Goal: Transaction & Acquisition: Purchase product/service

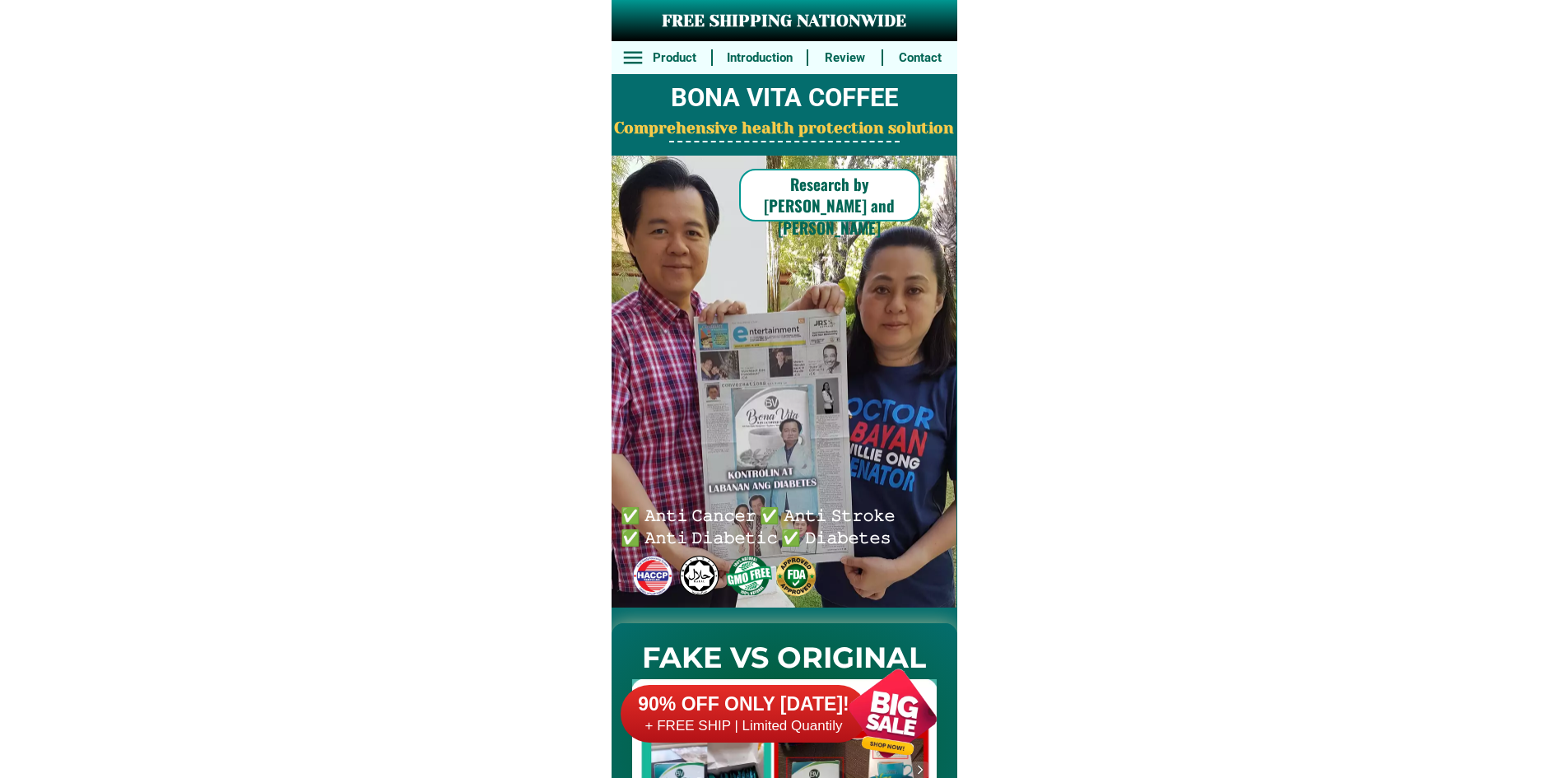
click at [773, 698] on h6 "90% OFF ONLY [DATE]!" at bounding box center [744, 705] width 247 height 25
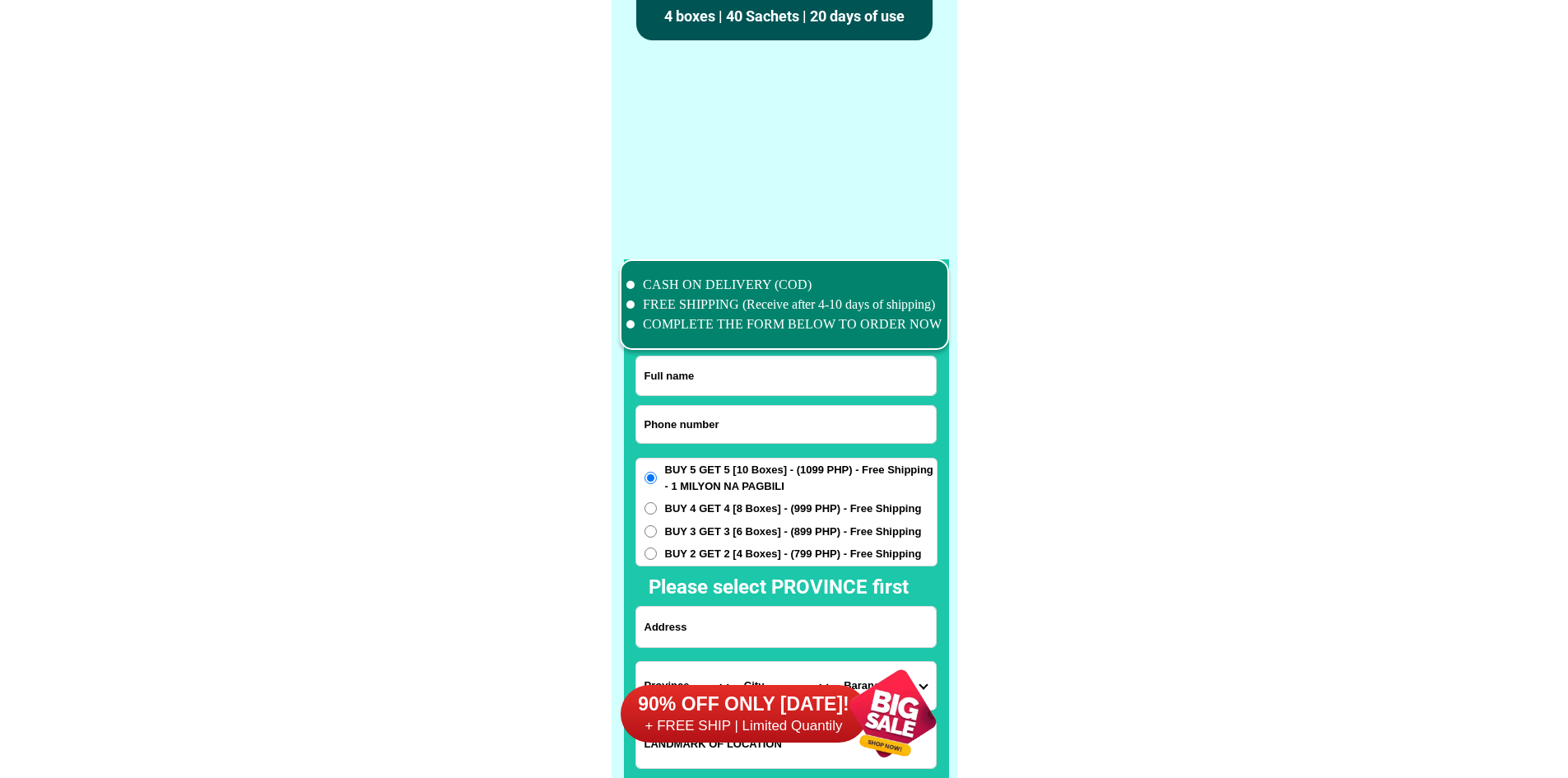
scroll to position [12798, 0]
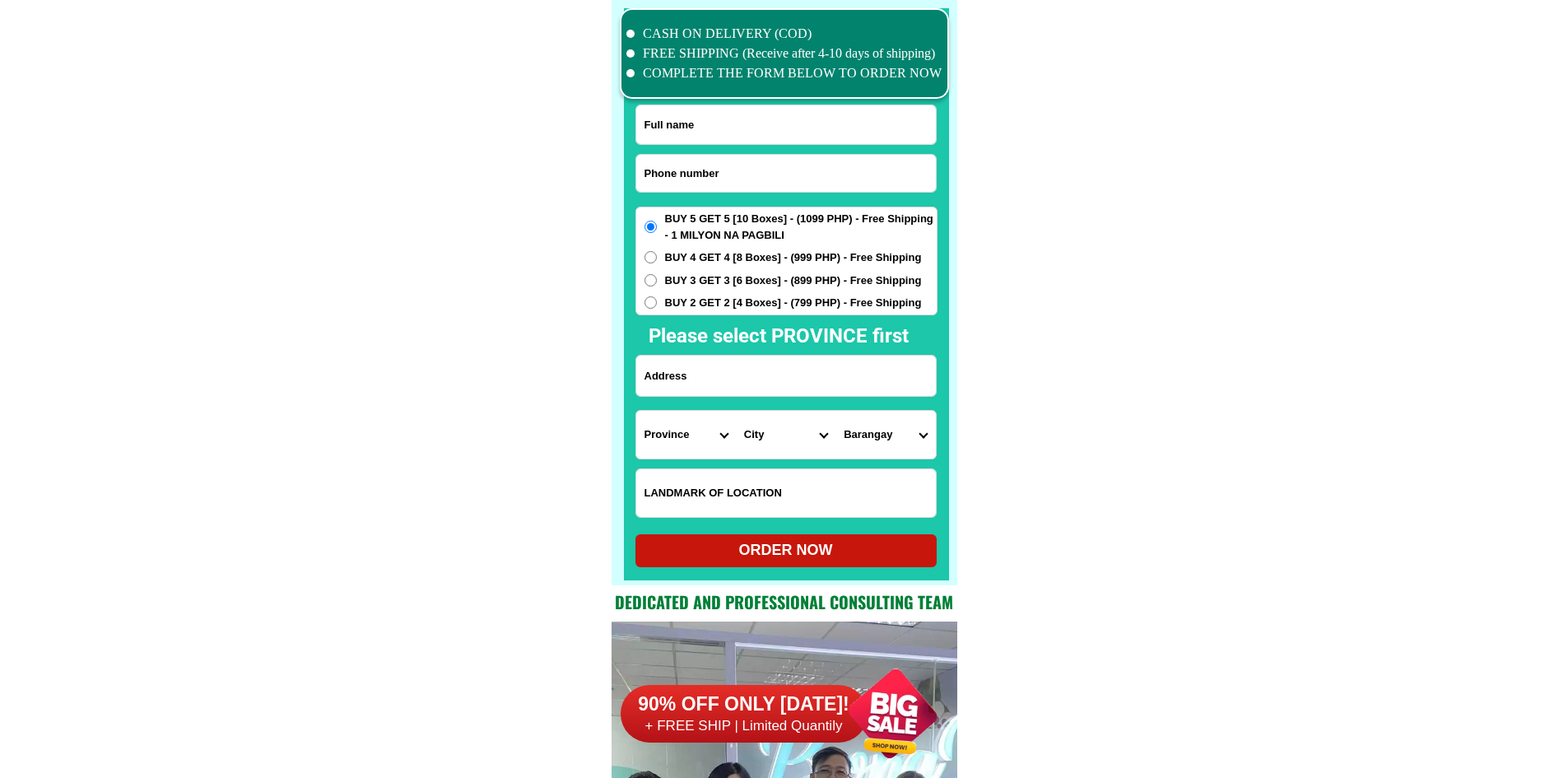
click at [787, 175] on input "Input phone_number" at bounding box center [786, 173] width 300 height 37
paste input "09175941012"
type input "09175941012"
click at [783, 115] on input "Input full_name" at bounding box center [786, 124] width 300 height 38
paste input "[PERSON_NAME]"
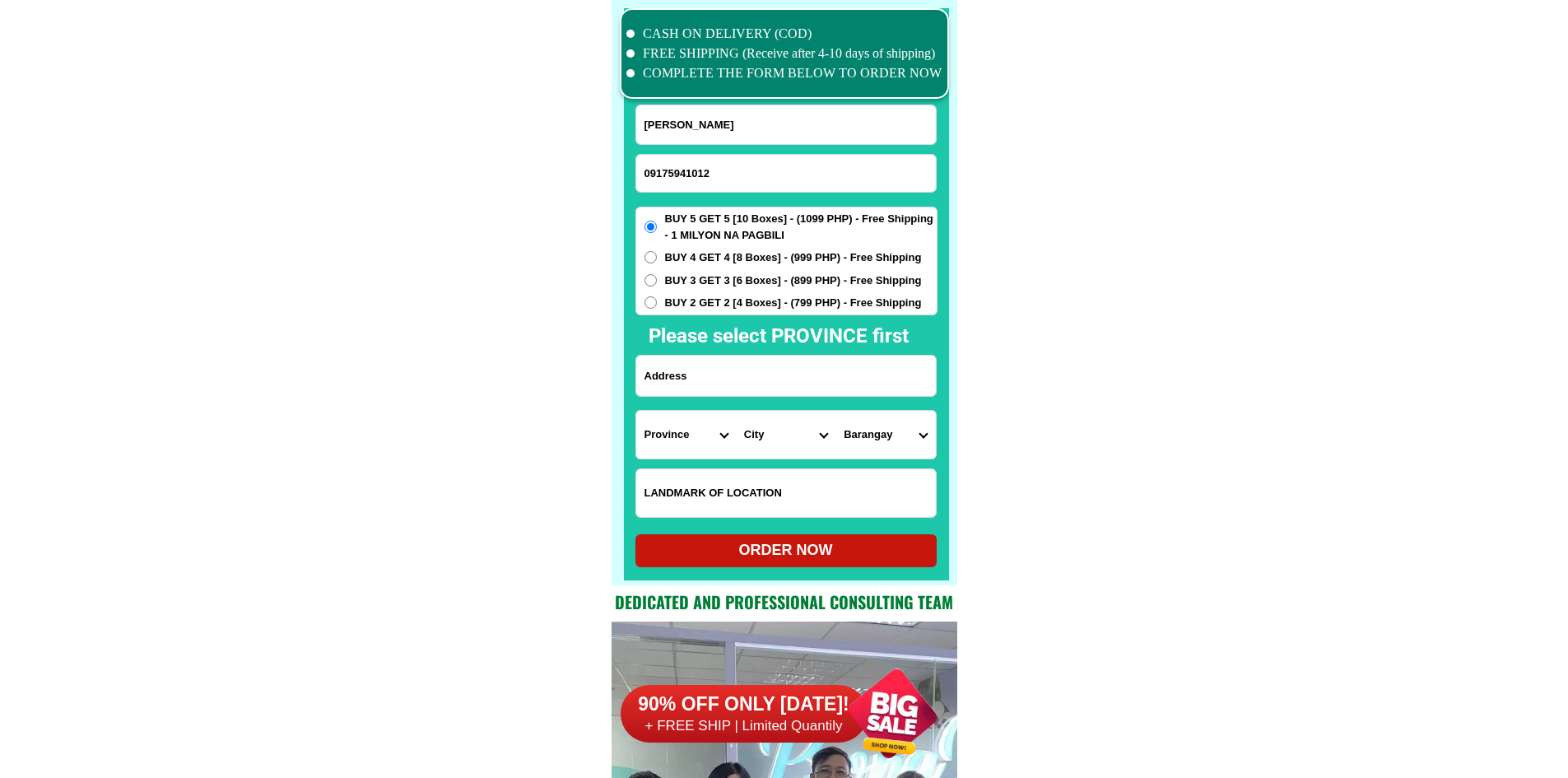
type input "Otela G. Alim"
click at [724, 258] on span "BUY 4 GET 4 [8 Boxes] - (999 PHP) - Free Shipping" at bounding box center [794, 258] width 257 height 16
click at [656, 258] on input "BUY 4 GET 4 [8 Boxes] - (999 PHP) - Free Shipping" at bounding box center [650, 257] width 12 height 12
radio input "true"
click at [720, 360] on input "Input address" at bounding box center [786, 376] width 300 height 40
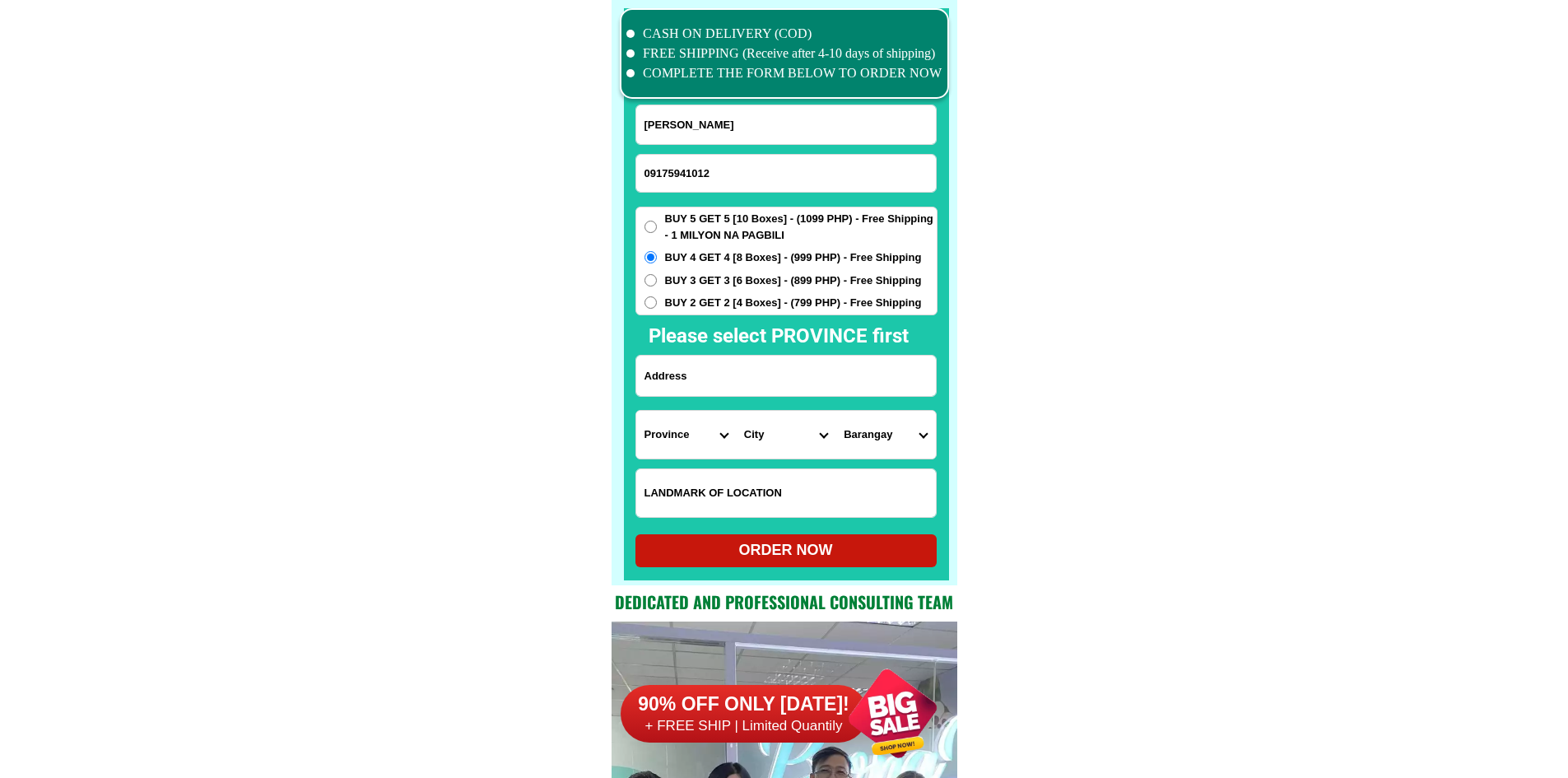
paste input "Bk 45 lot8 Bgy . Yakal Silang ,Cavite tapat ng Christian Church Bahay ko my Esp…"
type input "Bk 45 lot8 Bgy . Yakal Silang ,Cavite tapat ng Christian Church Bahay ko my Esp…"
drag, startPoint x: 1159, startPoint y: 411, endPoint x: 1127, endPoint y: 418, distance: 32.8
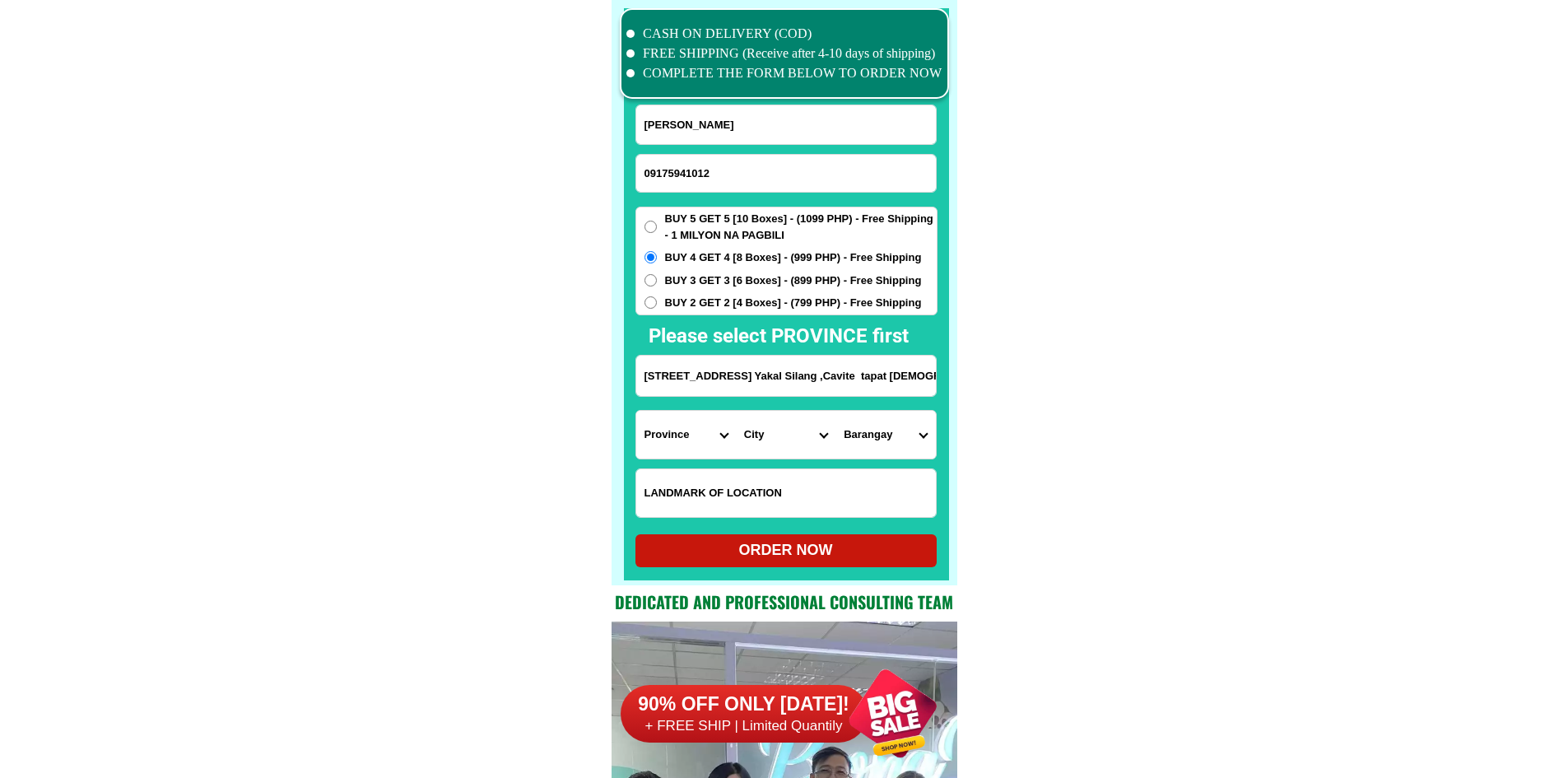
click at [701, 434] on select "Province [GEOGRAPHIC_DATA] [GEOGRAPHIC_DATA] [GEOGRAPHIC_DATA] [GEOGRAPHIC_DATA…" at bounding box center [686, 435] width 100 height 48
select select "63_826"
click at [778, 436] on select "City Alfonso Amadeo Bacoor Carmona Cavite-city Cavite-magallanes Cavite-rosario…" at bounding box center [786, 435] width 100 height 48
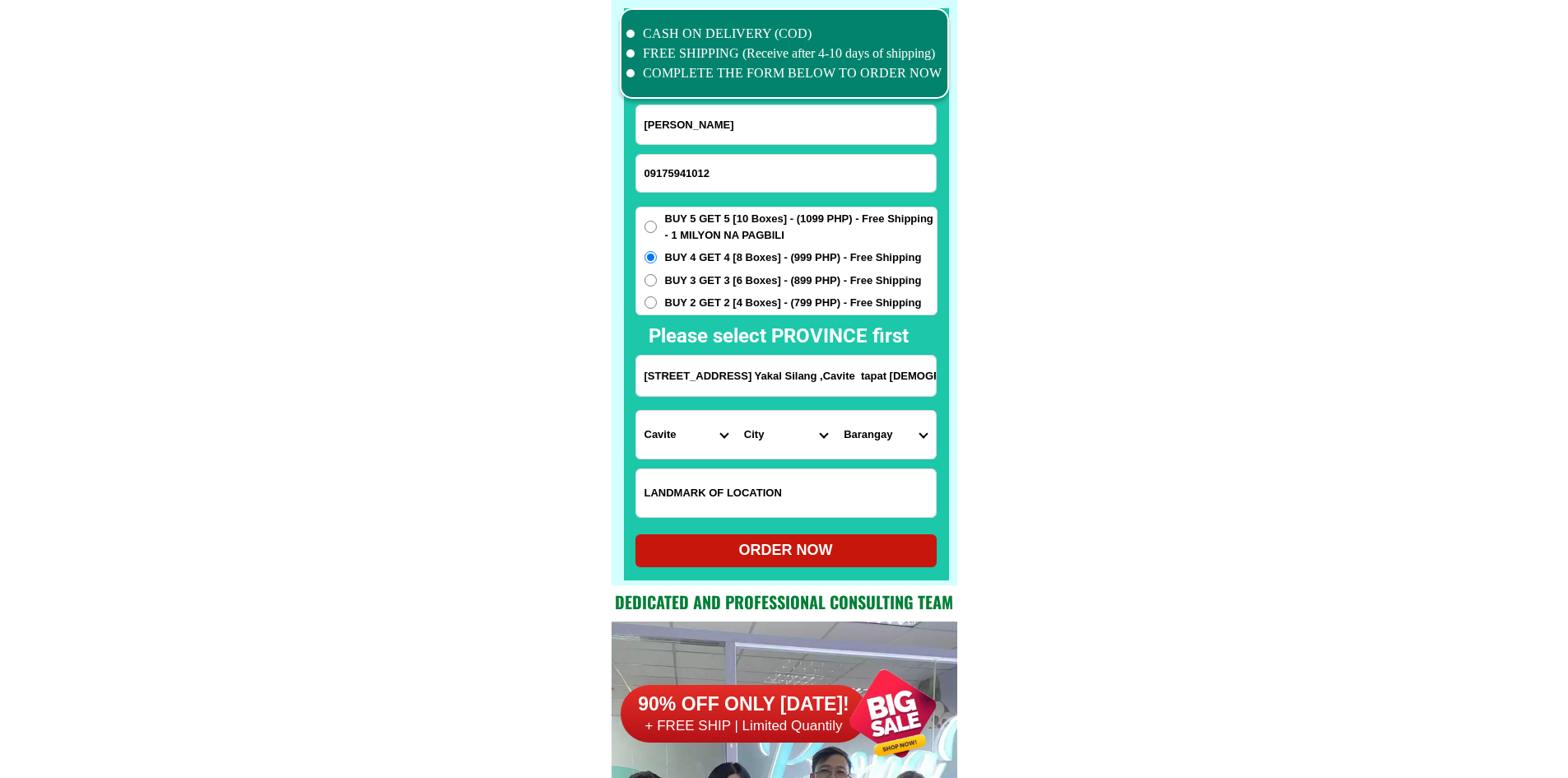
click at [778, 440] on select "City Alfonso Amadeo Bacoor Carmona Cavite-city Cavite-magallanes Cavite-rosario…" at bounding box center [786, 435] width 100 height 48
click at [780, 435] on select "City Alfonso Amadeo Bacoor Carmona Cavite-city Cavite-magallanes Cavite-rosario…" at bounding box center [786, 435] width 100 height 48
select select "63_8266329"
drag, startPoint x: 1198, startPoint y: 401, endPoint x: 1101, endPoint y: 401, distance: 97.0
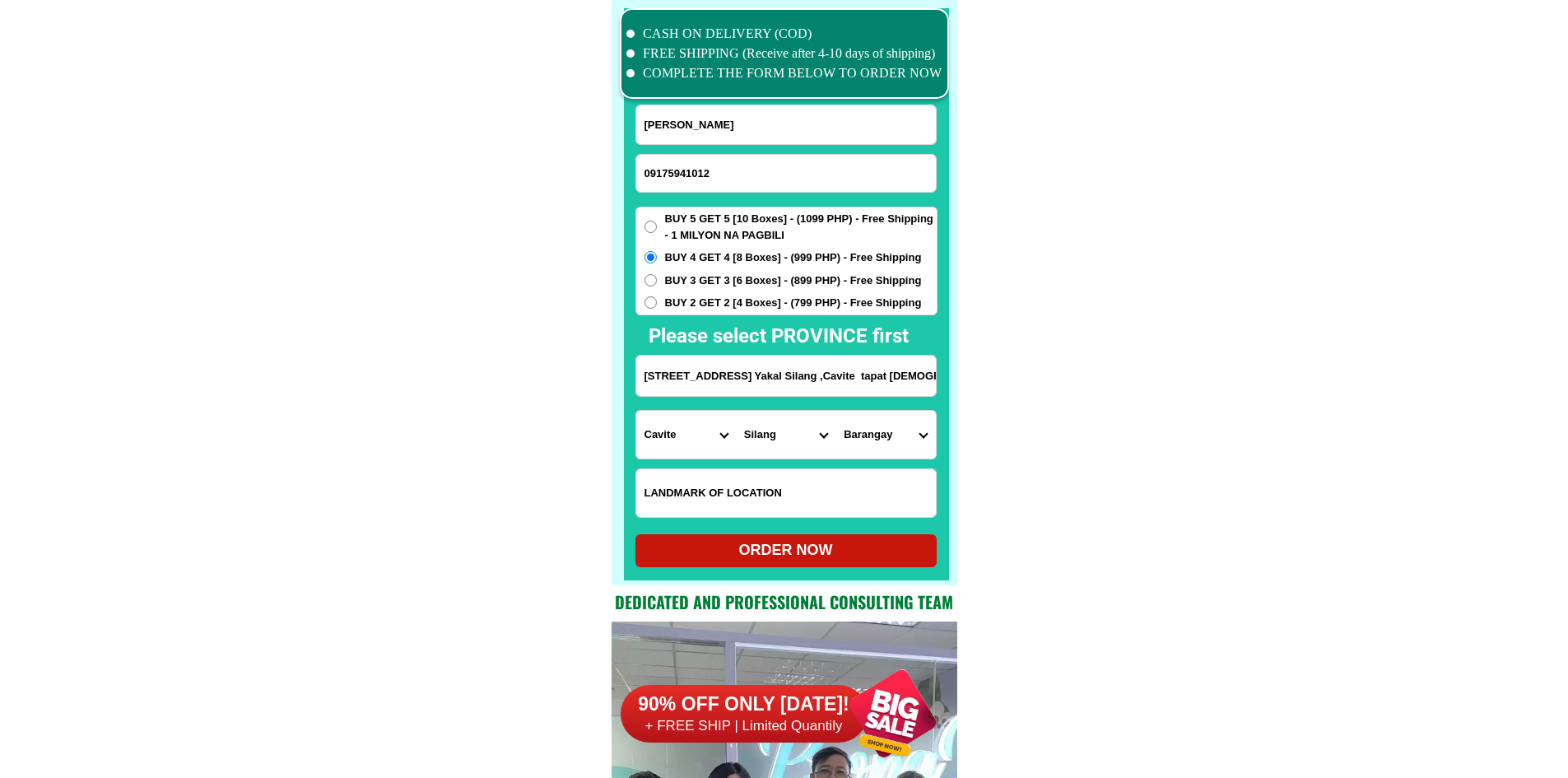
click at [871, 441] on select "Barangay Acacia Adlas Anahaw i Anahaw ii Balite i Balite ii Balubad Banaba Bara…" at bounding box center [886, 435] width 100 height 48
select select "63_8266329833"
click at [812, 551] on div "ORDER NOW" at bounding box center [786, 550] width 301 height 22
type input "Otela G. Alim"
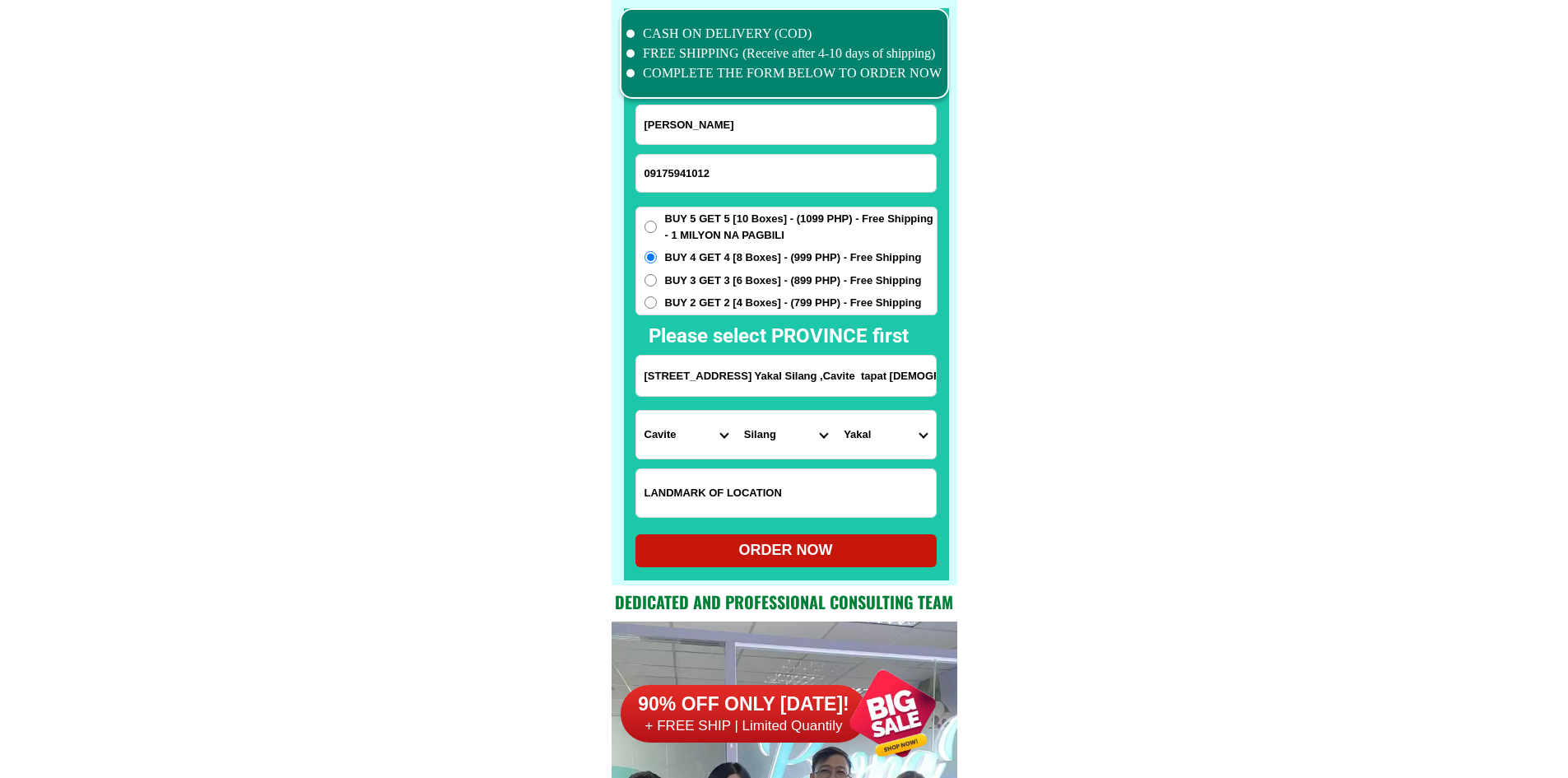
radio input "true"
click at [730, 166] on input "Input phone_number" at bounding box center [786, 173] width 300 height 37
paste input "09500760392"
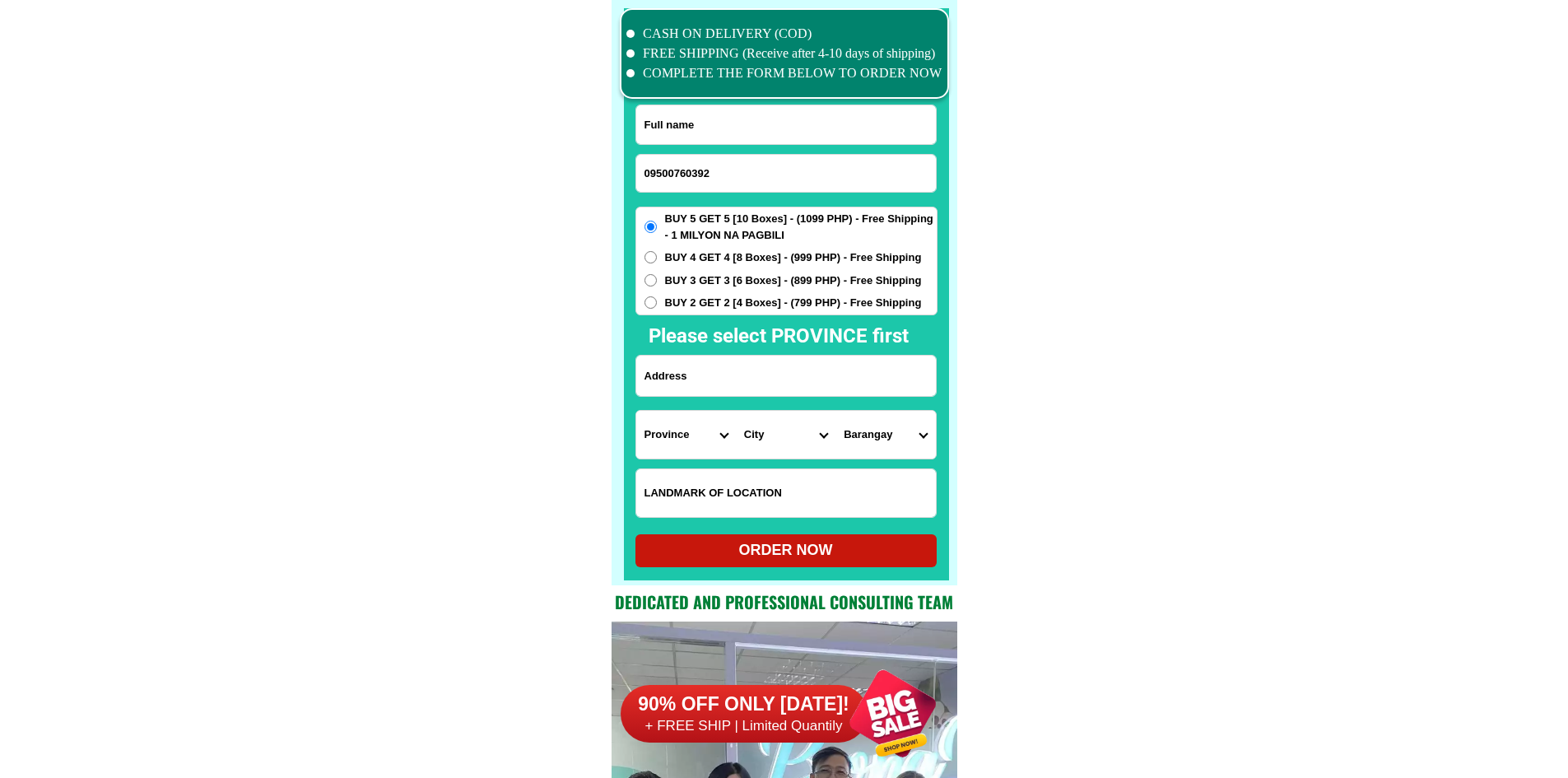
type input "09500760392"
drag, startPoint x: 750, startPoint y: 161, endPoint x: 750, endPoint y: 131, distance: 30.0
click at [750, 138] on input "Input full_name" at bounding box center [786, 124] width 300 height 38
click at [750, 128] on input "Input full_name" at bounding box center [786, 124] width 300 height 38
paste input "Rosita Baldimor Tayone"
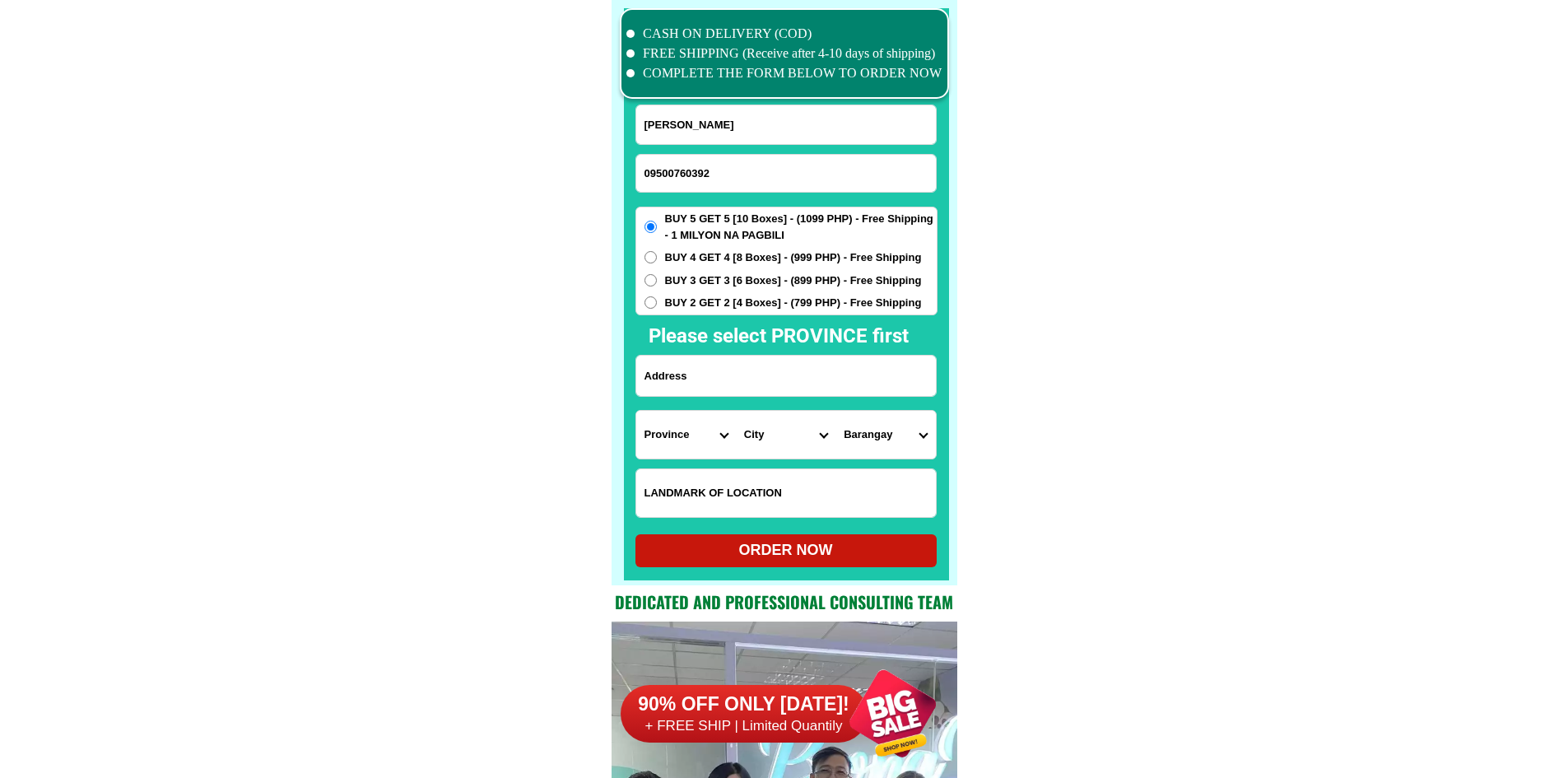
type input "Rosita Baldimor Tayone"
click at [729, 386] on input "Input address" at bounding box center [786, 376] width 300 height 40
paste input "Sanchez Subd. Polomolok South Cotabato barangay poblacion"
type input "Sanchez Subd. Polomolok South Cotabato barangay poblacion"
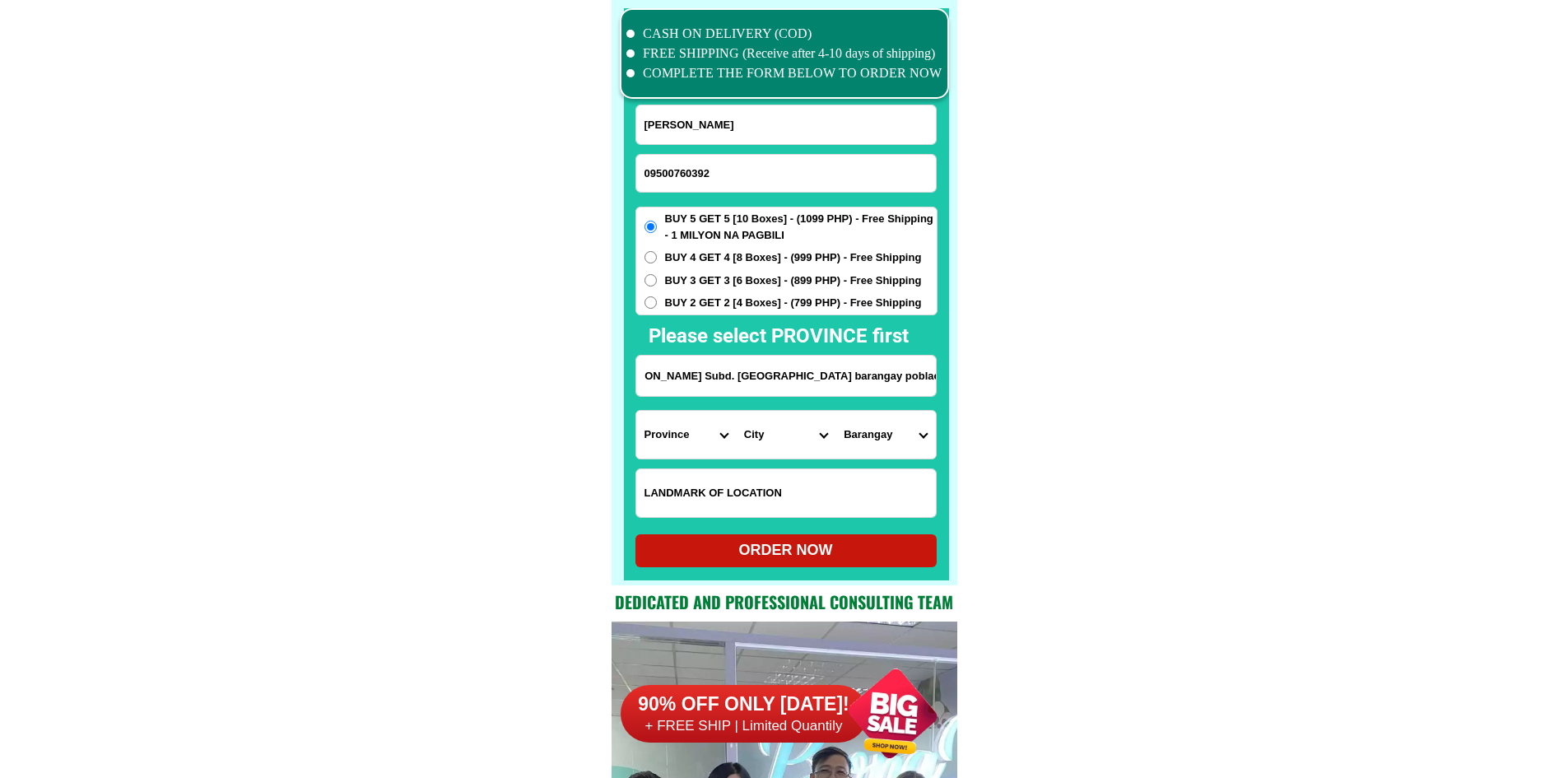
scroll to position [0, 0]
click at [676, 433] on select "Province [GEOGRAPHIC_DATA] [GEOGRAPHIC_DATA][PERSON_NAME][GEOGRAPHIC_DATA][GEOG…" at bounding box center [686, 435] width 100 height 48
select select "63_995"
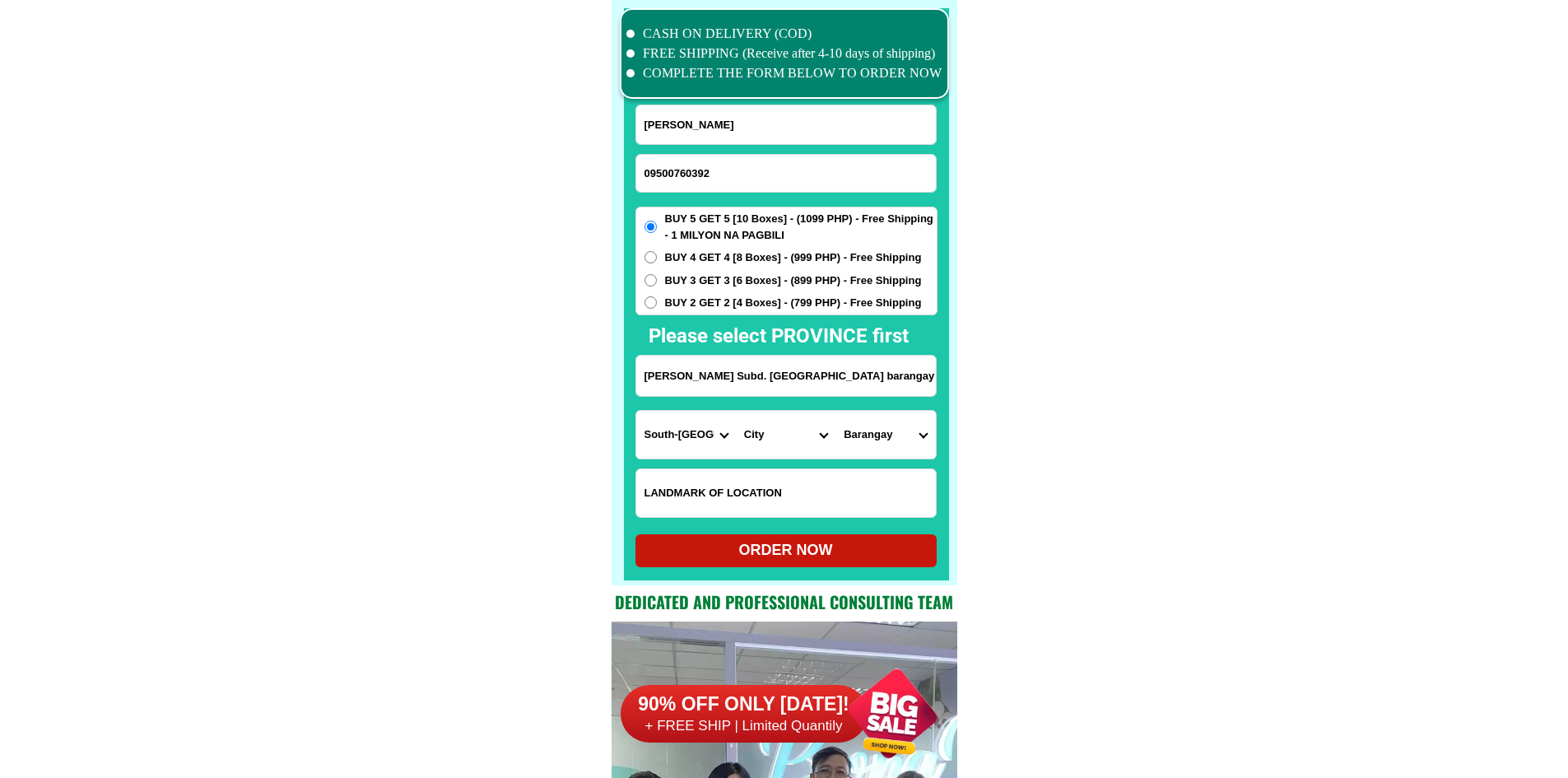
click at [777, 435] on select "City General-santos-city Koronadal-city Lake-sebu Norala Polomolok South-cotaba…" at bounding box center [786, 435] width 100 height 48
click at [787, 433] on select "City General-santos-city Koronadal-city Lake-sebu Norala Polomolok South-cotaba…" at bounding box center [786, 435] width 100 height 48
select select "63_9953239"
drag, startPoint x: 1110, startPoint y: 480, endPoint x: 971, endPoint y: 457, distance: 140.9
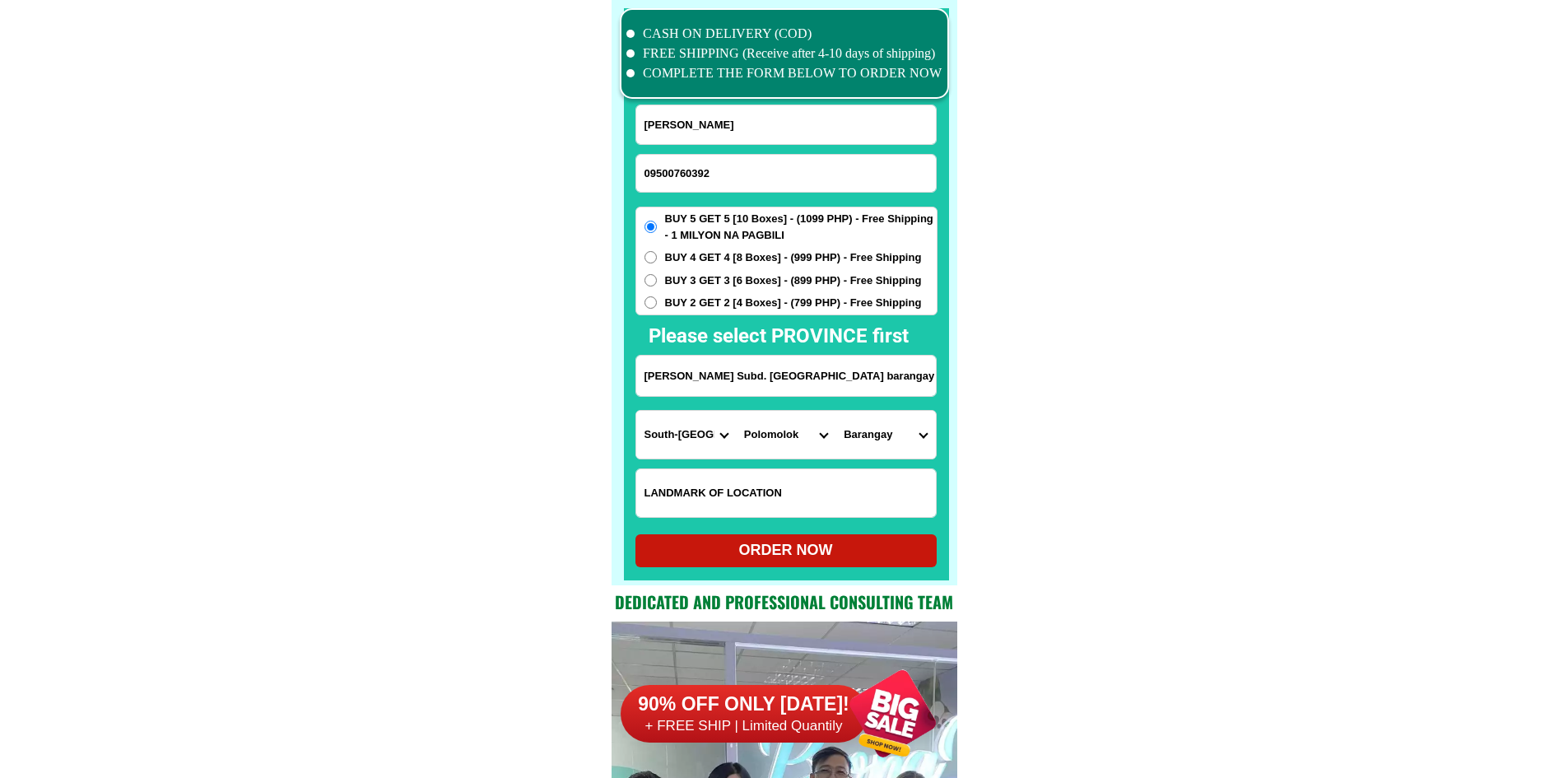
click at [858, 431] on select "Barangay Bentung Cannery site Crossing palkan Glamang Kinilis Klinan 6 Koronada…" at bounding box center [886, 435] width 100 height 48
click at [875, 431] on select "Barangay Bentung Cannery site Crossing palkan Glamang Kinilis Klinan 6 Koronada…" at bounding box center [886, 435] width 100 height 48
drag, startPoint x: 895, startPoint y: 379, endPoint x: 1008, endPoint y: 379, distance: 113.0
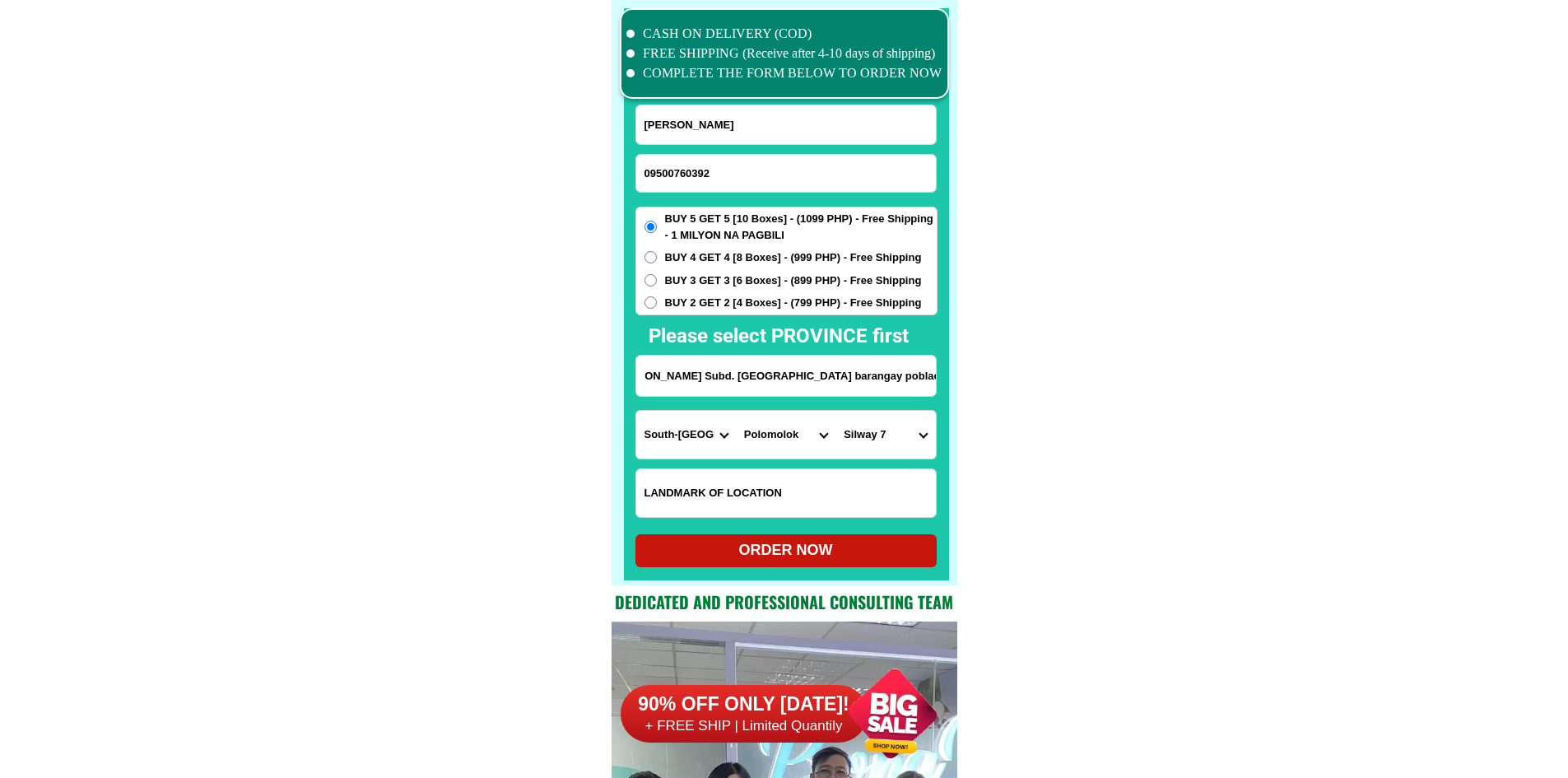
click at [898, 439] on select "Barangay Bentung Cannery site Crossing palkan Glamang Kinilis Klinan 6 Koronada…" at bounding box center [886, 435] width 100 height 48
select select "63_99532399900"
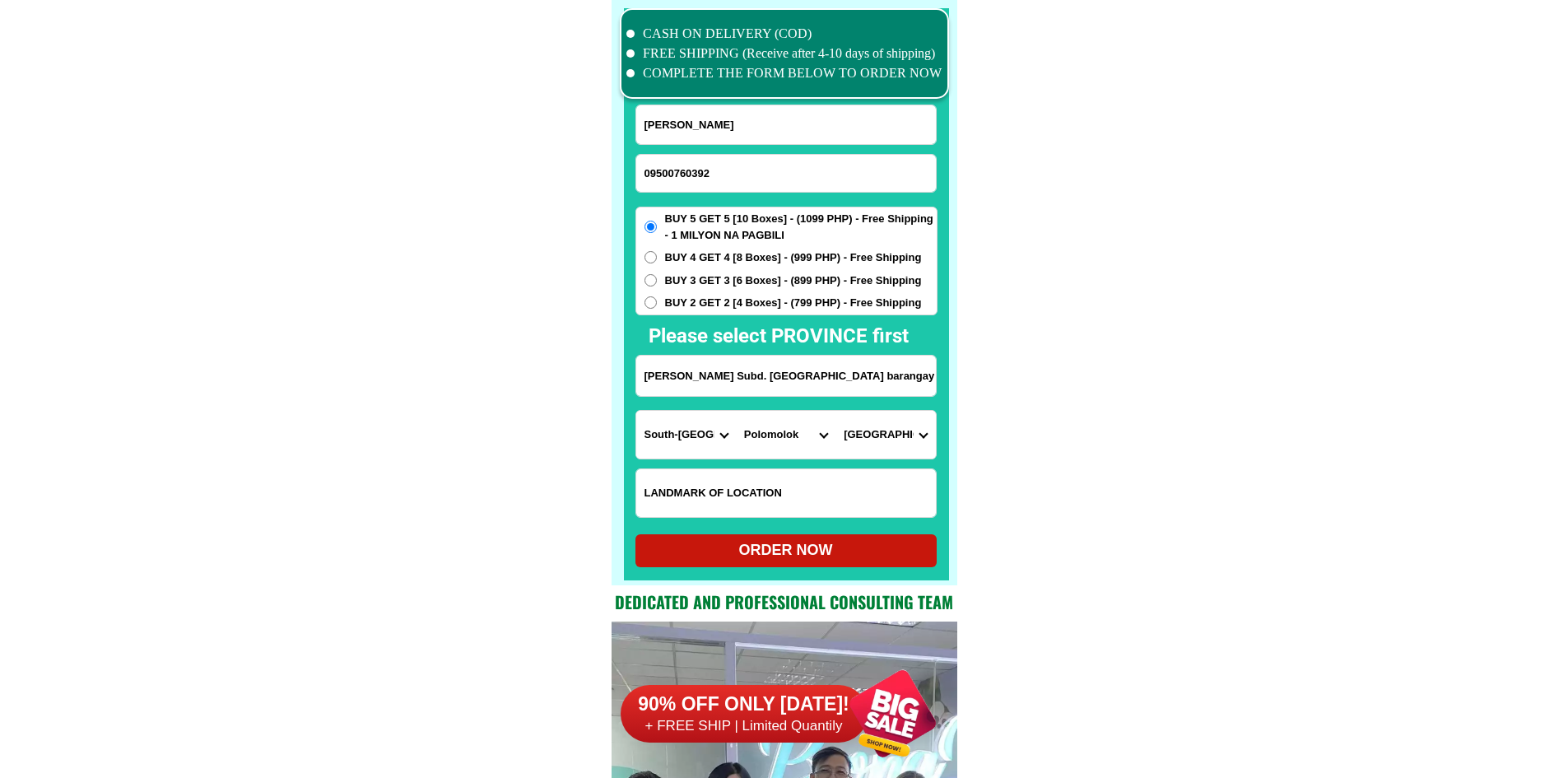
click at [880, 546] on div "ORDER NOW" at bounding box center [786, 550] width 301 height 22
type input "Sanchez Subd. Polomolok South Cotabato barangay poblacion"
radio input "true"
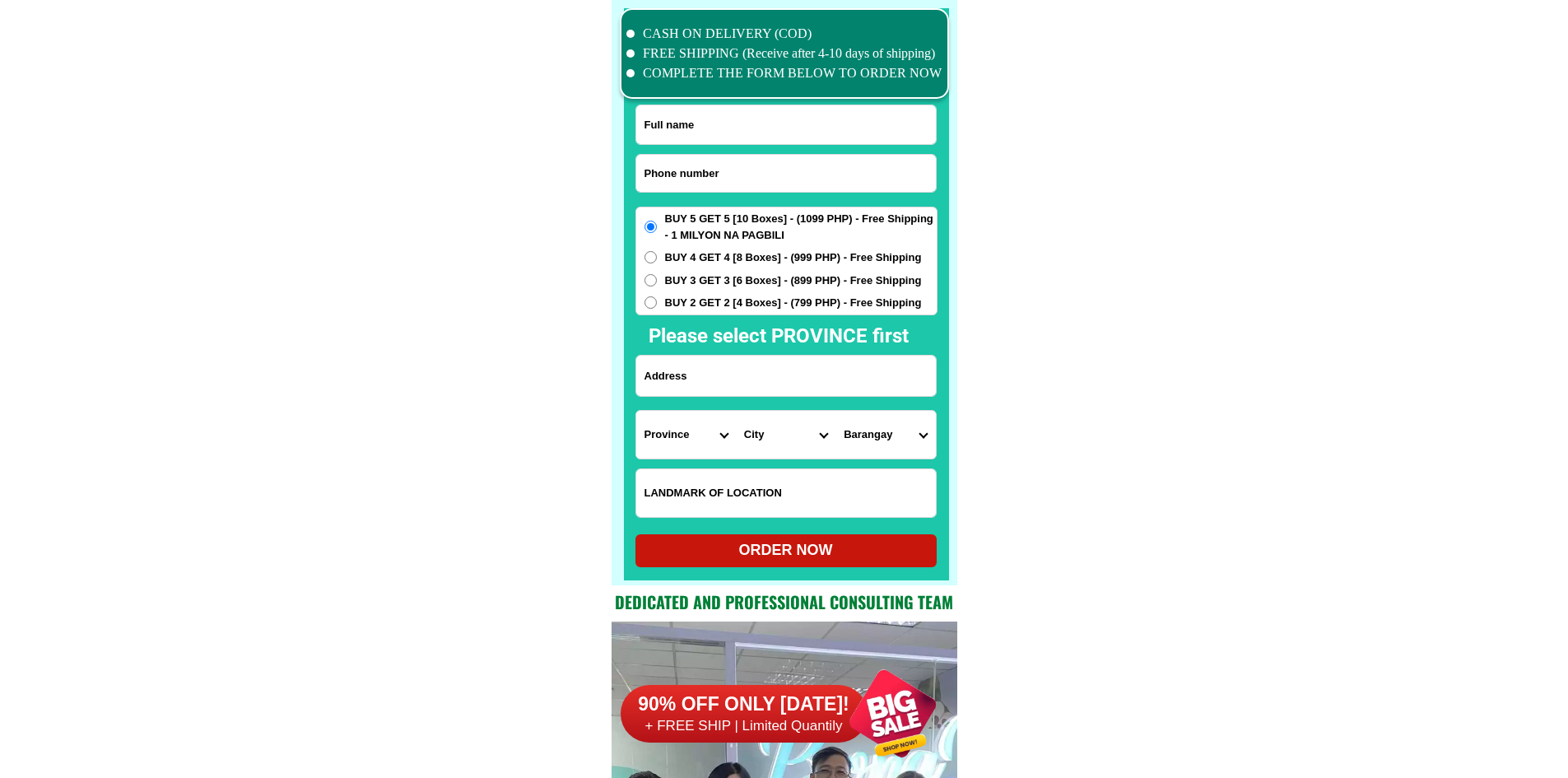
click at [818, 180] on input "Input phone_number" at bounding box center [786, 173] width 300 height 37
paste input "09977406083"
type input "09977406083"
drag, startPoint x: 699, startPoint y: 122, endPoint x: 697, endPoint y: 109, distance: 13.2
click at [699, 122] on input "Input full_name" at bounding box center [786, 124] width 300 height 38
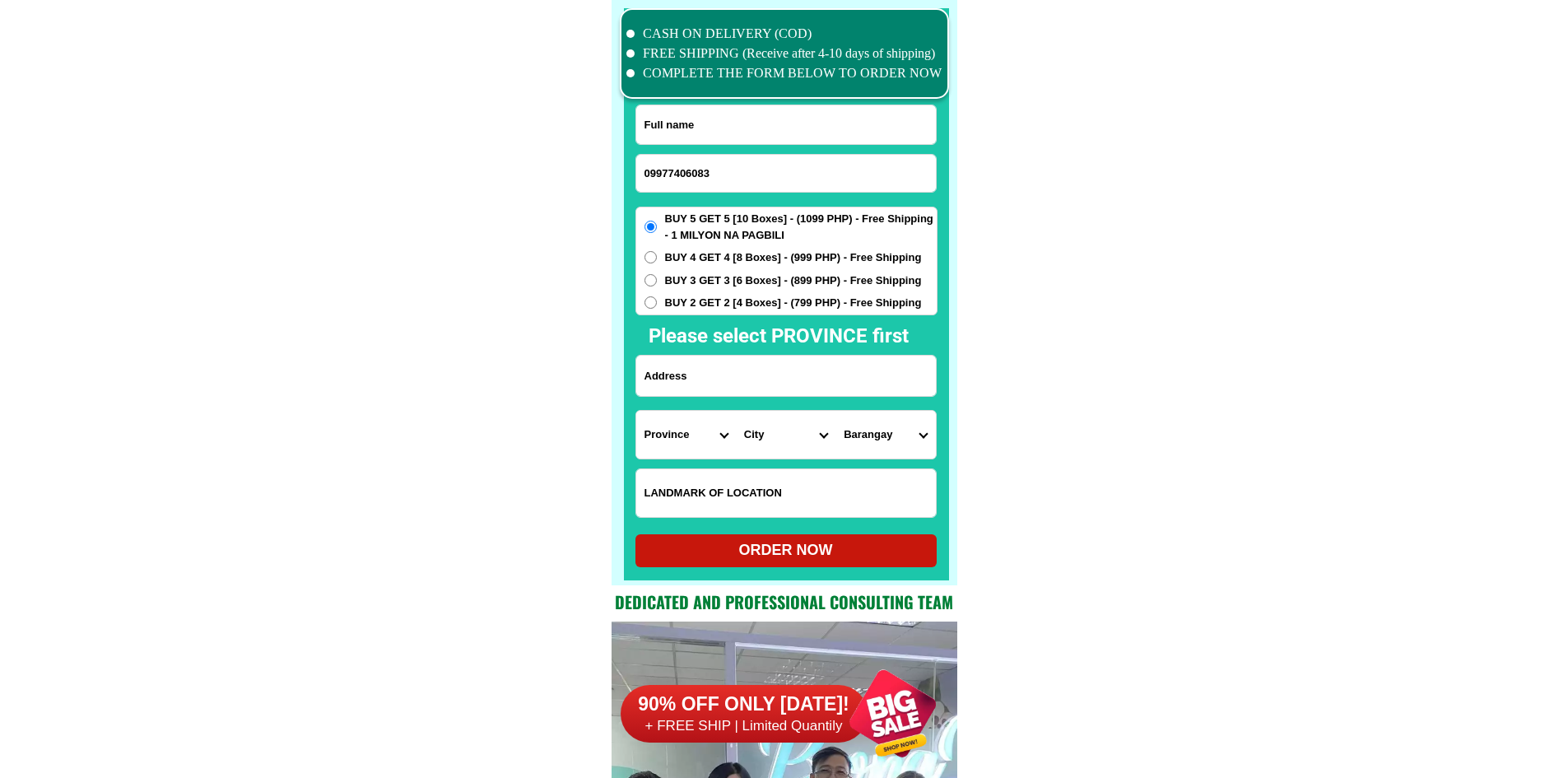
paste input "Auring Nery"
type input "Auring Nery"
click at [736, 372] on input "Input address" at bounding box center [786, 376] width 300 height 40
paste input "BRGY Ramada Purok 3 Maria Aurora Aurora"
type input "BRGY Ramada Purok 3 Maria Aurora Aurora"
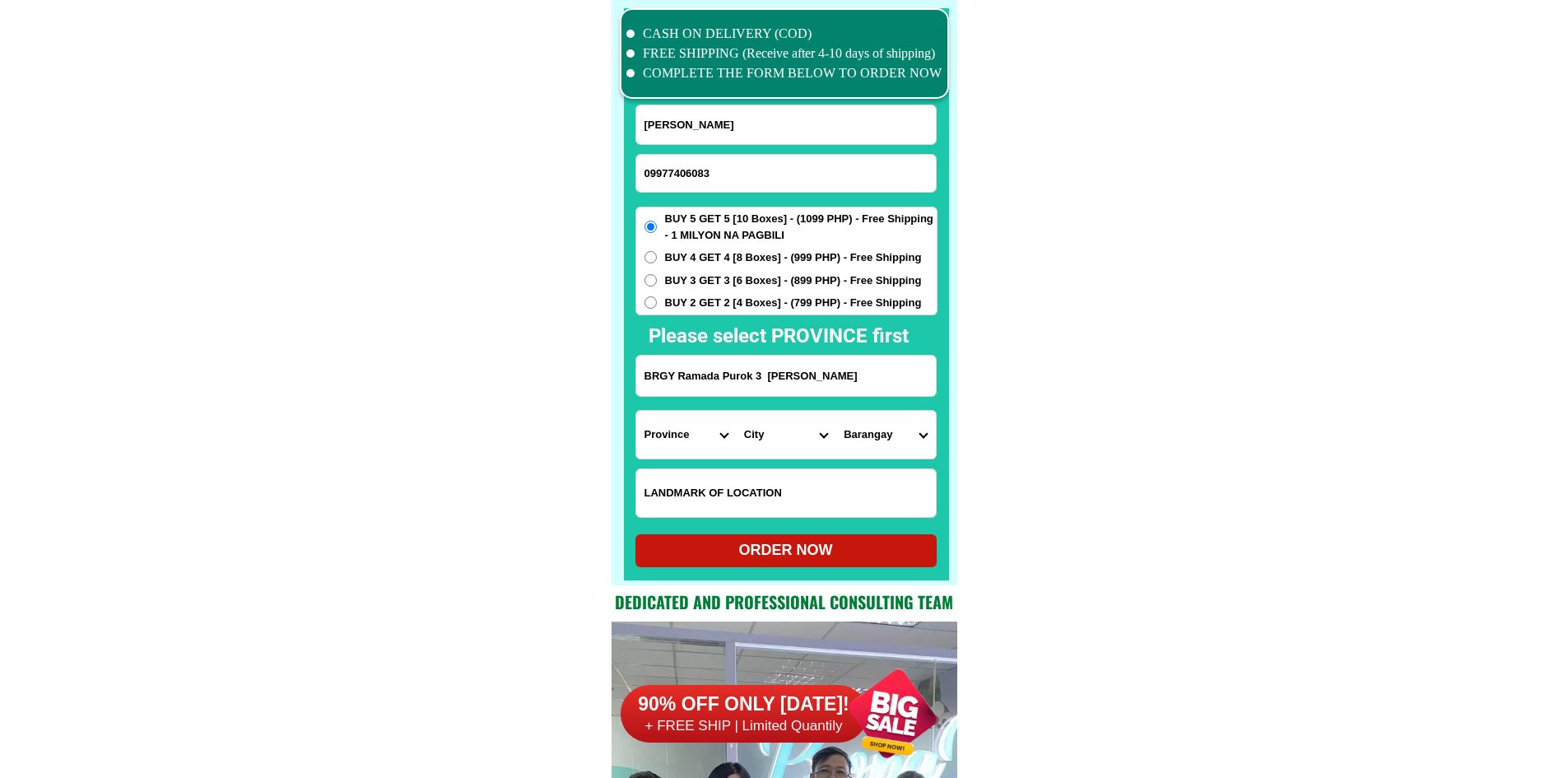
click at [684, 431] on select "Province [GEOGRAPHIC_DATA] [GEOGRAPHIC_DATA][PERSON_NAME][GEOGRAPHIC_DATA][GEOG…" at bounding box center [686, 435] width 100 height 48
select select "63_22"
click at [636, 410] on select "Province [GEOGRAPHIC_DATA] [GEOGRAPHIC_DATA][PERSON_NAME][GEOGRAPHIC_DATA][GEOG…" at bounding box center [686, 435] width 100 height 48
click at [776, 441] on select "City Aurora-casiguran Aurora-san-luis Baler Dilasag Dinalungan Dingalan Dipacul…" at bounding box center [786, 435] width 100 height 48
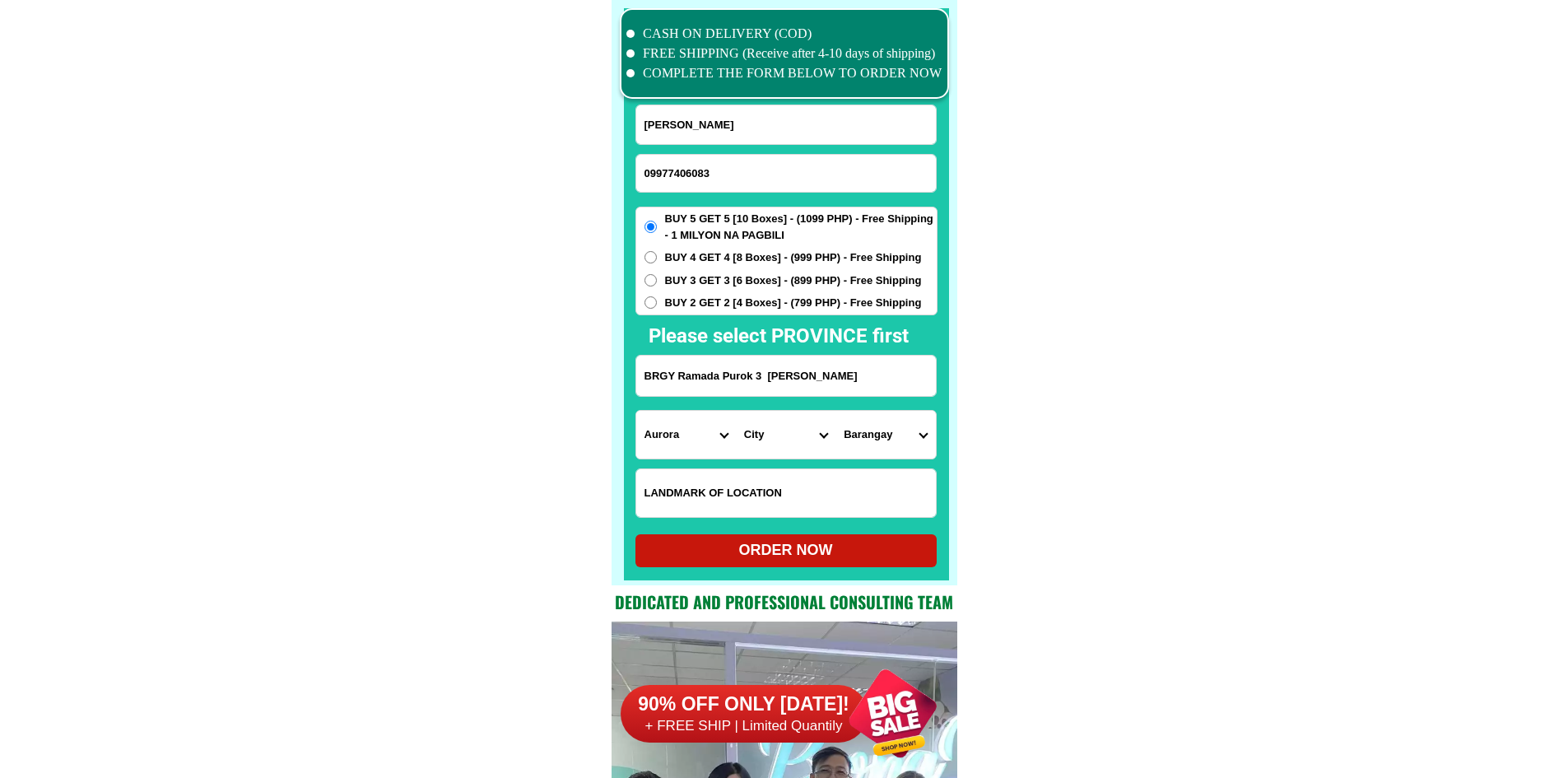
select select "63_22385"
click at [879, 431] on select "Barangay Alcala Bagtu Bangco Bannawag Barangay i (pob.) Barangay ii (pob.) Bara…" at bounding box center [886, 435] width 100 height 48
select select "63_223858461"
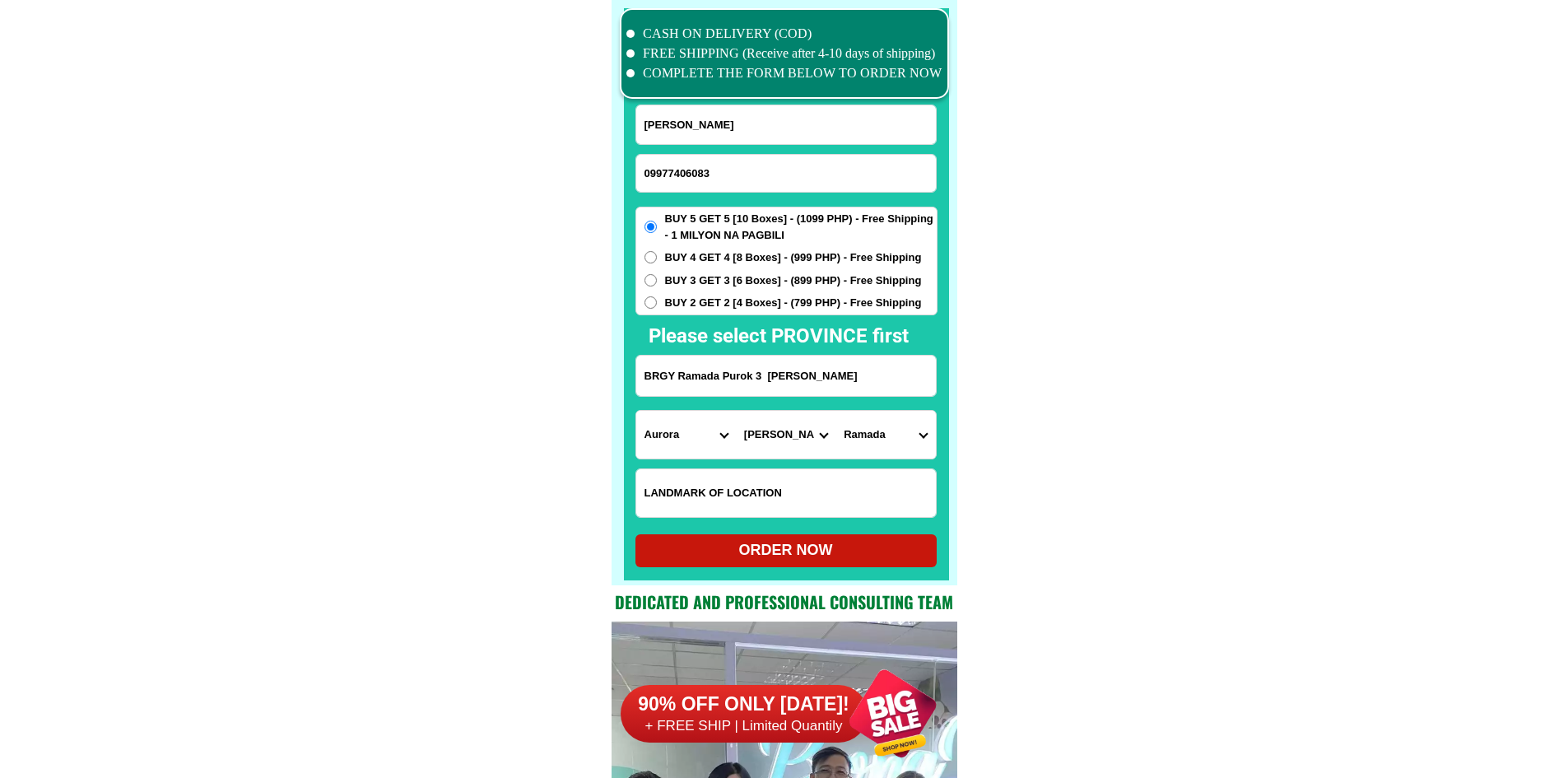
click at [885, 574] on div at bounding box center [786, 294] width 325 height 572
click at [883, 557] on div "ORDER NOW" at bounding box center [786, 550] width 301 height 22
radio input "true"
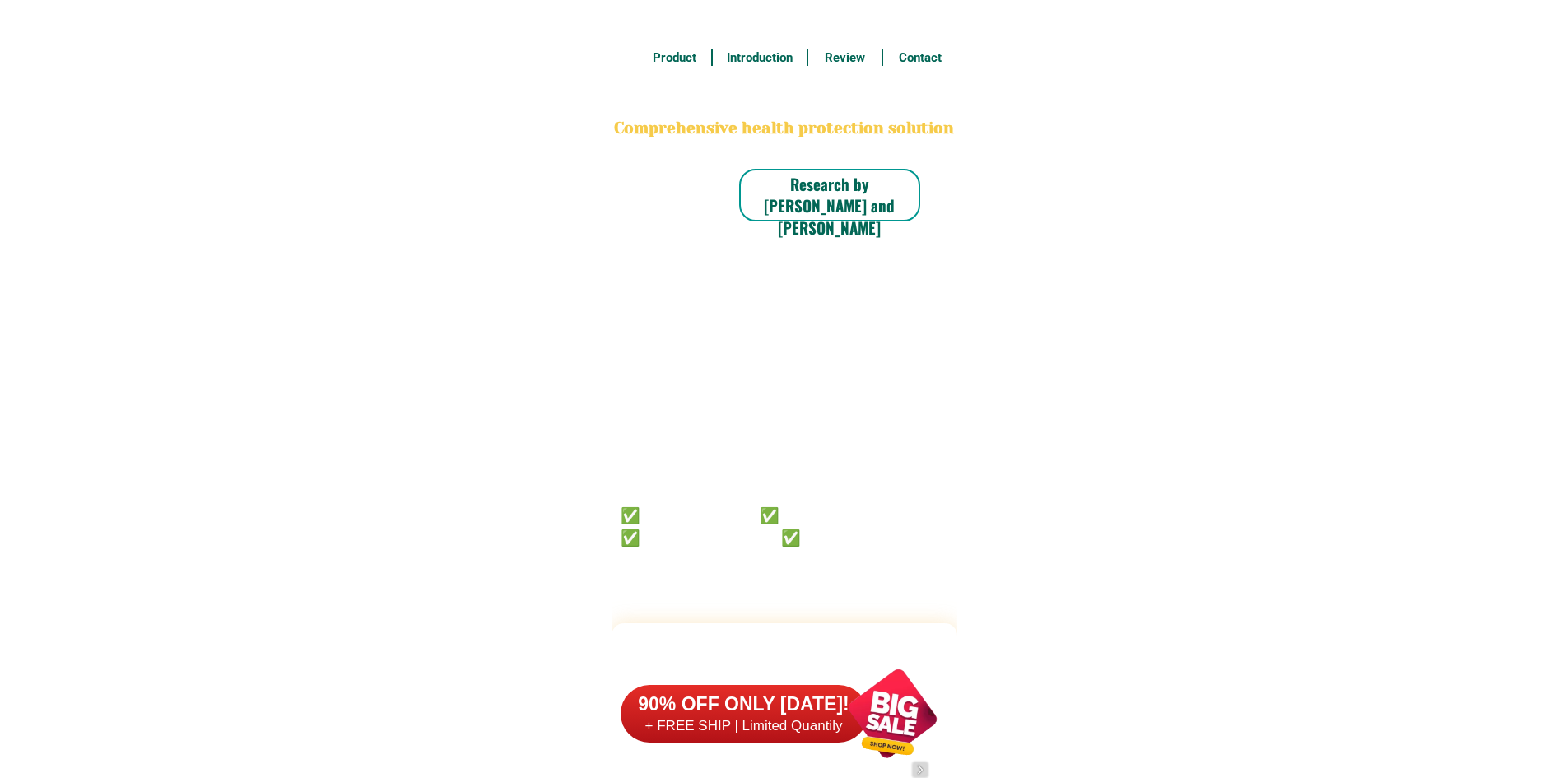
scroll to position [12798, 0]
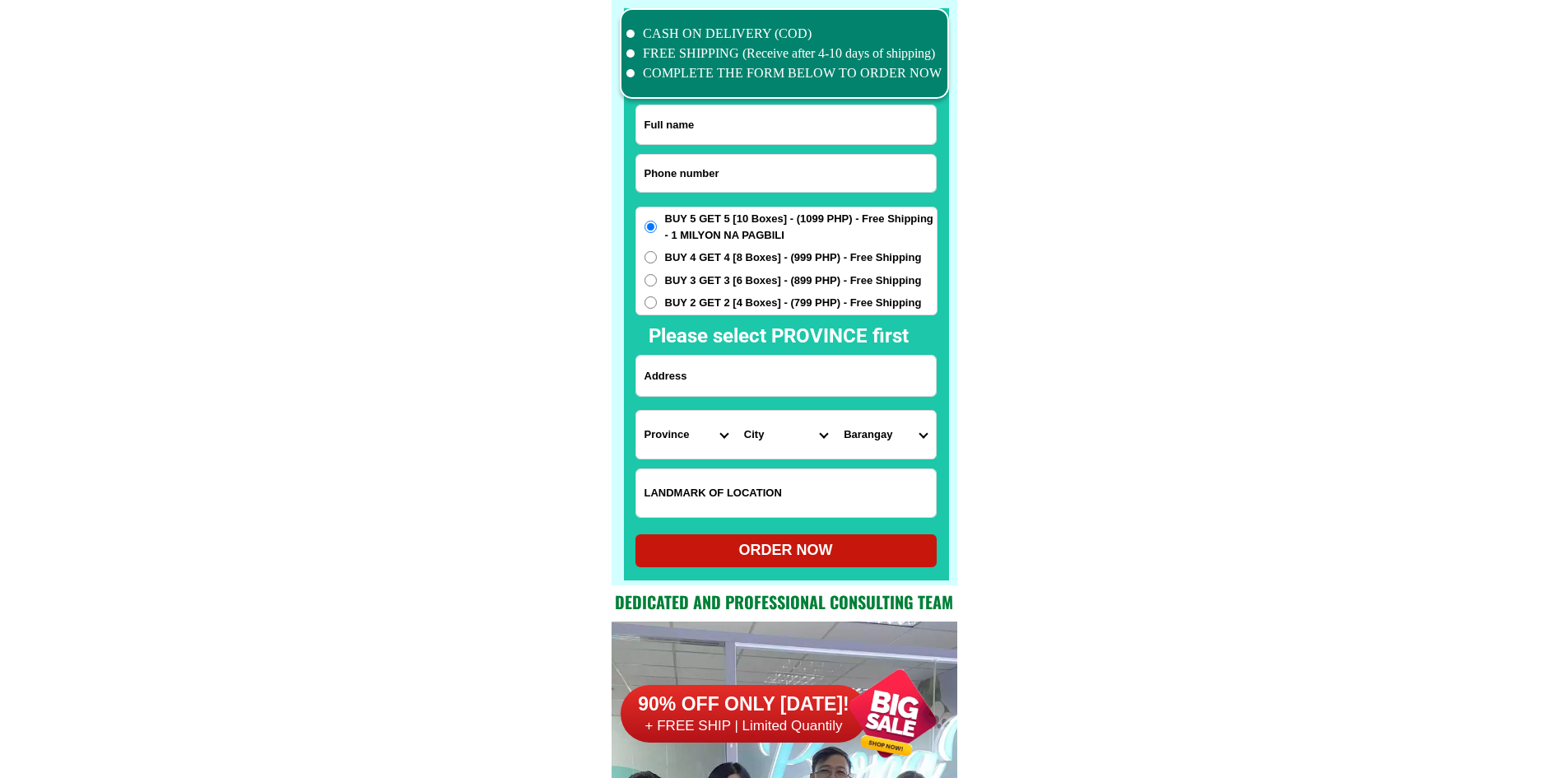
click at [727, 173] on input "Input phone_number" at bounding box center [786, 173] width 300 height 37
paste input "09360883805"
type input "09360883805"
click at [743, 123] on input "Input full_name" at bounding box center [786, 124] width 300 height 38
paste input "09360883805"
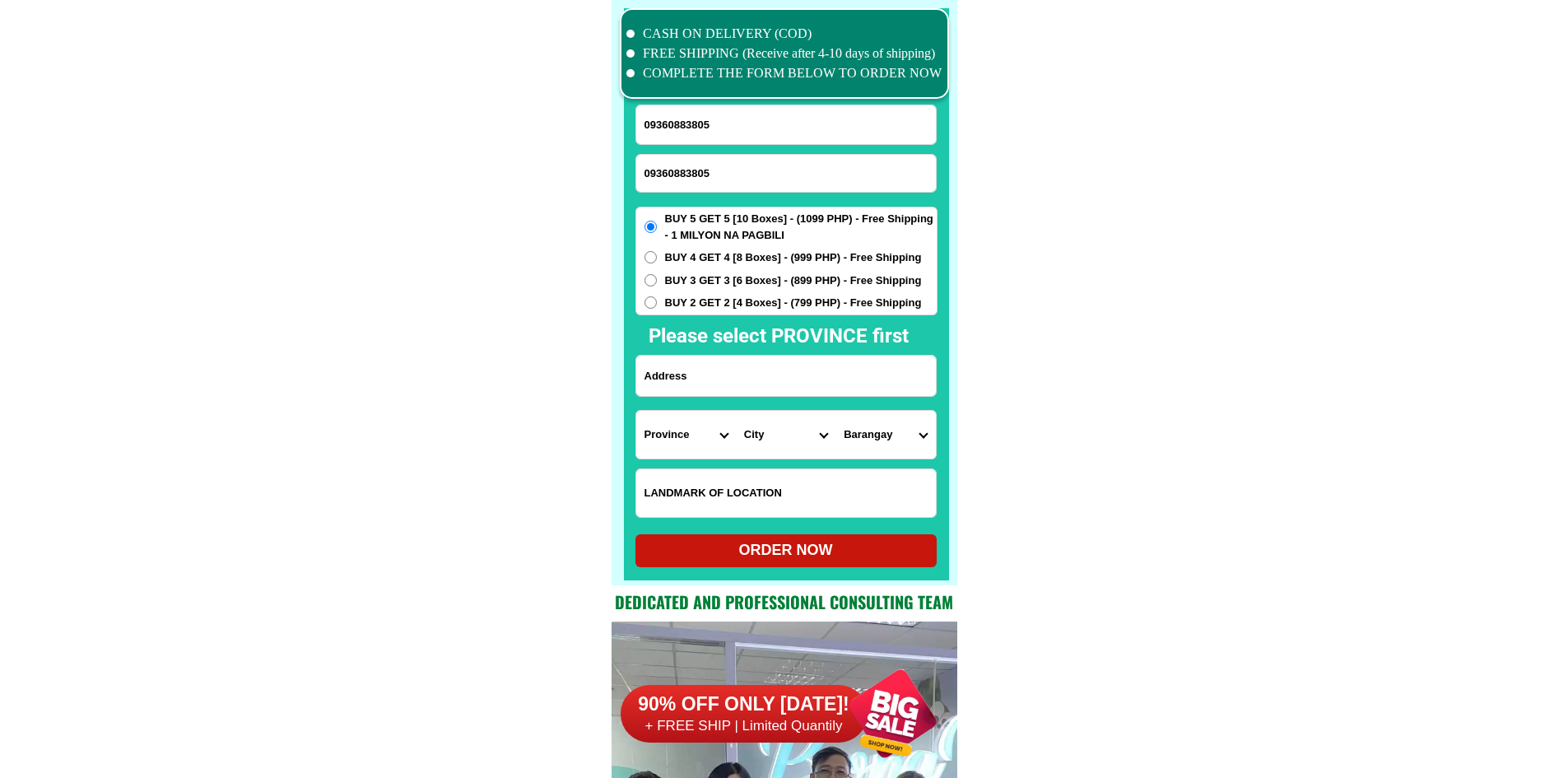
click at [773, 120] on input "09360883805" at bounding box center [786, 124] width 300 height 38
paste input "Virginia Dagondon Silagan"
type input "Virginia Dagondon Silagan"
click at [712, 296] on span "BUY 2 GET 2 [4 Boxes] - (799 PHP) - Free Shipping" at bounding box center [794, 302] width 257 height 16
click at [656, 296] on input "BUY 2 GET 2 [4 Boxes] - (799 PHP) - Free Shipping" at bounding box center [650, 302] width 12 height 12
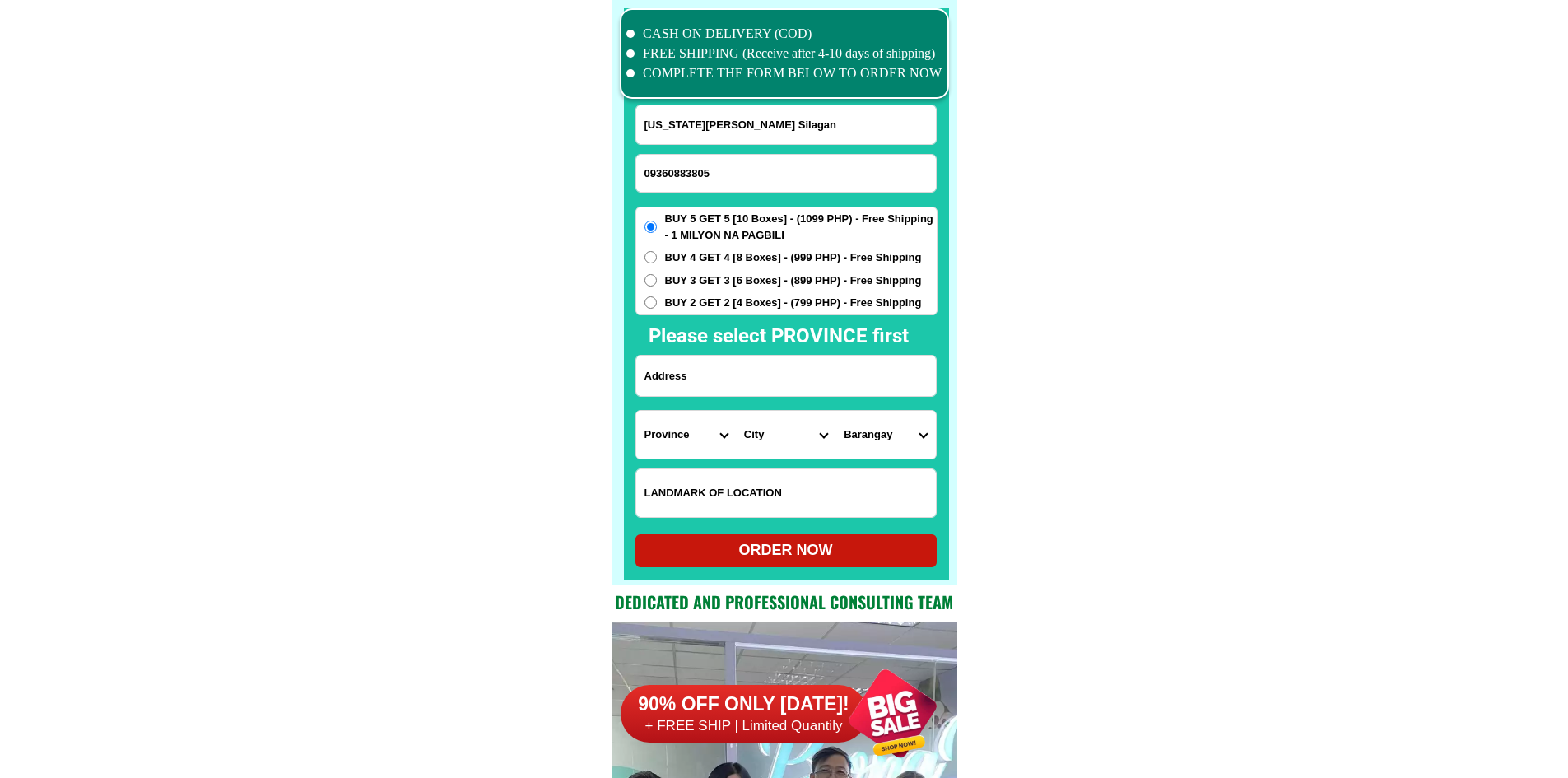
radio input "true"
click at [763, 362] on input "Input address" at bounding box center [786, 376] width 300 height 40
paste input "purok 1 tagdo,mambajao,camiguin 10 near luisito dagondon bansohan thanks and Go…"
type input "purok 1 tagdo,mambajao,camiguin 10 near luisito dagondon bansohan thanks and Go…"
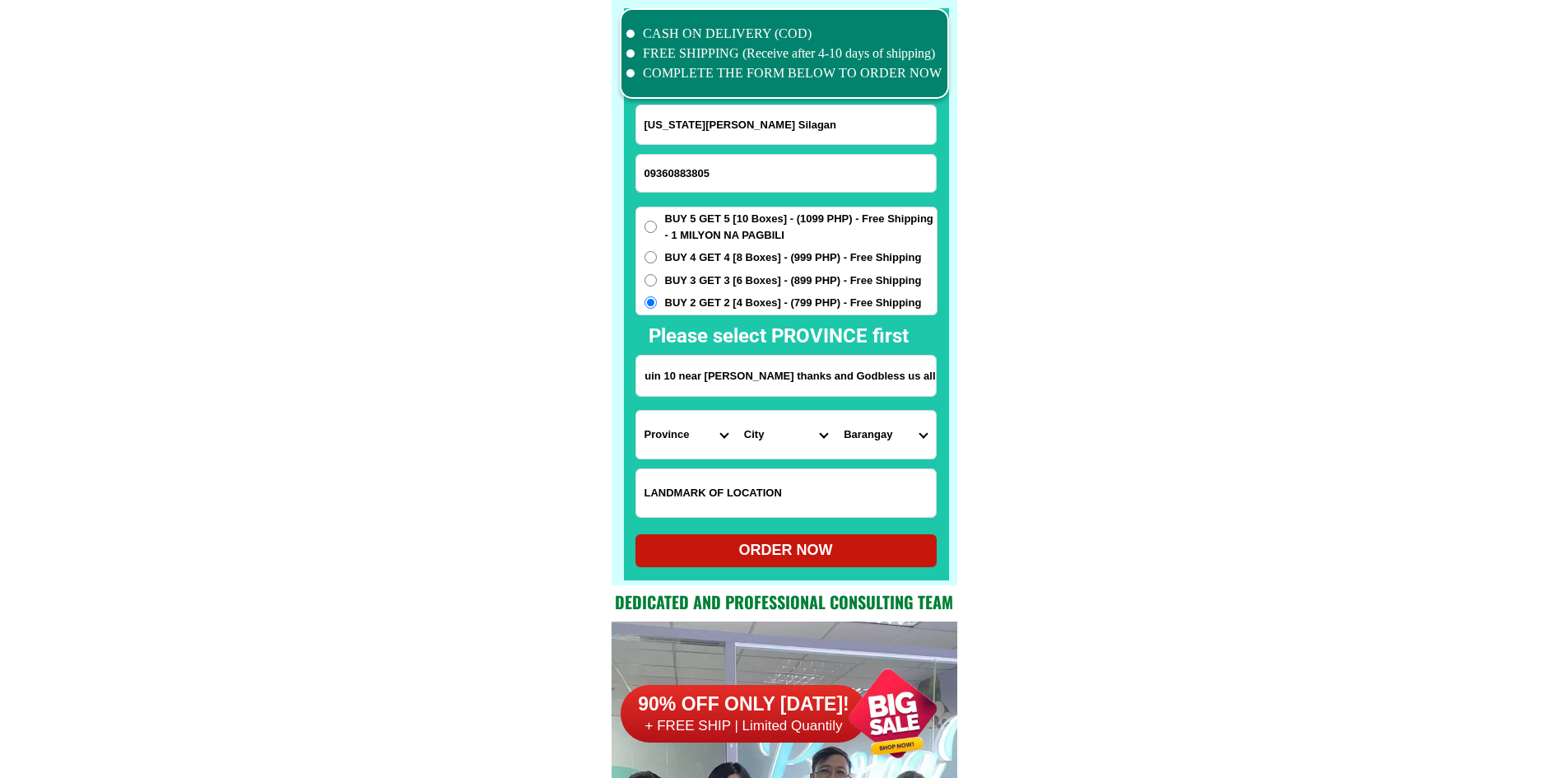
scroll to position [0, 0]
drag, startPoint x: 869, startPoint y: 368, endPoint x: 1089, endPoint y: 393, distance: 221.4
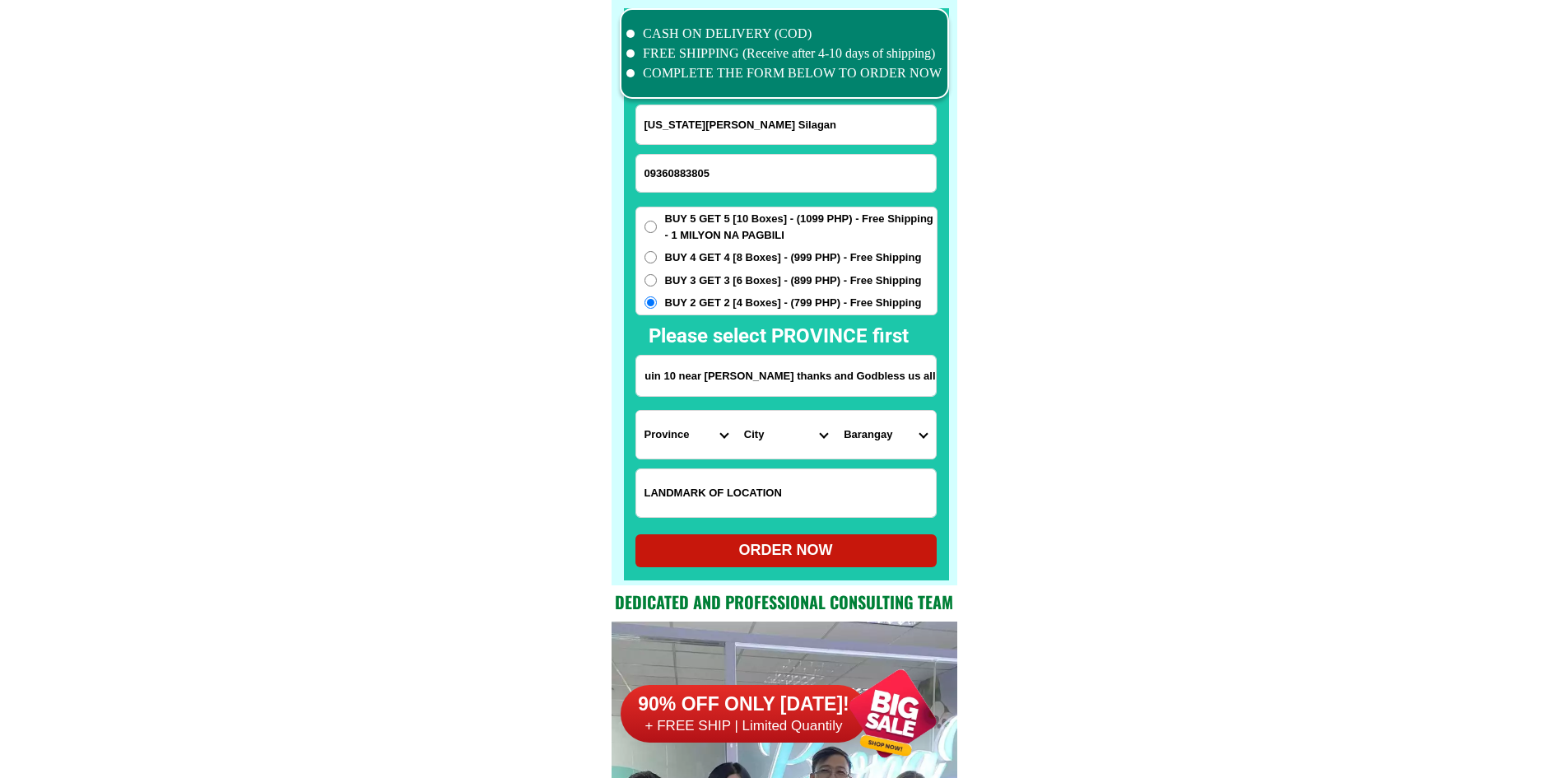
scroll to position [0, 0]
click at [715, 416] on select "Province [GEOGRAPHIC_DATA] [GEOGRAPHIC_DATA][PERSON_NAME][GEOGRAPHIC_DATA][GEOG…" at bounding box center [686, 435] width 100 height 48
select select "63_48"
click at [636, 410] on select "Province [GEOGRAPHIC_DATA] [GEOGRAPHIC_DATA][PERSON_NAME][GEOGRAPHIC_DATA][GEOG…" at bounding box center [686, 435] width 100 height 48
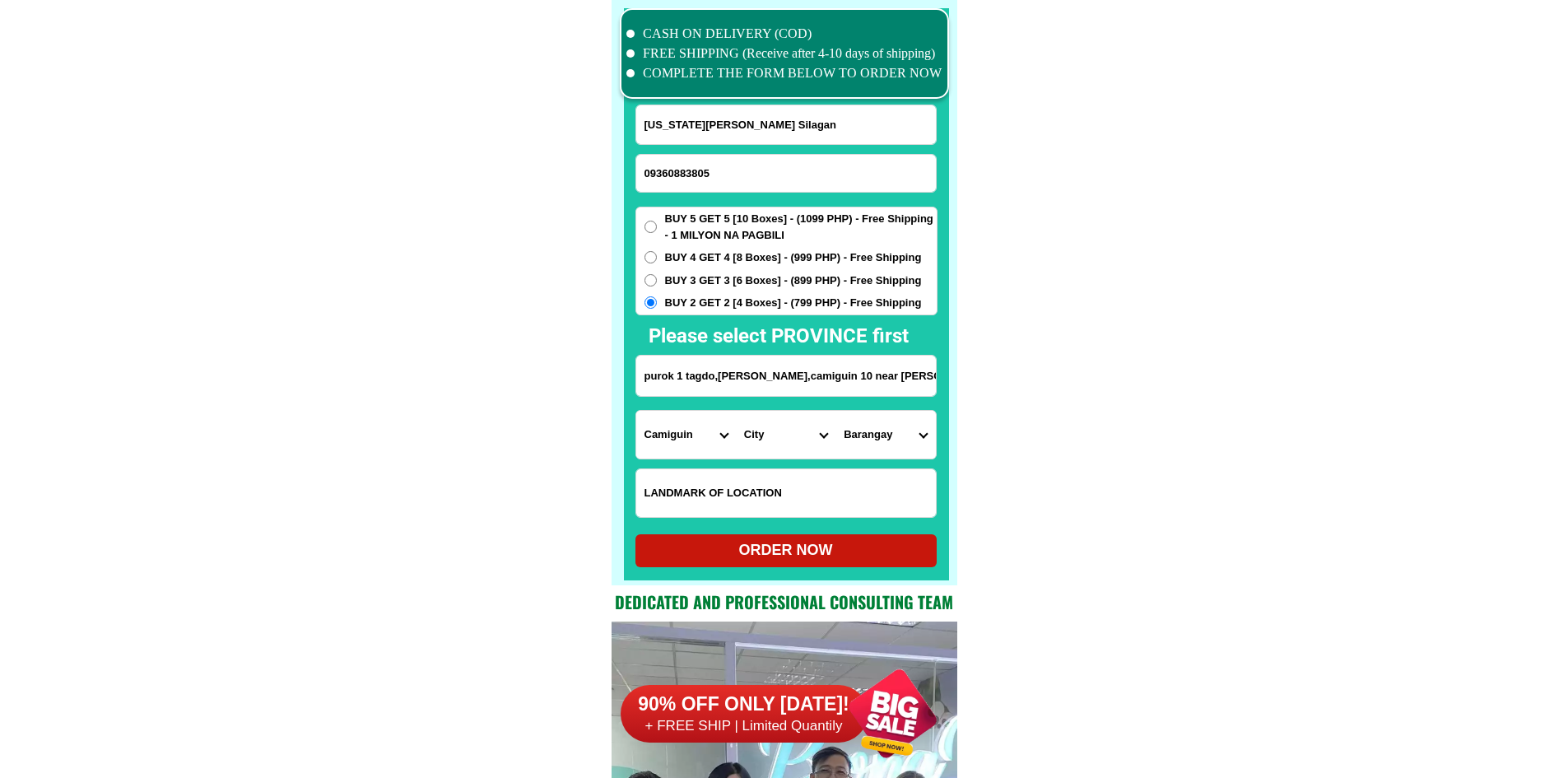
click at [802, 427] on select "City Camiguin-catarman Guinsiliban Mahinog Mambajao Sagay" at bounding box center [786, 435] width 100 height 48
select select "63_482319"
click at [898, 447] on select "Barangay Benoni Binatubo (binaliwan) Catohugan Hubangon Owakan Poblacion Puntod…" at bounding box center [886, 435] width 100 height 48
select select "63_4823195264"
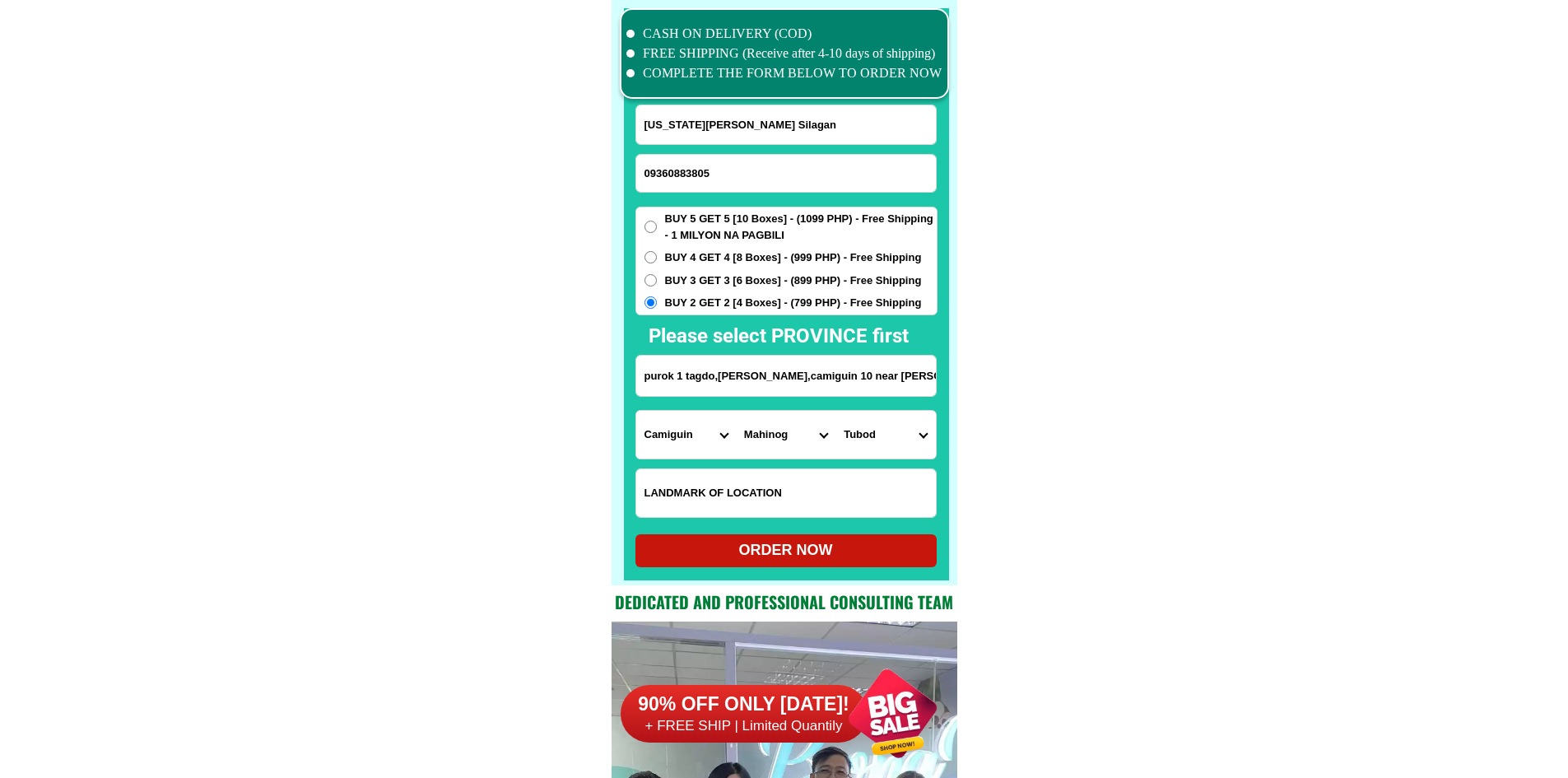
click at [804, 431] on select "City Camiguin-catarman Guinsiliban Mahinog Mambajao Sagay" at bounding box center [786, 435] width 100 height 48
select select "63_489904"
click at [736, 410] on select "City Camiguin-catarman Guinsiliban Mahinog Mambajao Sagay" at bounding box center [786, 435] width 100 height 48
click at [858, 446] on select "Barangay Agoho Anito Balbagon Baylao Benhaan Bug-ong Kuguita Magting Naasag Pan…" at bounding box center [886, 435] width 100 height 48
select select "63_4899041748"
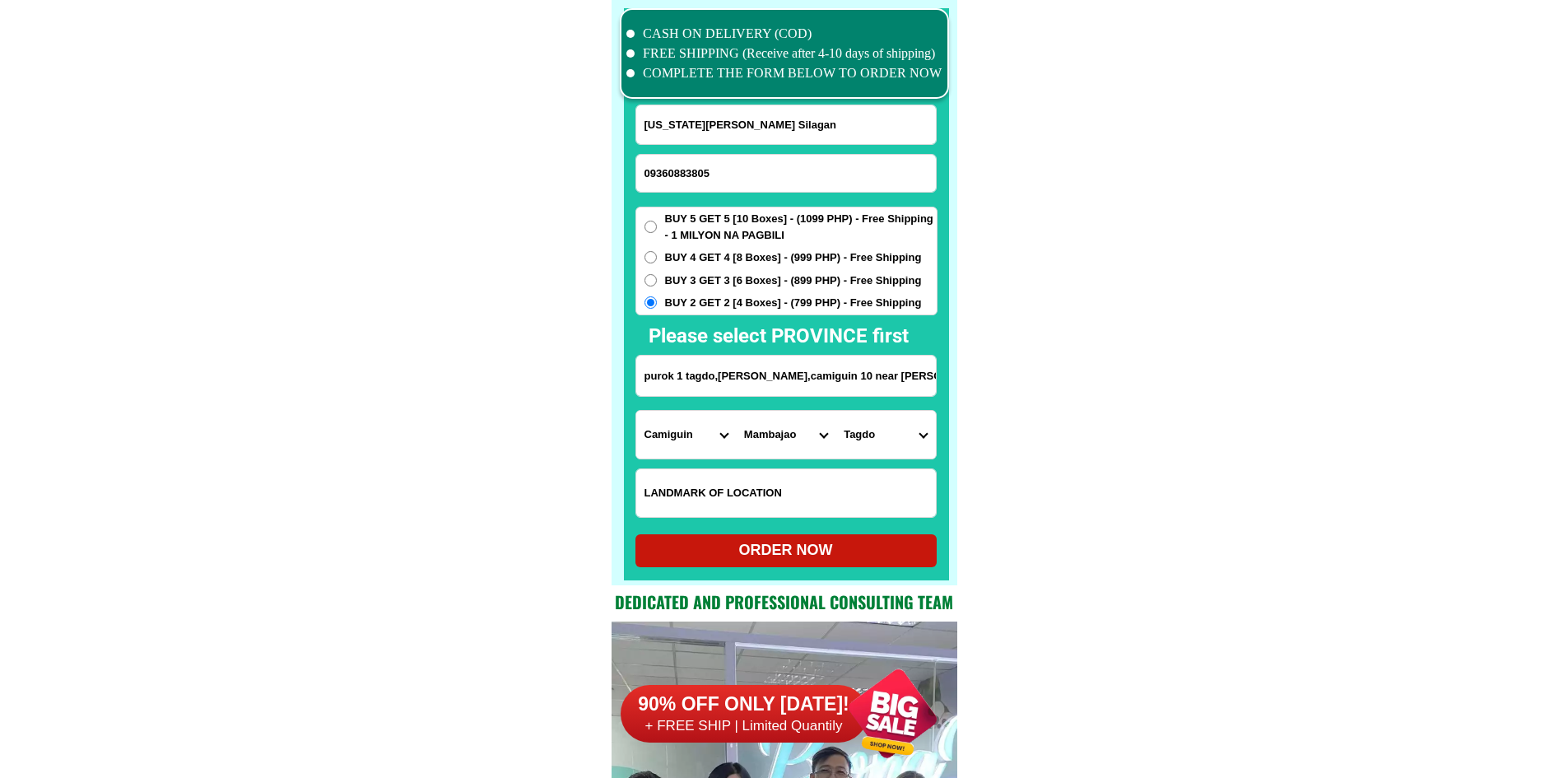
click at [788, 546] on div "ORDER NOW" at bounding box center [786, 550] width 301 height 22
radio input "true"
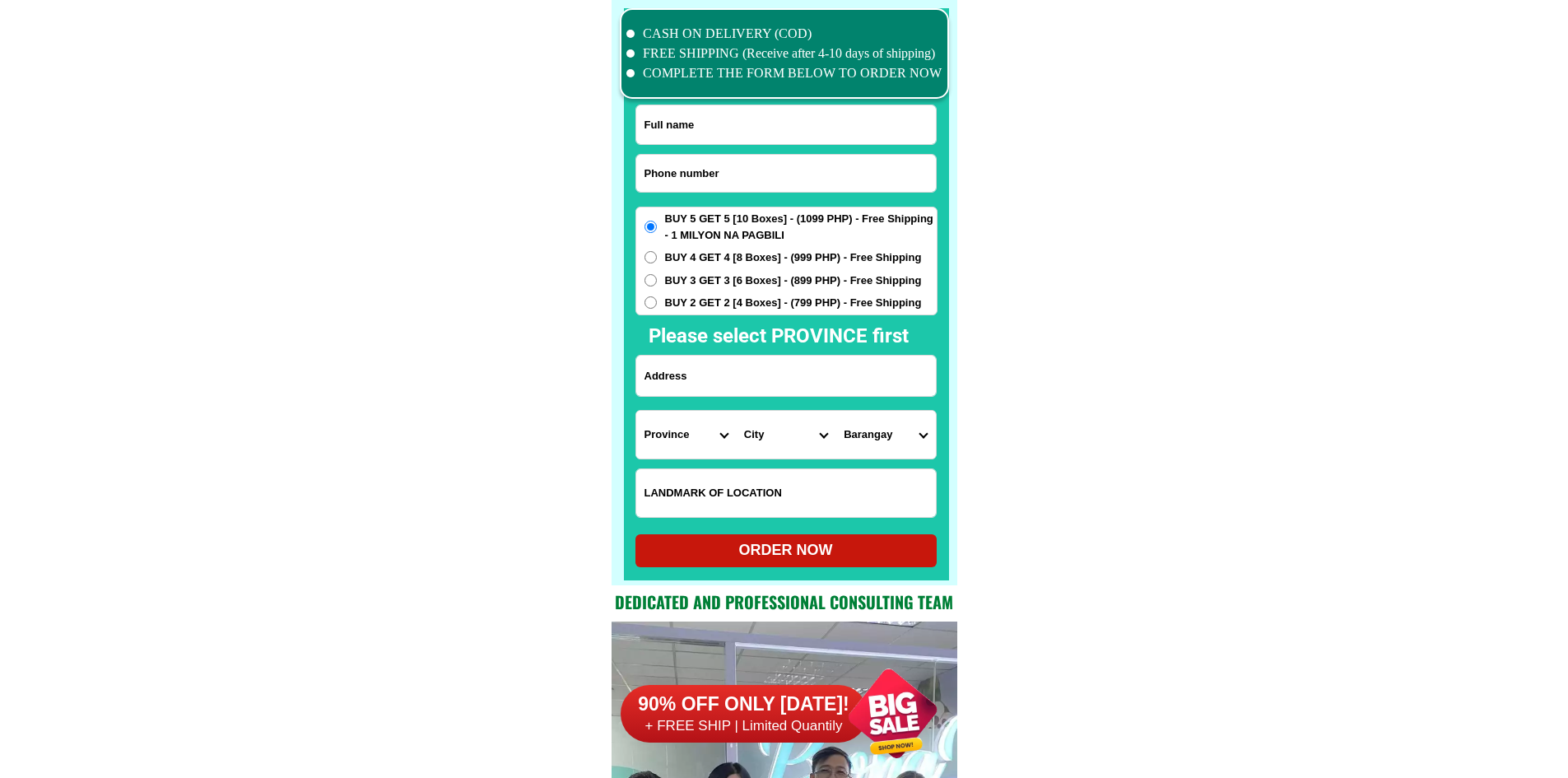
scroll to position [12798, 0]
drag, startPoint x: 783, startPoint y: 161, endPoint x: 756, endPoint y: 181, distance: 33.6
click at [783, 161] on input "Input phone_number" at bounding box center [786, 173] width 300 height 37
paste input "[PHONE_NUMBER]"
click at [696, 176] on input "[PHONE_NUMBER]" at bounding box center [786, 173] width 300 height 37
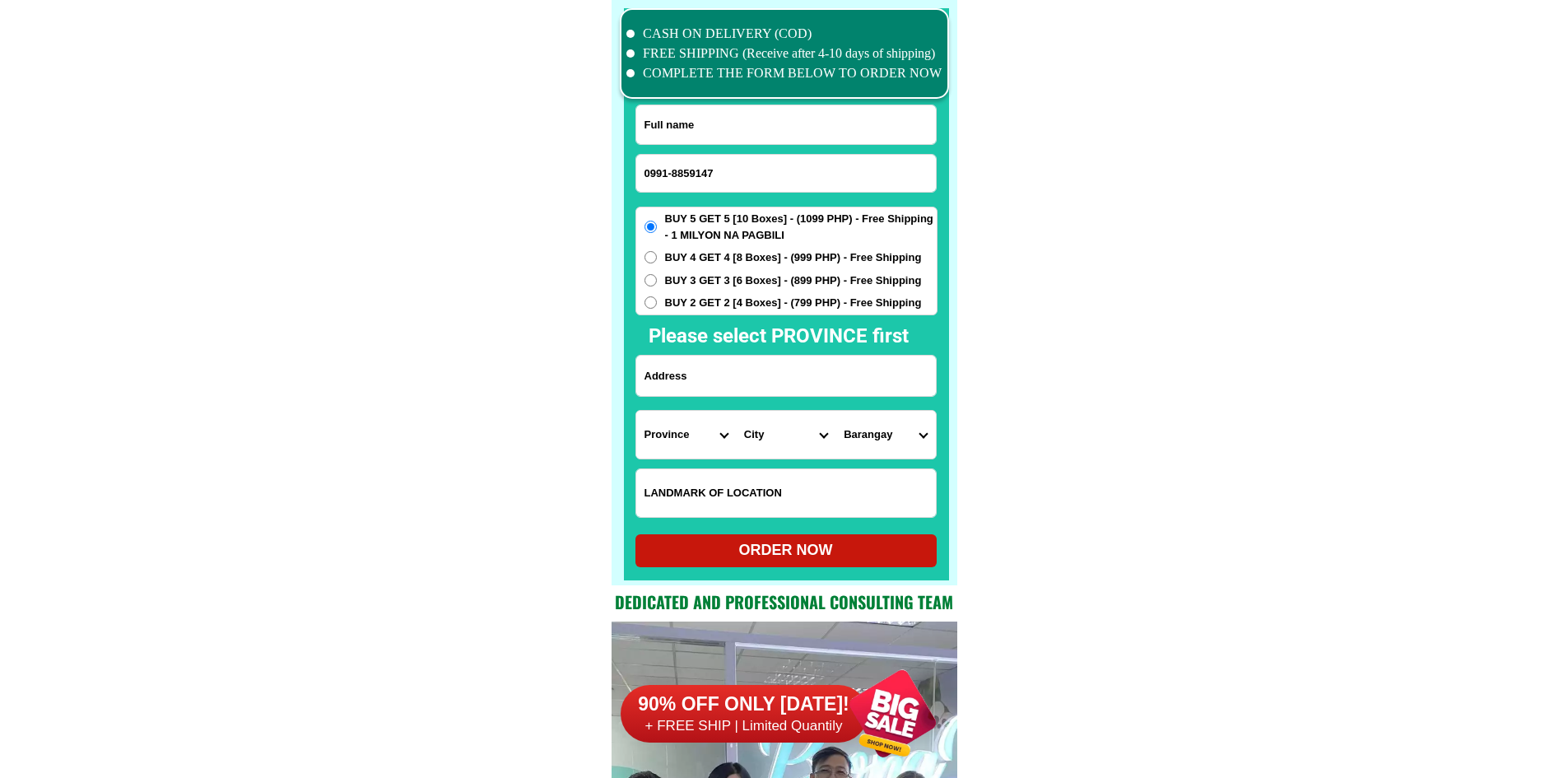
click at [672, 173] on input "0991-8859147" at bounding box center [786, 173] width 300 height 37
type input "09918859147"
click at [773, 119] on input "Input full_name" at bounding box center [786, 124] width 300 height 38
paste input "[PERSON_NAME]"
paste input "Input full_name"
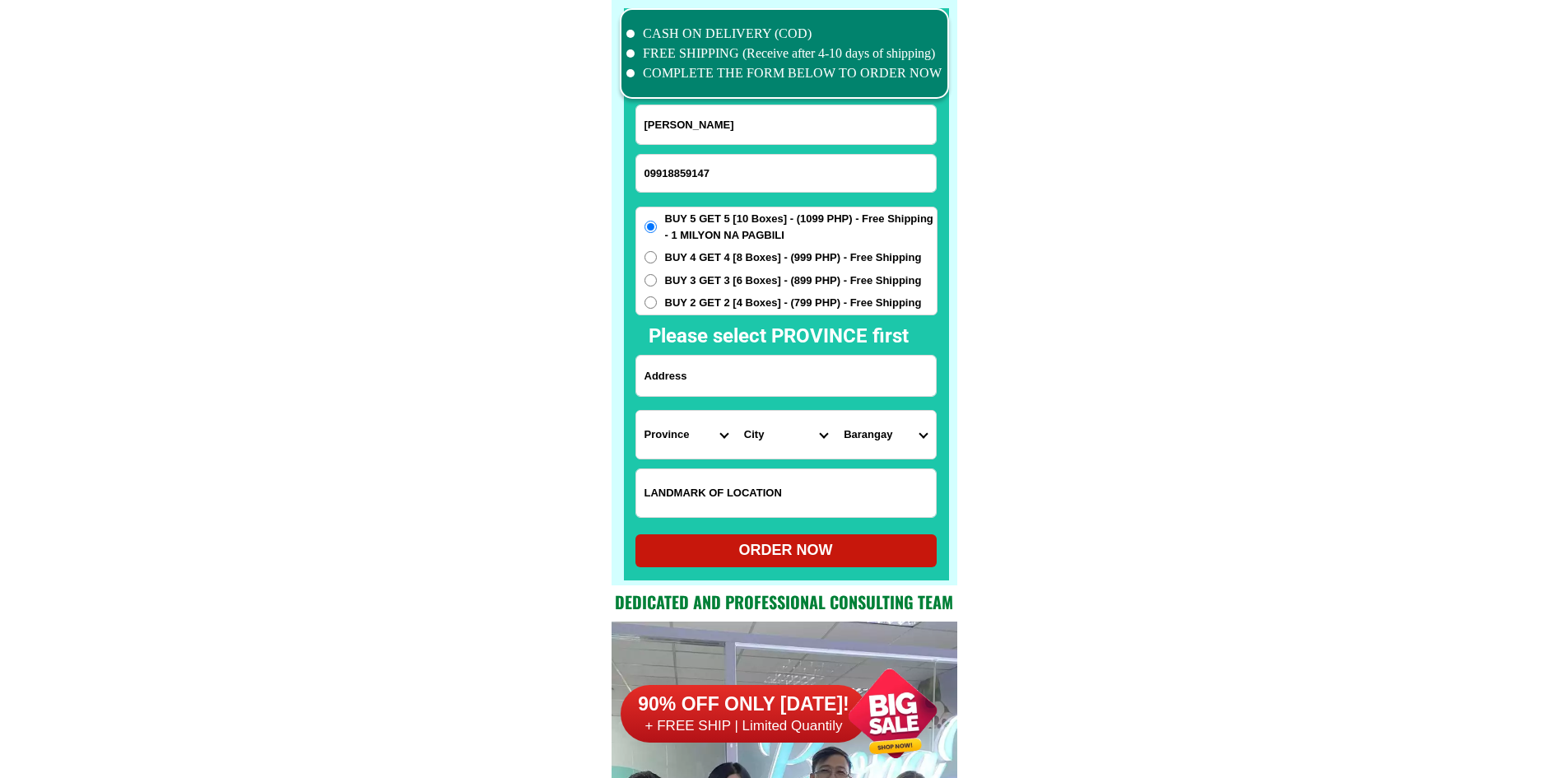
type input "[PERSON_NAME]"
click at [771, 256] on span "BUY 4 GET 4 [8 Boxes] - (999 PHP) - Free Shipping" at bounding box center [794, 258] width 257 height 16
click at [656, 256] on input "BUY 4 GET 4 [8 Boxes] - (999 PHP) - Free Shipping" at bounding box center [650, 257] width 12 height 12
radio input "true"
click at [762, 382] on input "Input address" at bounding box center [786, 376] width 300 height 40
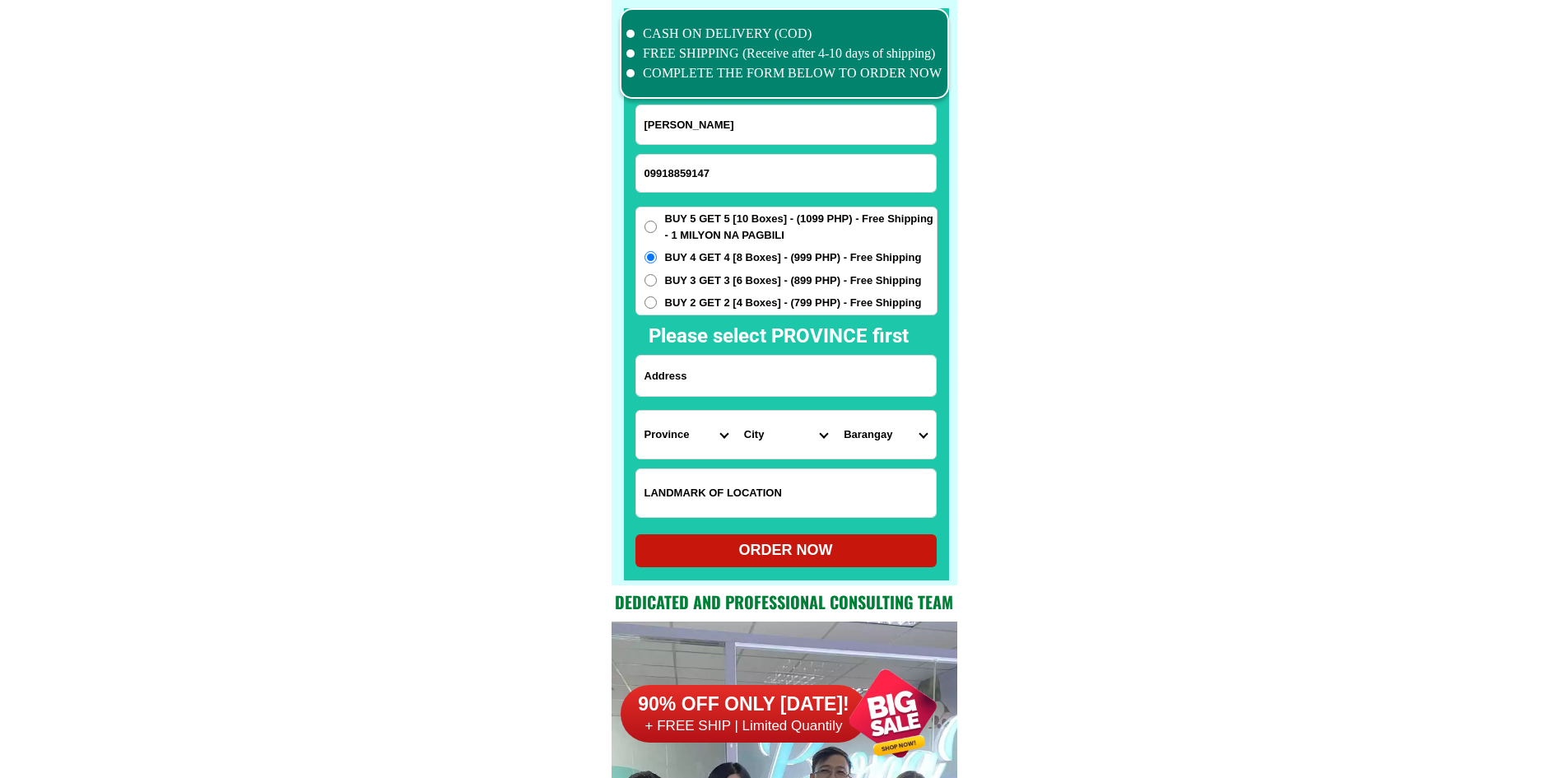
paste input "[PERSON_NAME] brgy.tiniguiban [GEOGRAPHIC_DATA] [GEOGRAPHIC_DATA] [GEOGRAPHIC_D…"
type input "[PERSON_NAME] brgy.tiniguiban [GEOGRAPHIC_DATA] [GEOGRAPHIC_DATA] [GEOGRAPHIC_D…"
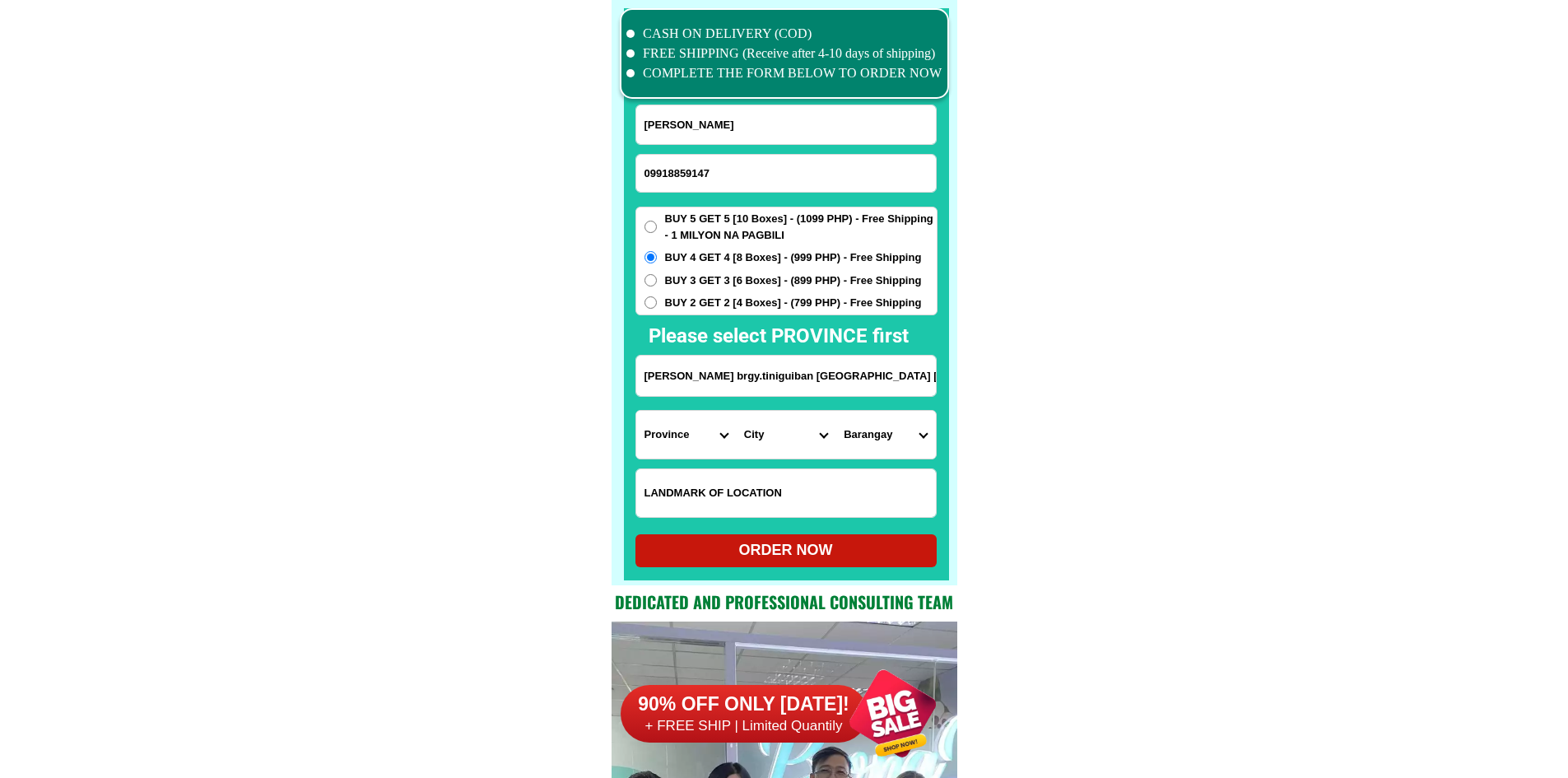
click at [723, 435] on select "Province [GEOGRAPHIC_DATA] [GEOGRAPHIC_DATA][PERSON_NAME][GEOGRAPHIC_DATA][GEOG…" at bounding box center [686, 435] width 100 height 48
select select "63_811"
click at [764, 433] on select "City Aborlan [PERSON_NAME] Brookes-point [GEOGRAPHIC_DATA][PERSON_NAME][GEOGRAP…" at bounding box center [786, 435] width 100 height 48
select select "63_8115896"
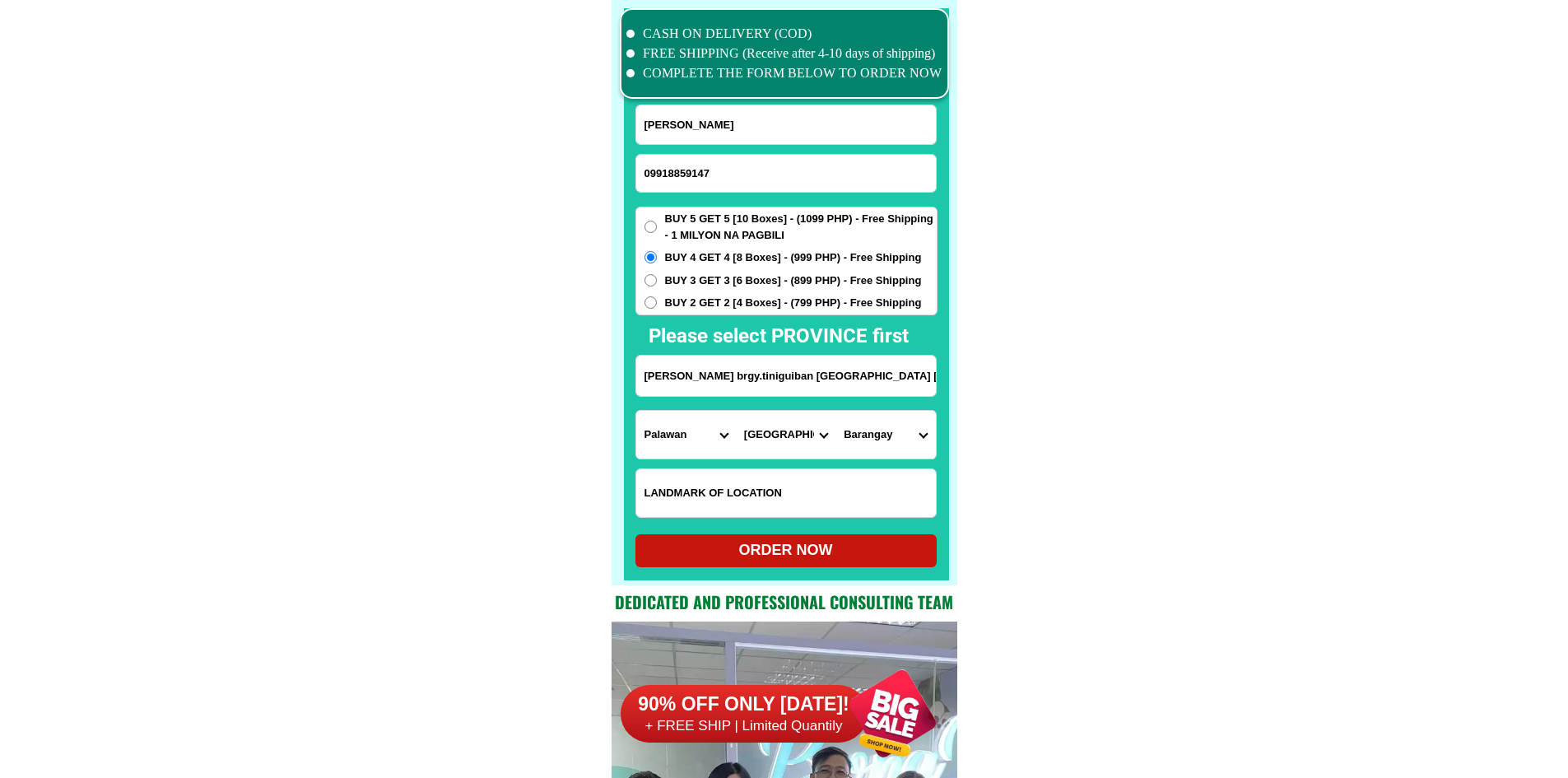
click at [892, 442] on select "Barangay [PERSON_NAME] Bagong bayan Bagong pag-asa Bagong pag-asa (pob.) Bagong…" at bounding box center [886, 435] width 100 height 48
select select "63_81158963772"
click at [868, 571] on div at bounding box center [786, 294] width 325 height 572
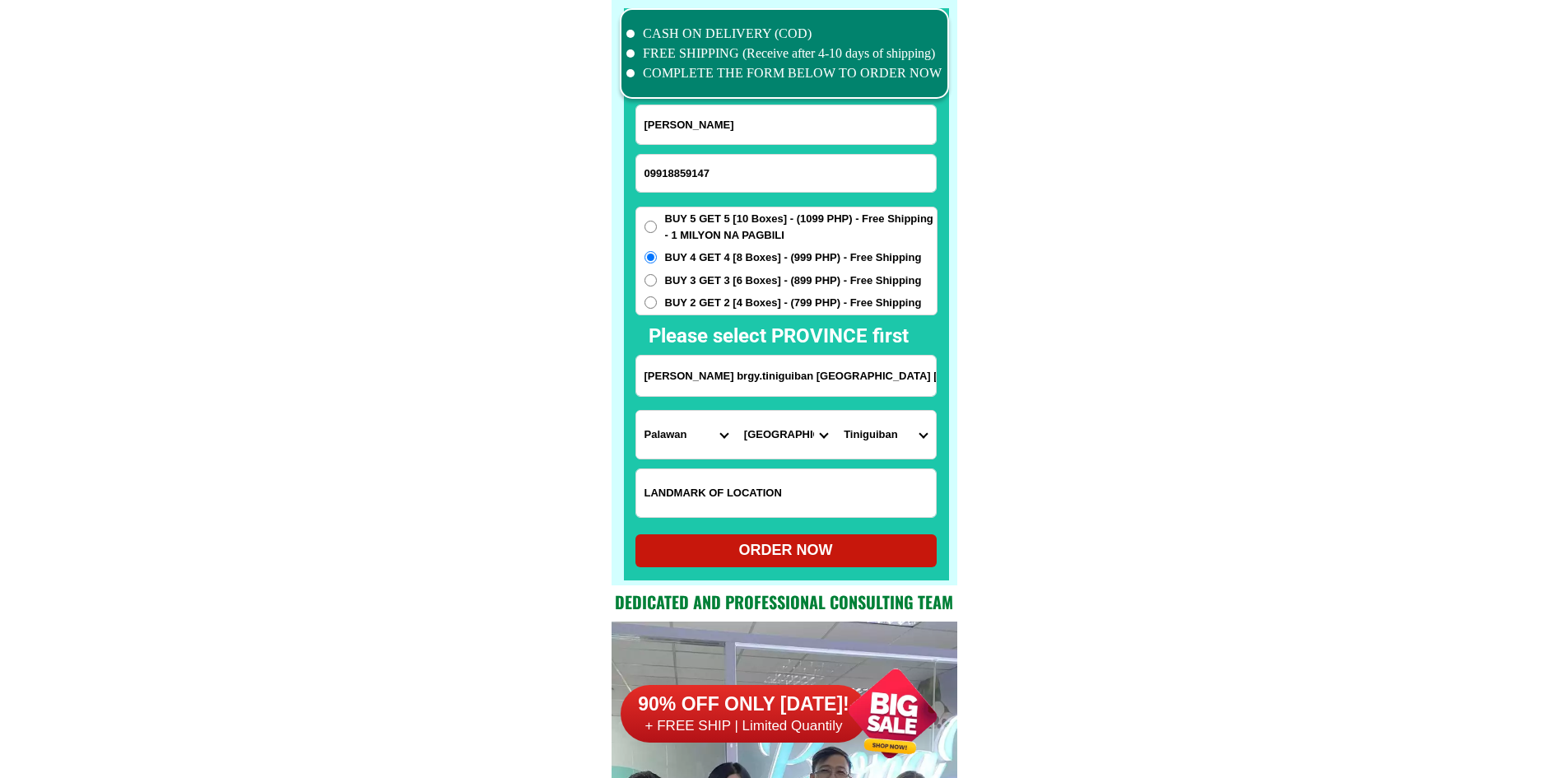
click at [862, 553] on div "ORDER NOW" at bounding box center [786, 550] width 301 height 22
radio input "true"
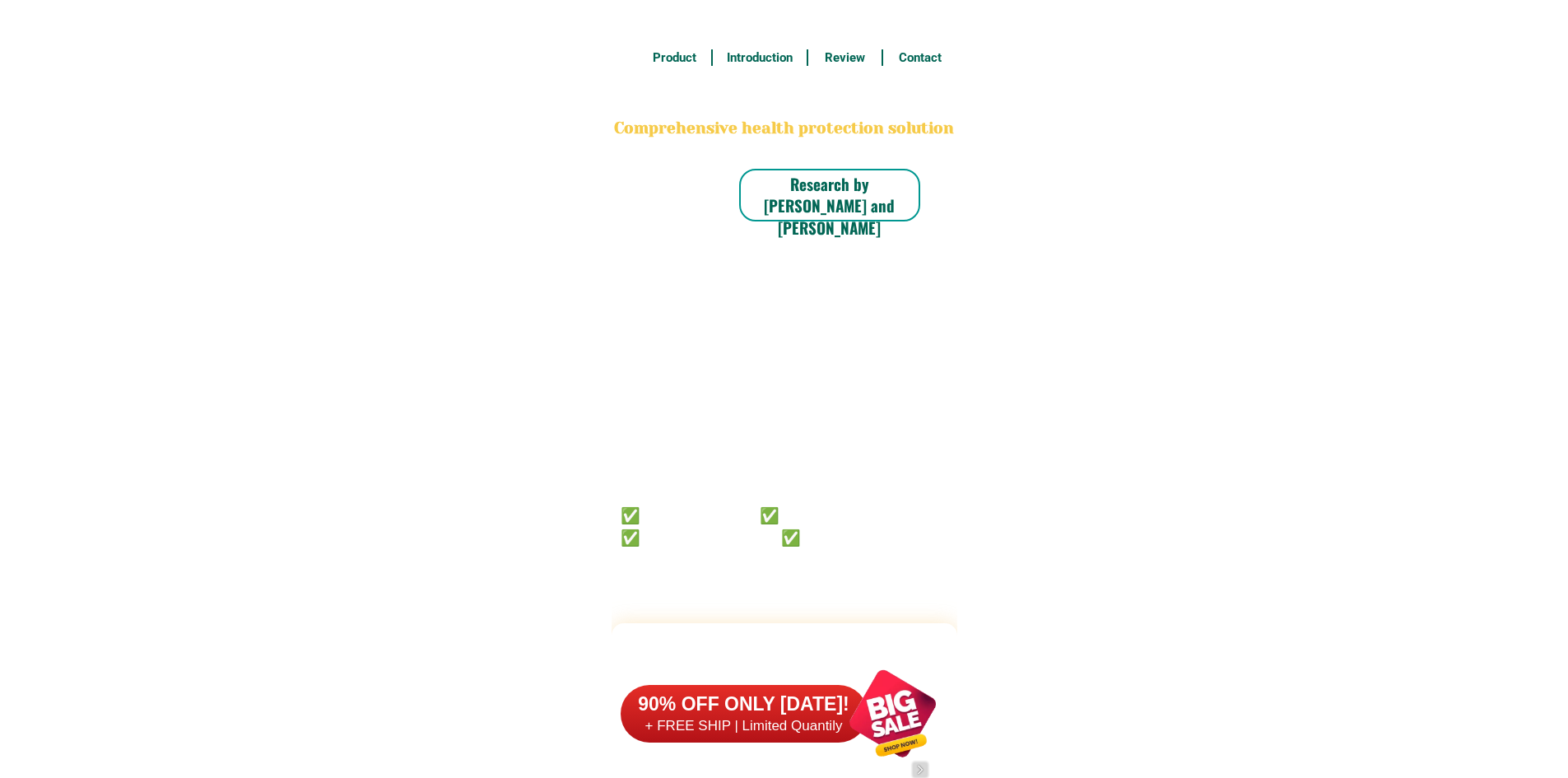
scroll to position [12798, 0]
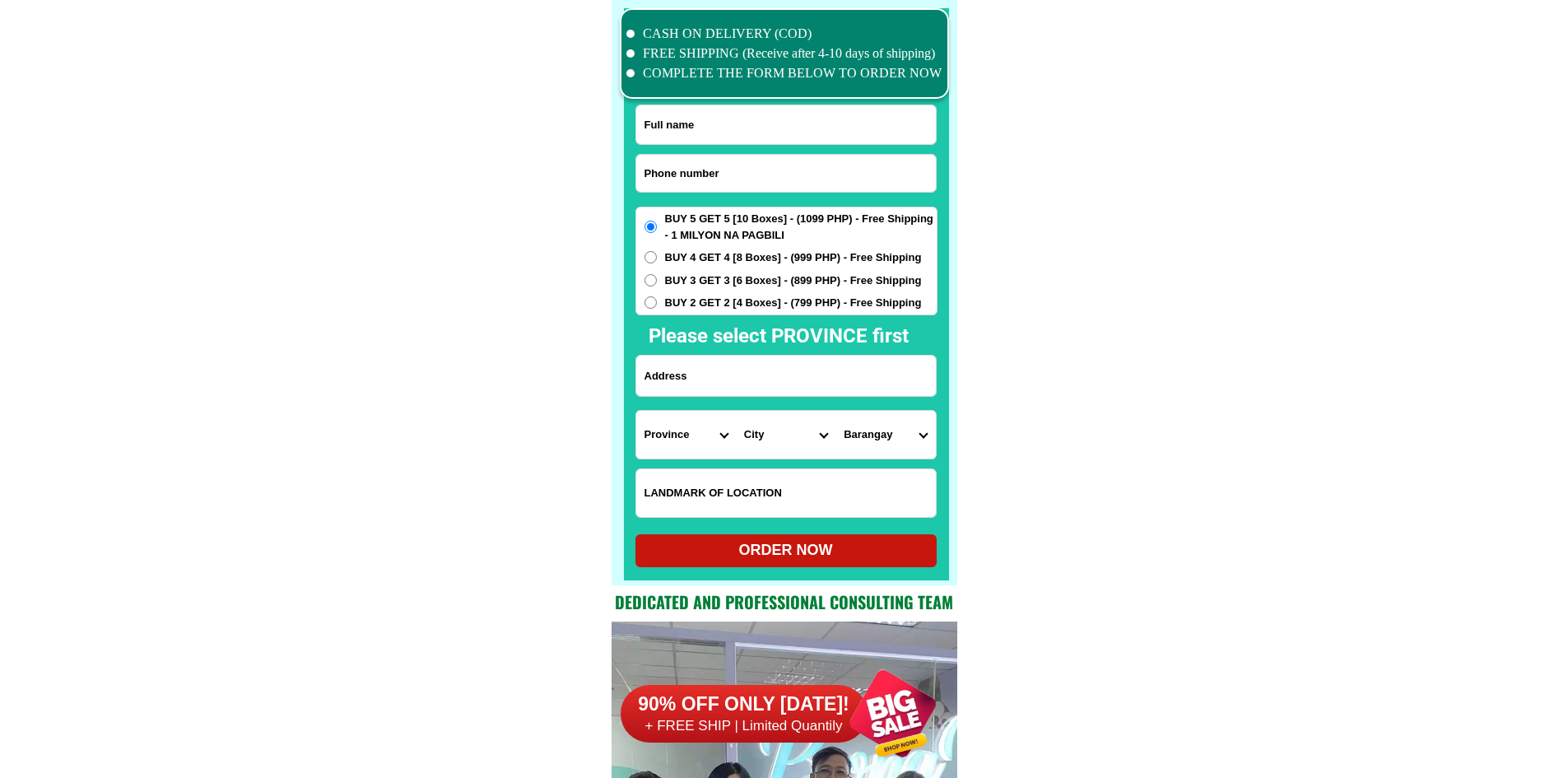
click at [761, 181] on input "Input phone_number" at bounding box center [786, 173] width 300 height 37
paste input "09481654303"
type input "09481654303"
click at [789, 134] on input "Input full_name" at bounding box center [786, 124] width 300 height 38
paste input "dayamona ampatua"
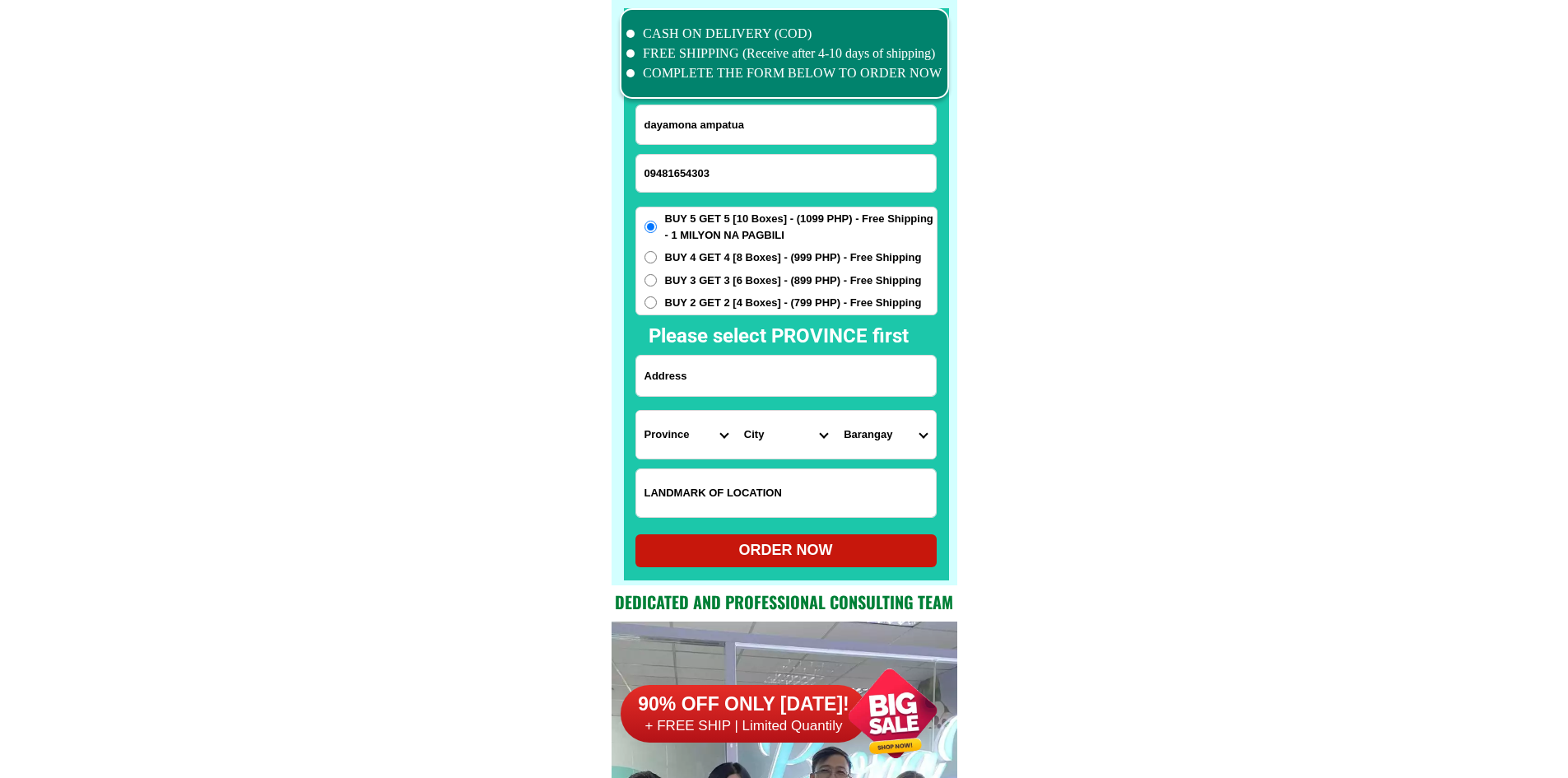
type input "dayamona ampatua"
click at [772, 368] on input "Input address" at bounding box center [786, 376] width 300 height 40
paste input "p 9 brgy 14 Butuan city Agusan del norte"
type input "p 9 brgy 14 Butuan city Agusan del norte"
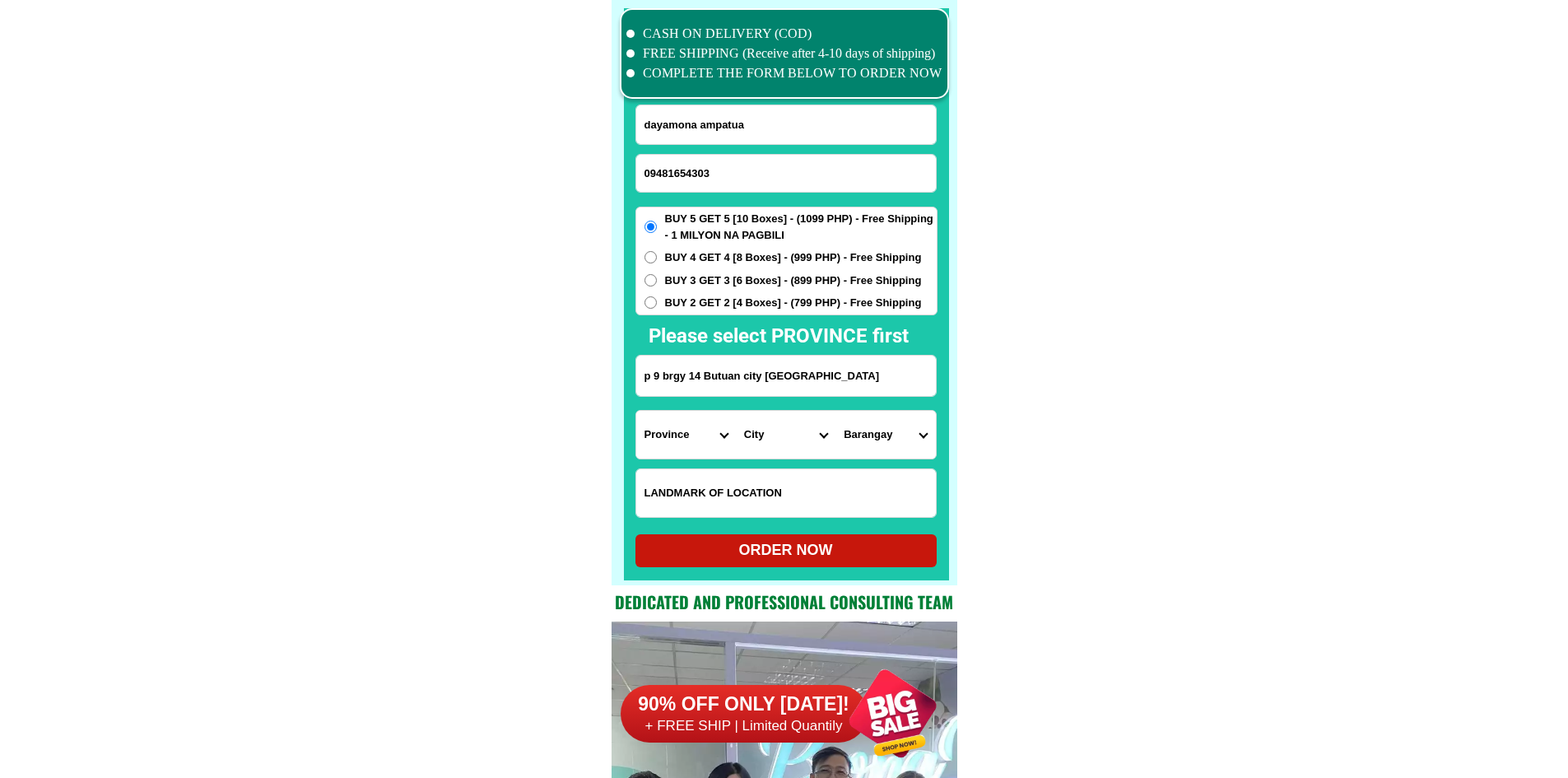
click at [666, 428] on select "Province [GEOGRAPHIC_DATA] [GEOGRAPHIC_DATA][PERSON_NAME][GEOGRAPHIC_DATA][GEOG…" at bounding box center [686, 435] width 100 height 48
select select "63_513"
click at [636, 410] on select "Province [GEOGRAPHIC_DATA] [GEOGRAPHIC_DATA][PERSON_NAME][GEOGRAPHIC_DATA][GEOG…" at bounding box center [686, 435] width 100 height 48
click at [796, 428] on select "City Agusan-del-norte-buenavista Agusan-del-norte-carmen Agusan-del-norte-magal…" at bounding box center [786, 435] width 100 height 48
select select "63_5131995"
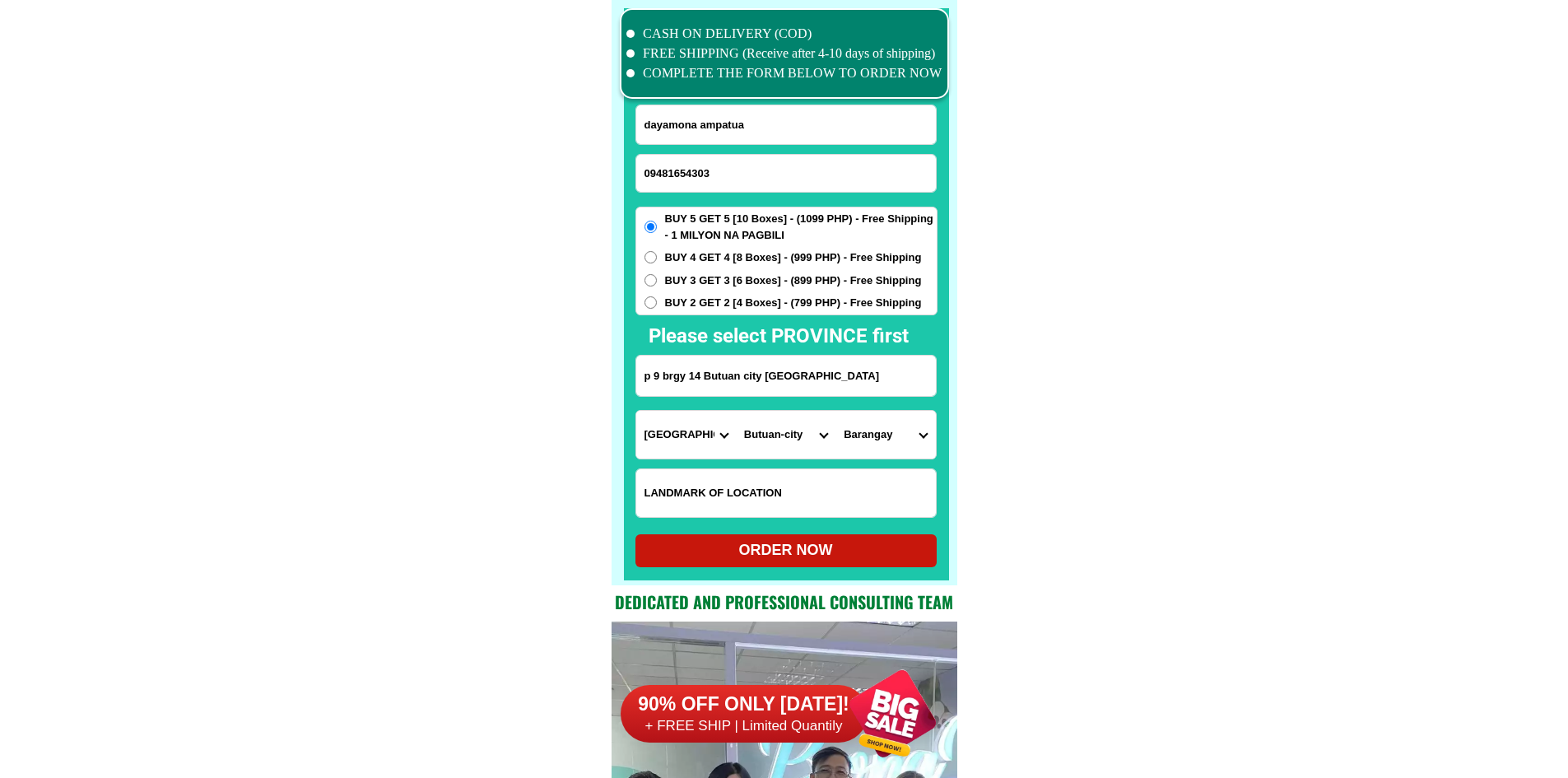
click at [887, 415] on select "Barangay Agao pob. (bgy. 3) Agusan pequeno Ambago Amparo Ampayon Anticala Anton…" at bounding box center [886, 435] width 100 height 48
select select "63_51319956087"
click at [836, 410] on select "Barangay Agao pob. (bgy. 3) Agusan pequeno Ambago Amparo Ampayon Anticala Anton…" at bounding box center [886, 435] width 100 height 48
click at [804, 281] on span "BUY 3 GET 3 [6 Boxes] - (899 PHP) - Free Shipping" at bounding box center [794, 280] width 257 height 16
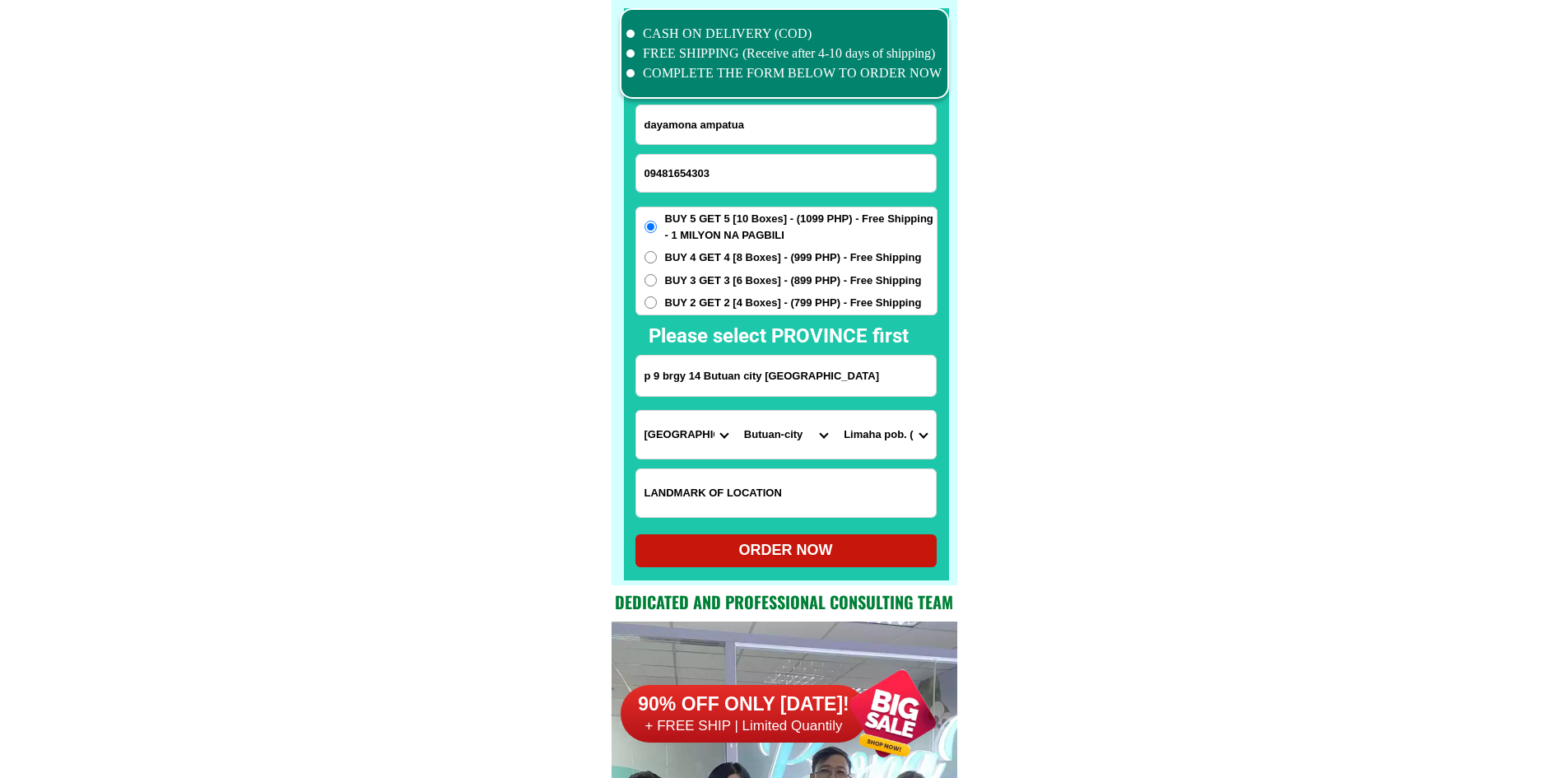
click at [656, 281] on input "BUY 3 GET 3 [6 Boxes] - (899 PHP) - Free Shipping" at bounding box center [650, 280] width 12 height 12
radio input "true"
click at [804, 296] on span "BUY 2 GET 2 [4 Boxes] - (799 PHP) - Free Shipping" at bounding box center [794, 302] width 257 height 16
click at [656, 296] on input "BUY 2 GET 2 [4 Boxes] - (799 PHP) - Free Shipping" at bounding box center [650, 302] width 12 height 12
click at [813, 543] on div "ORDER NOW" at bounding box center [786, 550] width 301 height 22
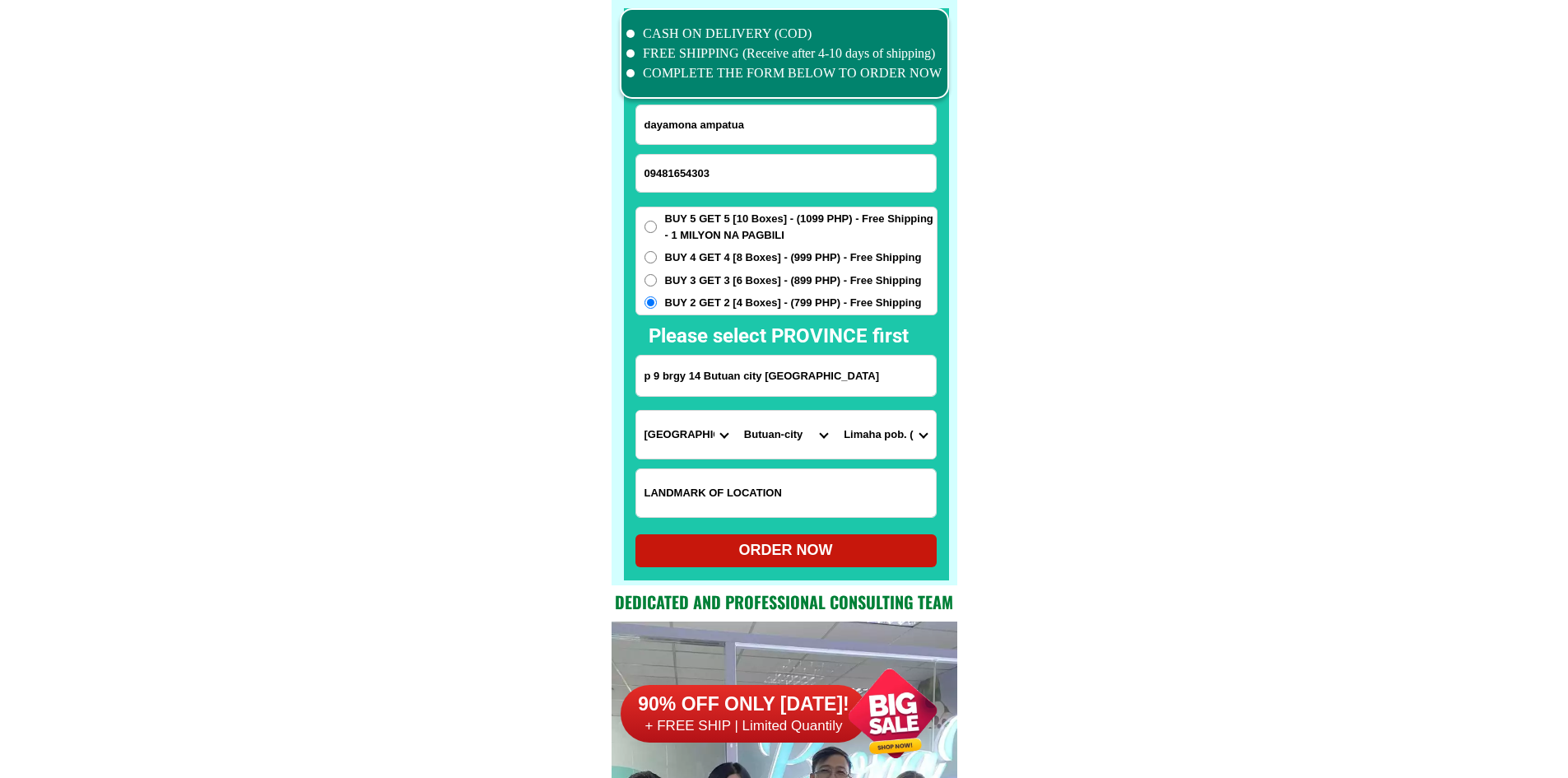
radio input "true"
click at [804, 169] on input "Input phone_number" at bounding box center [786, 173] width 300 height 37
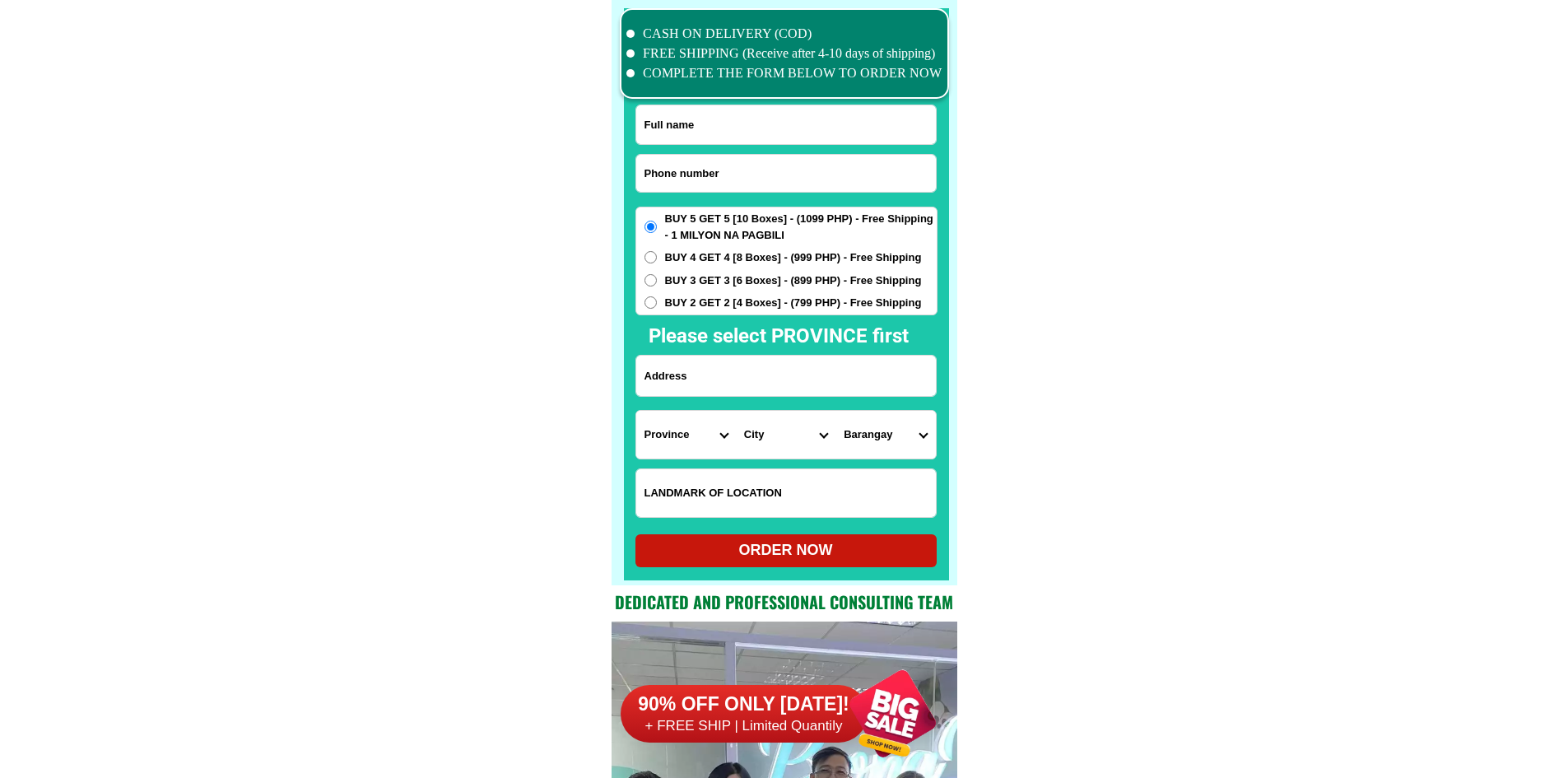
paste input "09159189263"
type input "09159189263"
click at [822, 142] on input "Input full_name" at bounding box center [786, 124] width 300 height 38
paste input "[PERSON_NAME]"
type input "[PERSON_NAME]"
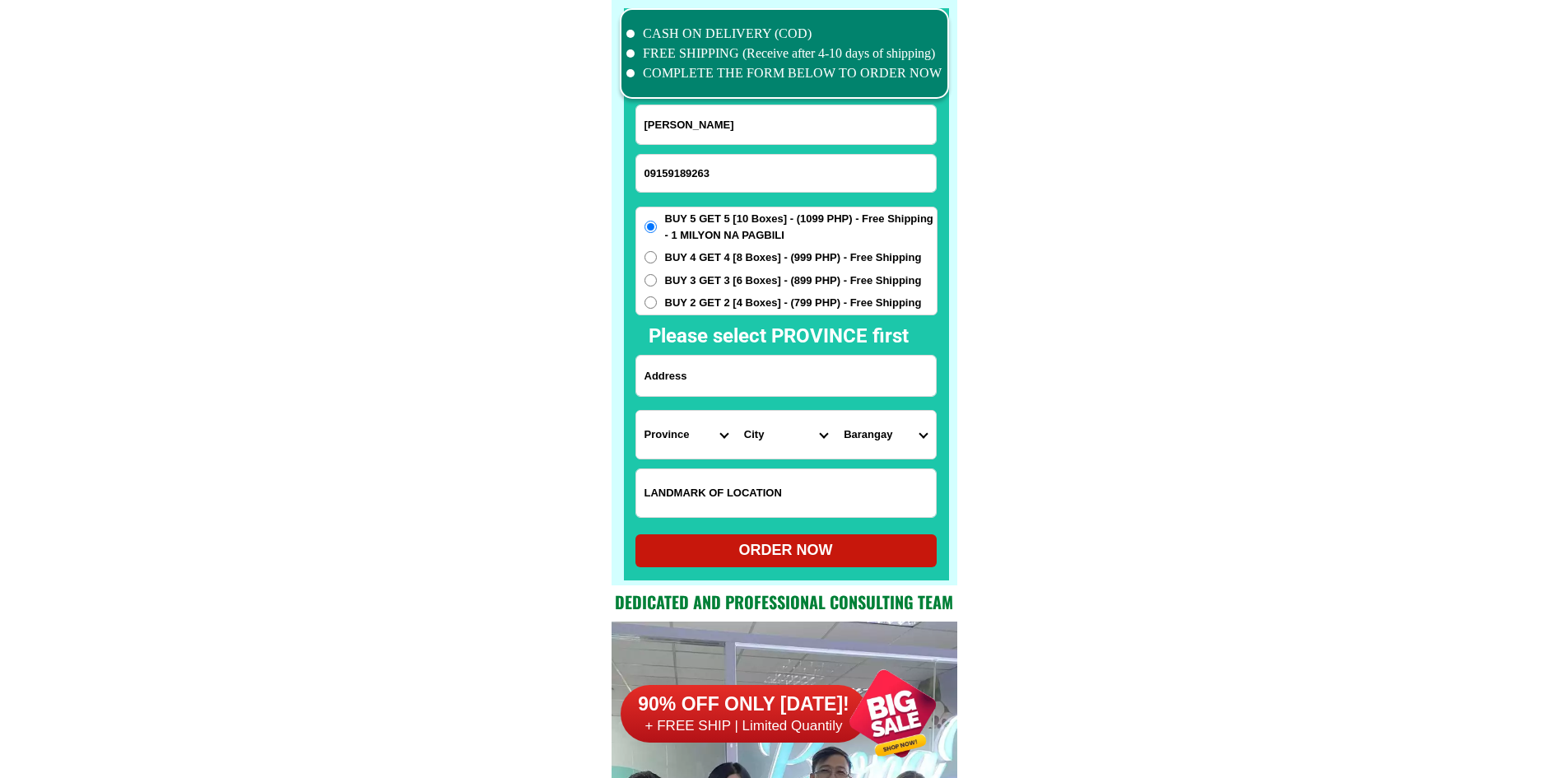
click at [778, 343] on h2 "Please select PROVINCE first" at bounding box center [867, 335] width 438 height 29
click at [766, 367] on input "Input address" at bounding box center [786, 376] width 300 height 40
paste input "Purok 2 brgy [PERSON_NAME] malaking Puno ng mahogany sa harap walang bakod Echa…"
type input "Purok 2 brgy [PERSON_NAME] malaking Puno ng mahogany sa harap walang bakod Echa…"
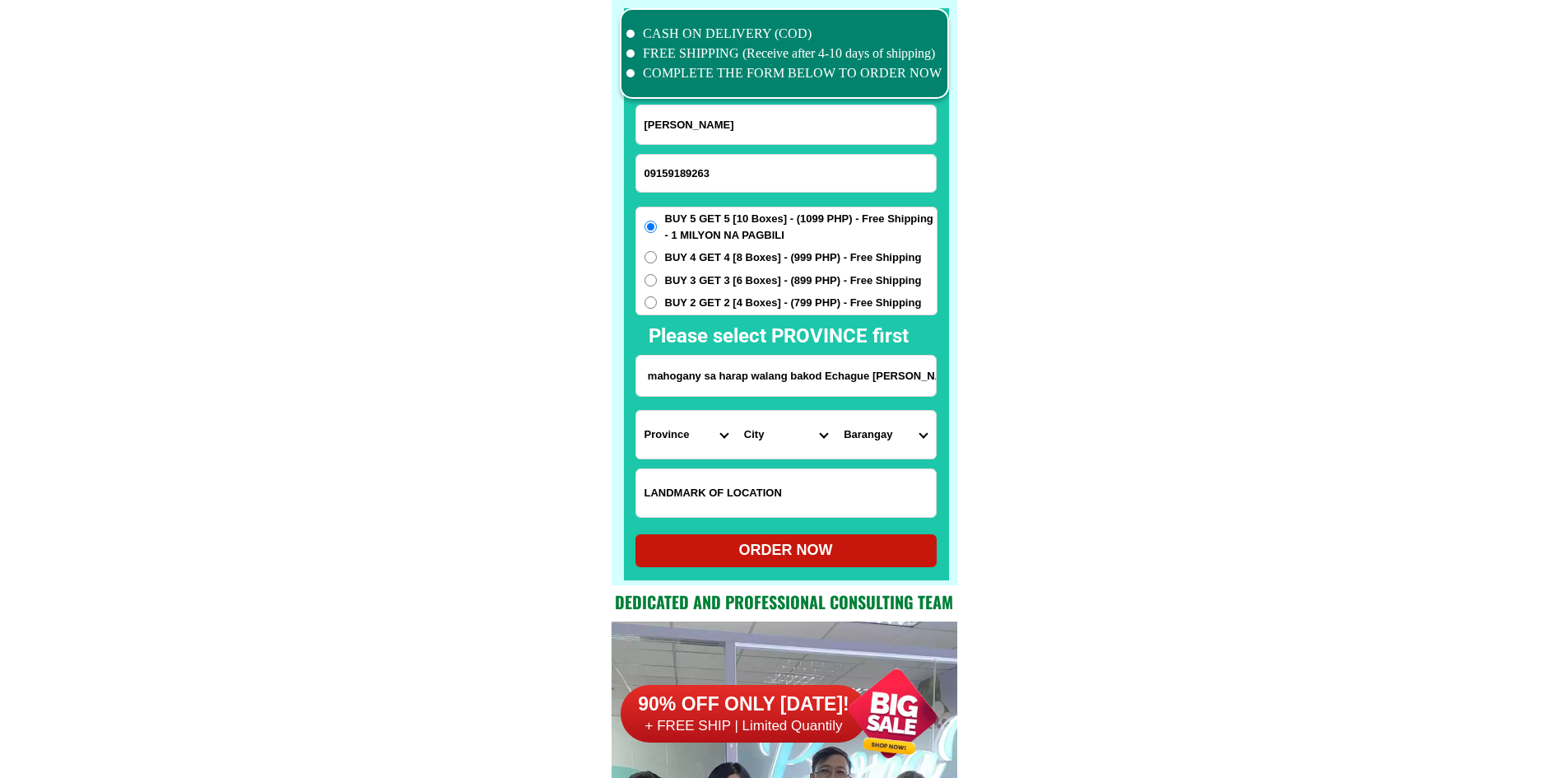
scroll to position [0, 0]
drag, startPoint x: 1104, startPoint y: 401, endPoint x: 962, endPoint y: 428, distance: 144.5
drag, startPoint x: 814, startPoint y: 380, endPoint x: 1104, endPoint y: 380, distance: 290.0
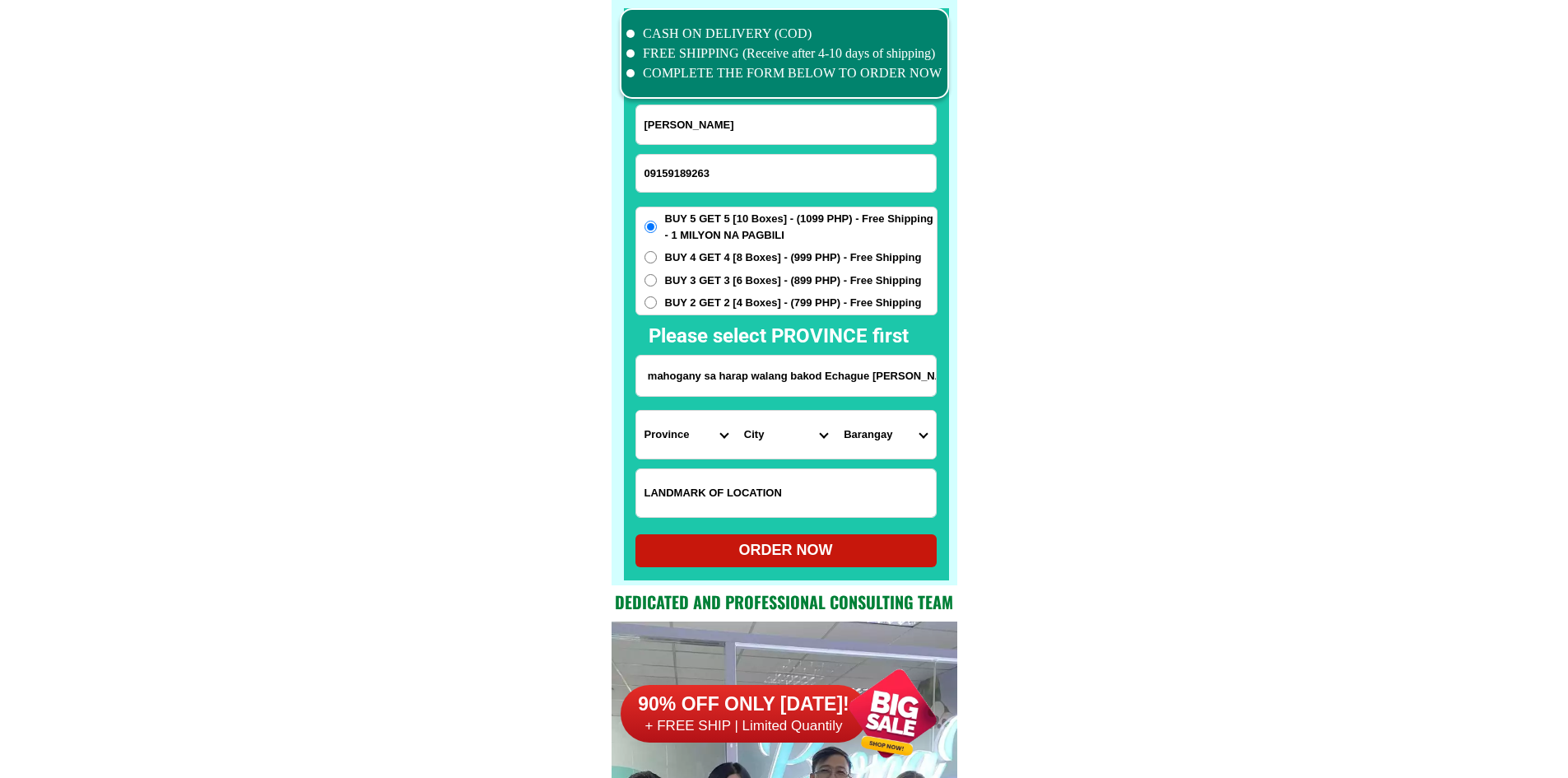
click at [703, 434] on select "Province [GEOGRAPHIC_DATA] [GEOGRAPHIC_DATA][PERSON_NAME][GEOGRAPHIC_DATA][GEOG…" at bounding box center [686, 435] width 100 height 48
select select "63_305"
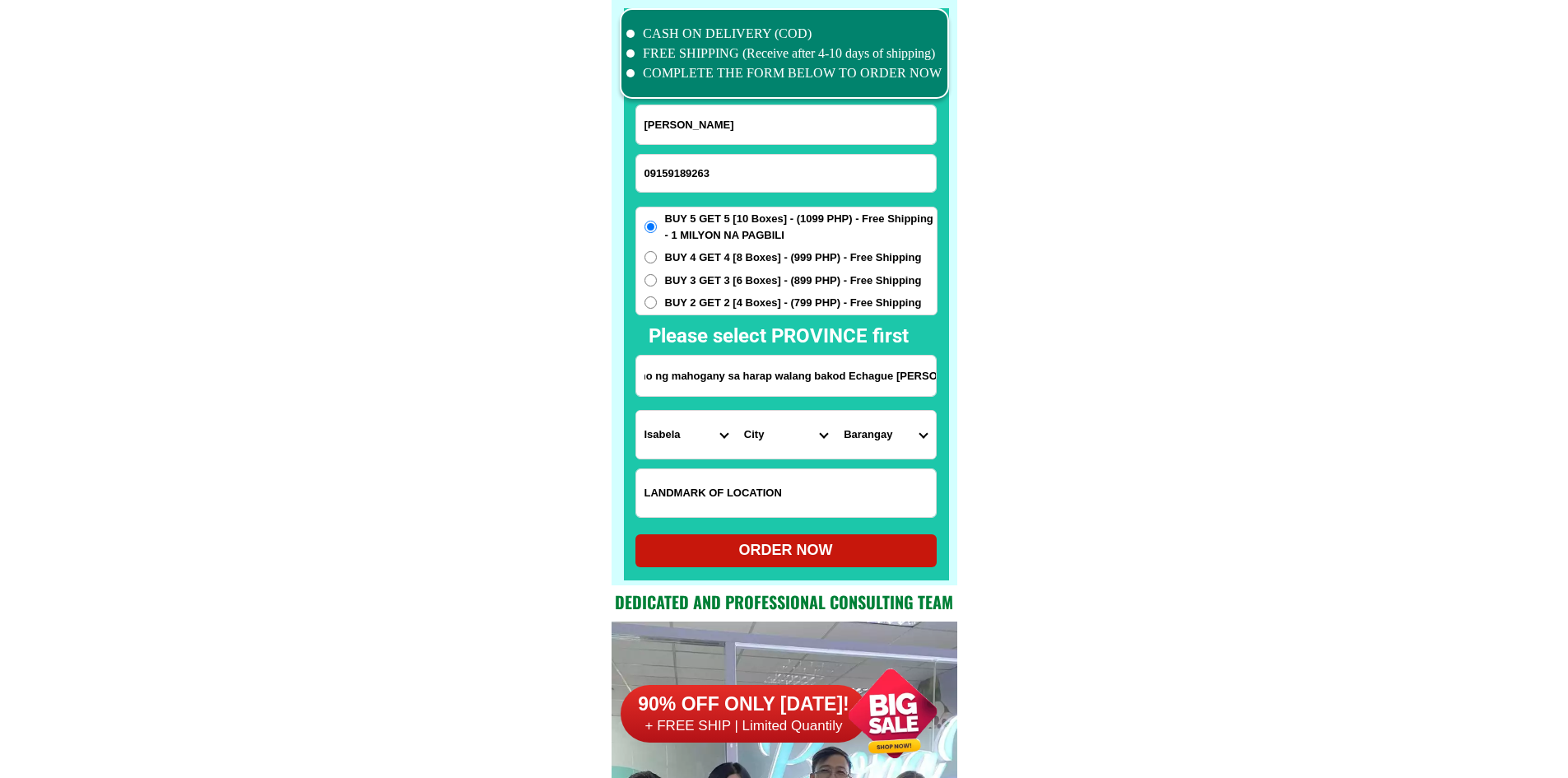
scroll to position [0, 252]
drag, startPoint x: 891, startPoint y: 378, endPoint x: 1023, endPoint y: 382, distance: 132.1
click at [901, 381] on input "Purok 2 brgy [PERSON_NAME] malaking Puno ng mahogany sa harap walang bakod Echa…" at bounding box center [786, 376] width 300 height 40
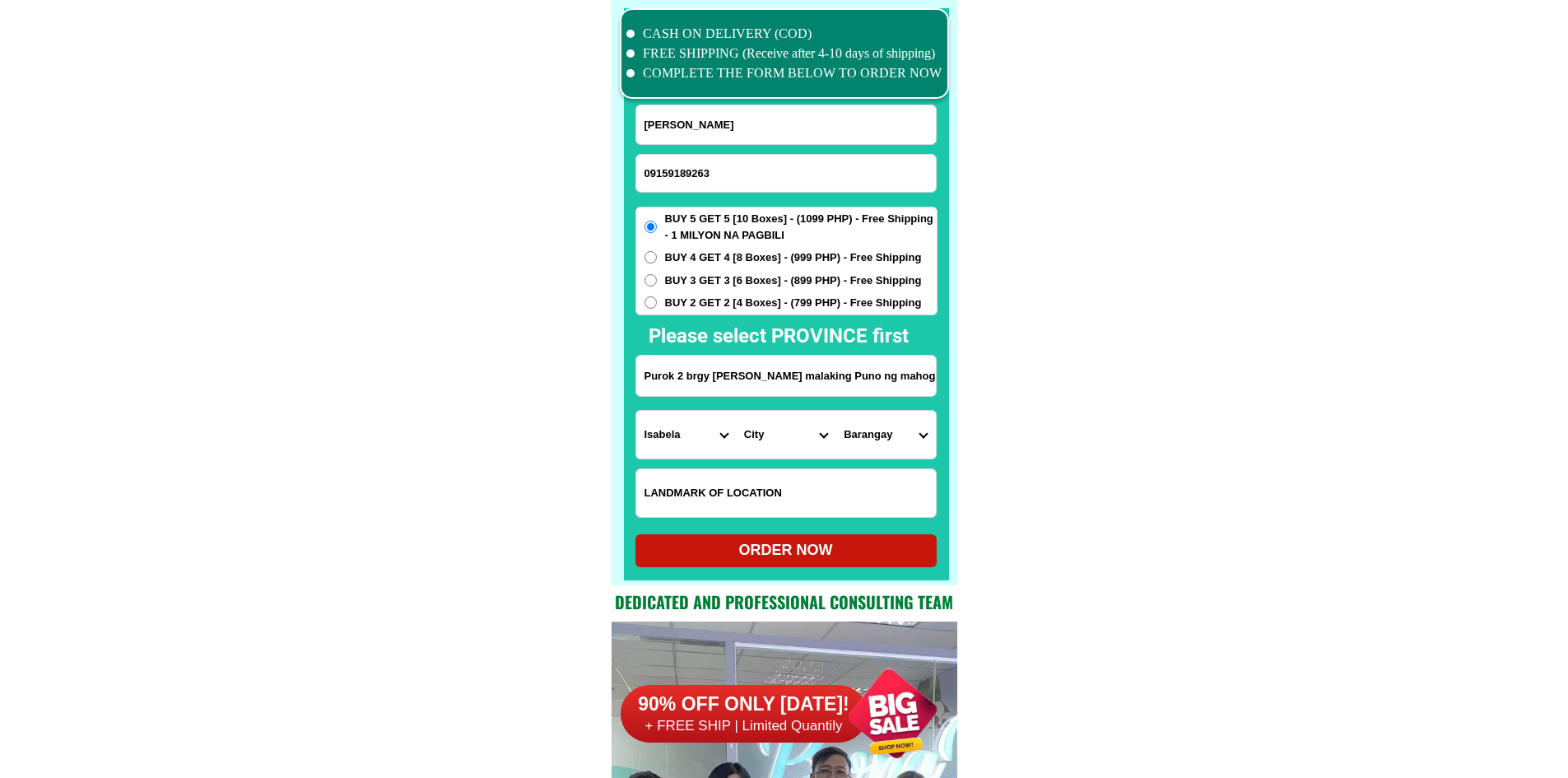
click at [772, 439] on select "City [GEOGRAPHIC_DATA][PERSON_NAME]-city [GEOGRAPHIC_DATA][PERSON_NAME] Echague…" at bounding box center [786, 435] width 100 height 48
select select "63_3059039"
drag, startPoint x: 919, startPoint y: 371, endPoint x: 984, endPoint y: 385, distance: 66.5
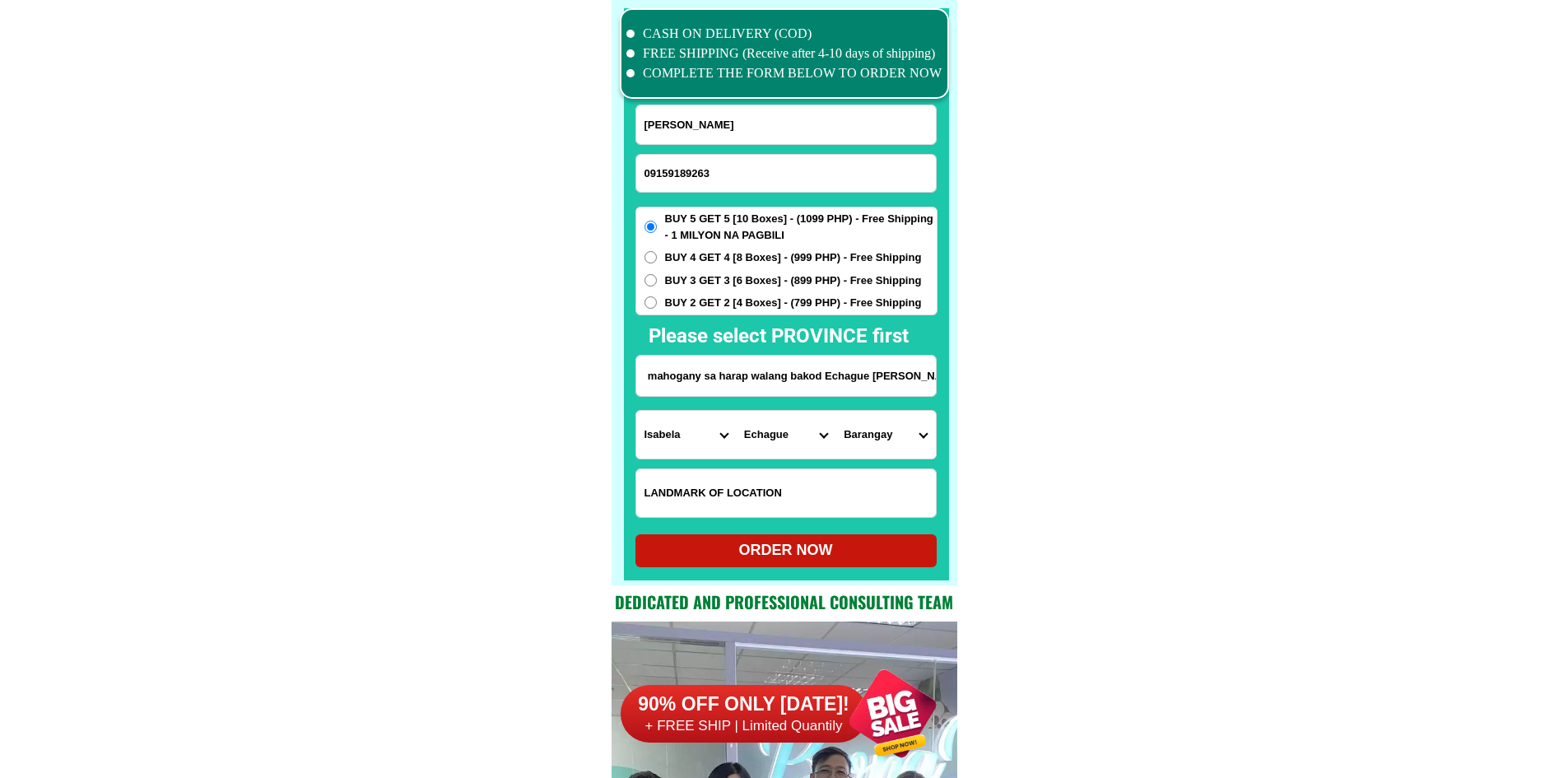
click at [887, 432] on select "Barangay Angoluan Annafunan [PERSON_NAME] Bacradal [PERSON_NAME] (pob.) Canigui…" at bounding box center [886, 435] width 100 height 48
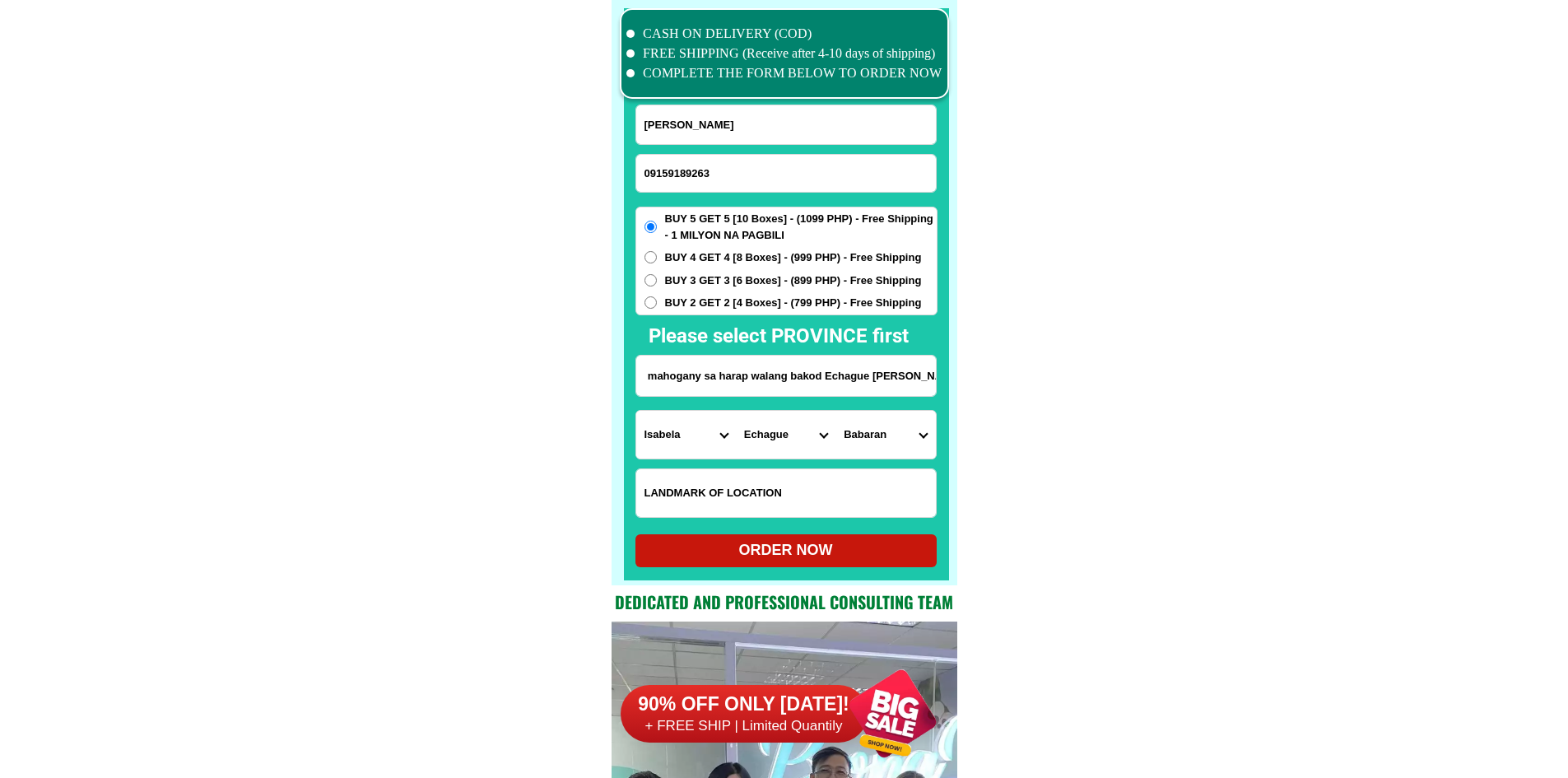
drag, startPoint x: 826, startPoint y: 377, endPoint x: 1080, endPoint y: 410, distance: 256.1
click at [863, 378] on input "Purok 2 brgy Angoluan may malaking Puno ng mahogany sa harap walang bakod Echag…" at bounding box center [786, 376] width 300 height 40
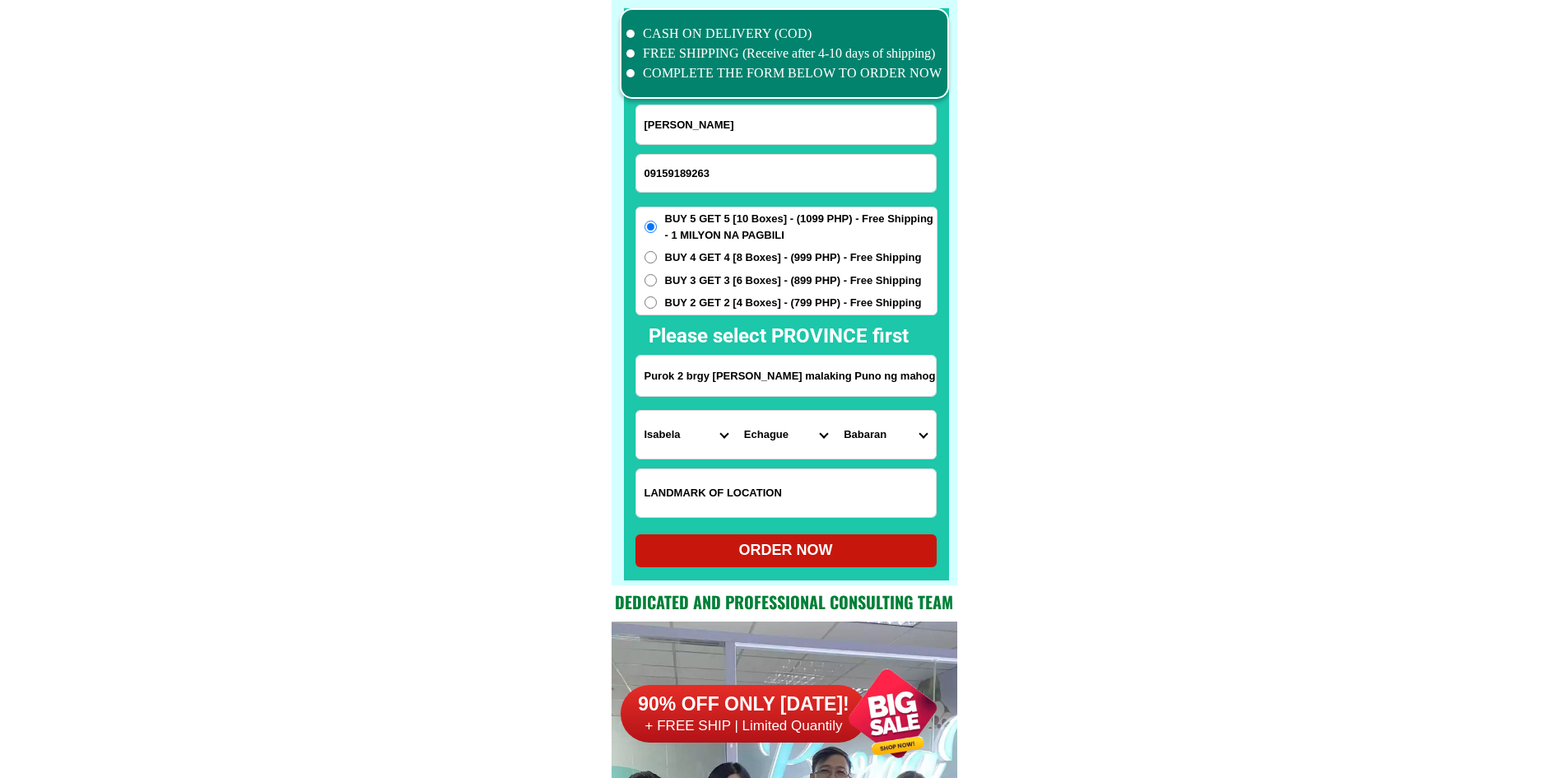
click at [904, 434] on select "Barangay Angoluan Annafunan Arabiat Aromin Babaran Bacradal Benguet Buneg Busil…" at bounding box center [886, 435] width 100 height 48
select select "63_30590397541"
click at [773, 301] on span "BUY 2 GET 2 [4 Boxes] - (799 PHP) - Free Shipping" at bounding box center [794, 302] width 257 height 16
click at [656, 301] on input "BUY 2 GET 2 [4 Boxes] - (799 PHP) - Free Shipping" at bounding box center [650, 302] width 12 height 12
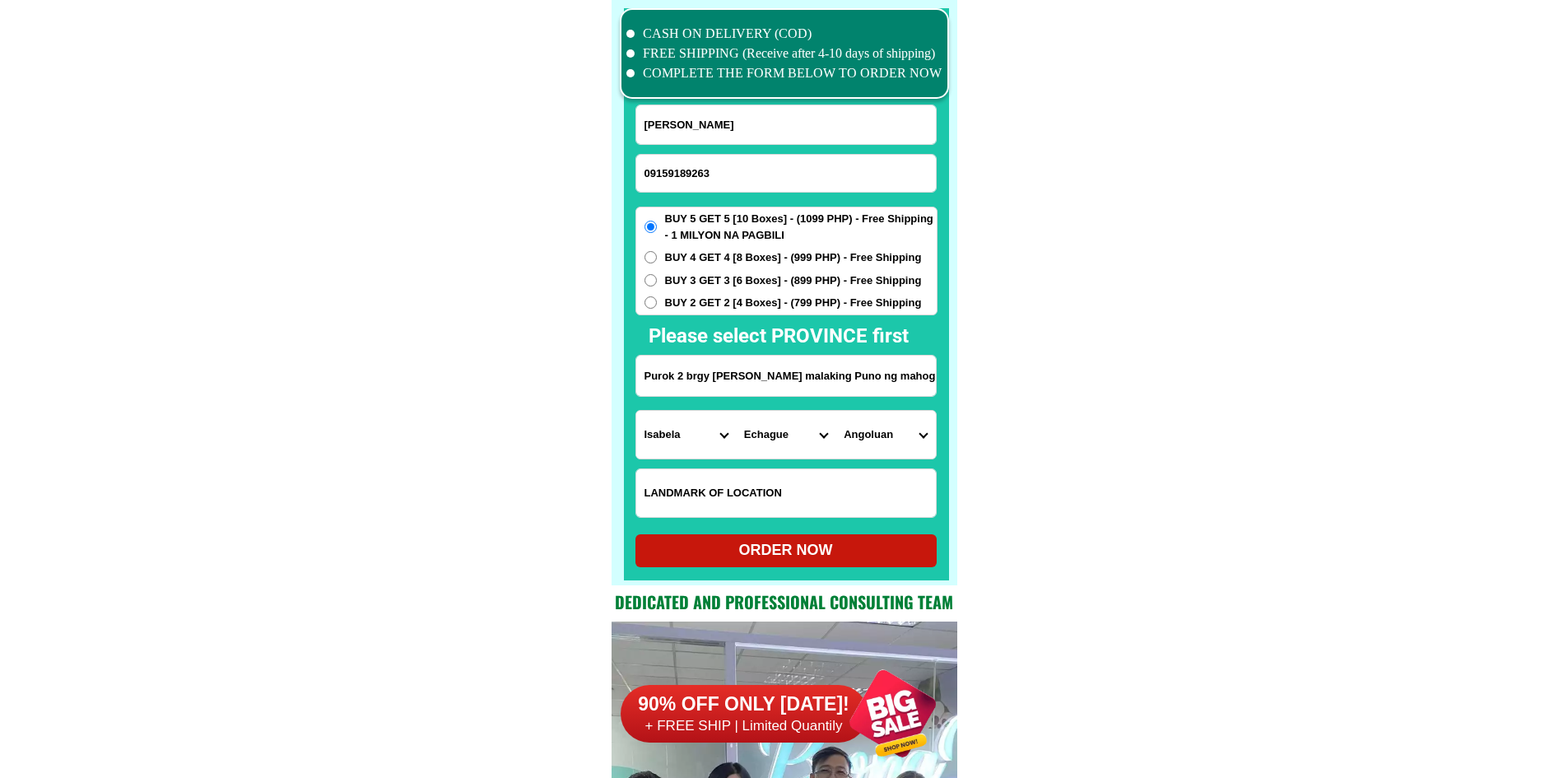
radio input "true"
click at [789, 542] on div "ORDER NOW" at bounding box center [786, 550] width 301 height 22
type input "Rufina A.Roldan"
type input "Purok 2 brgy Angoluan may malaking Puno ng mahogany sa harap walang bakod Echag…"
radio input "true"
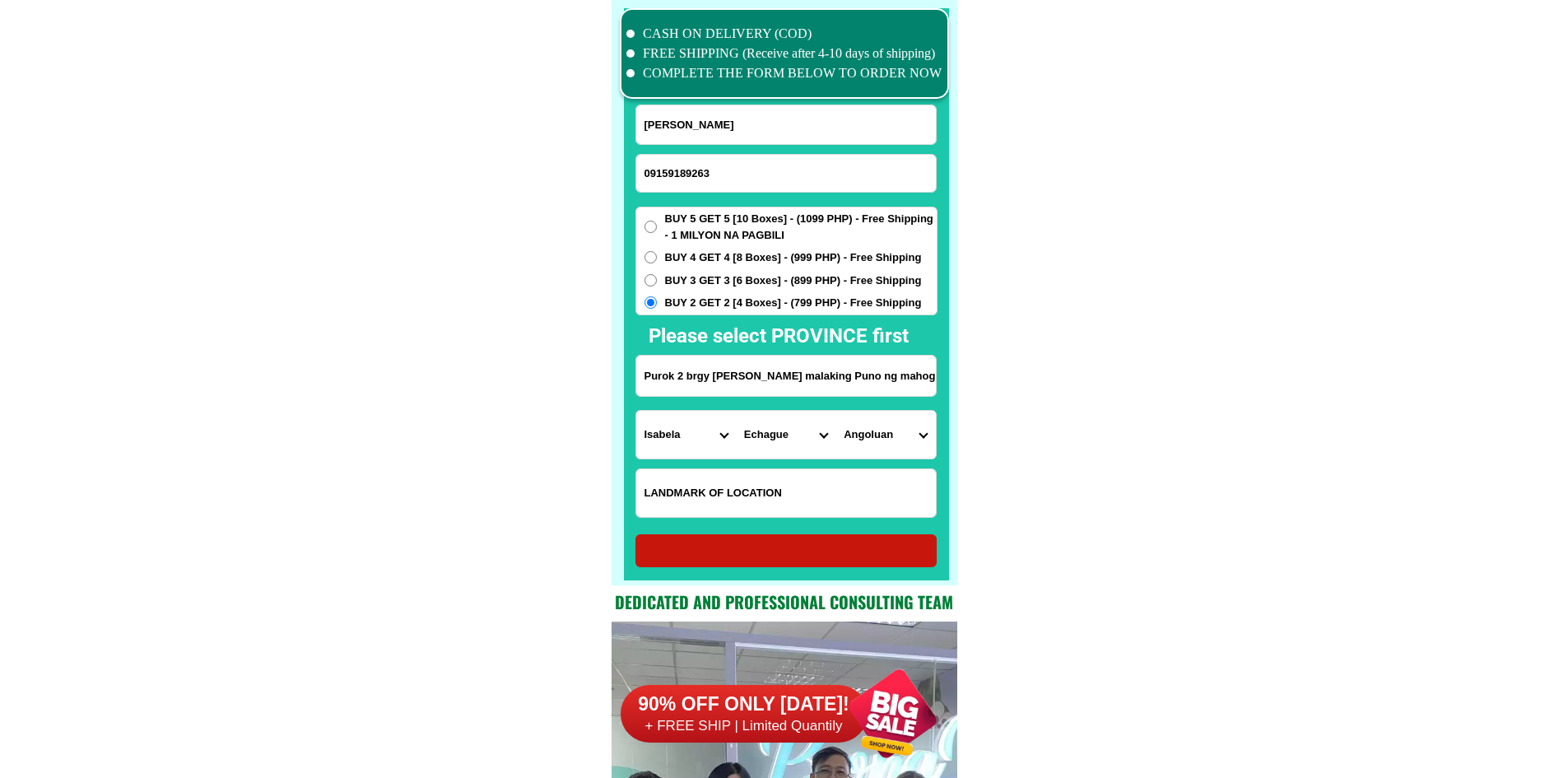
radio input "true"
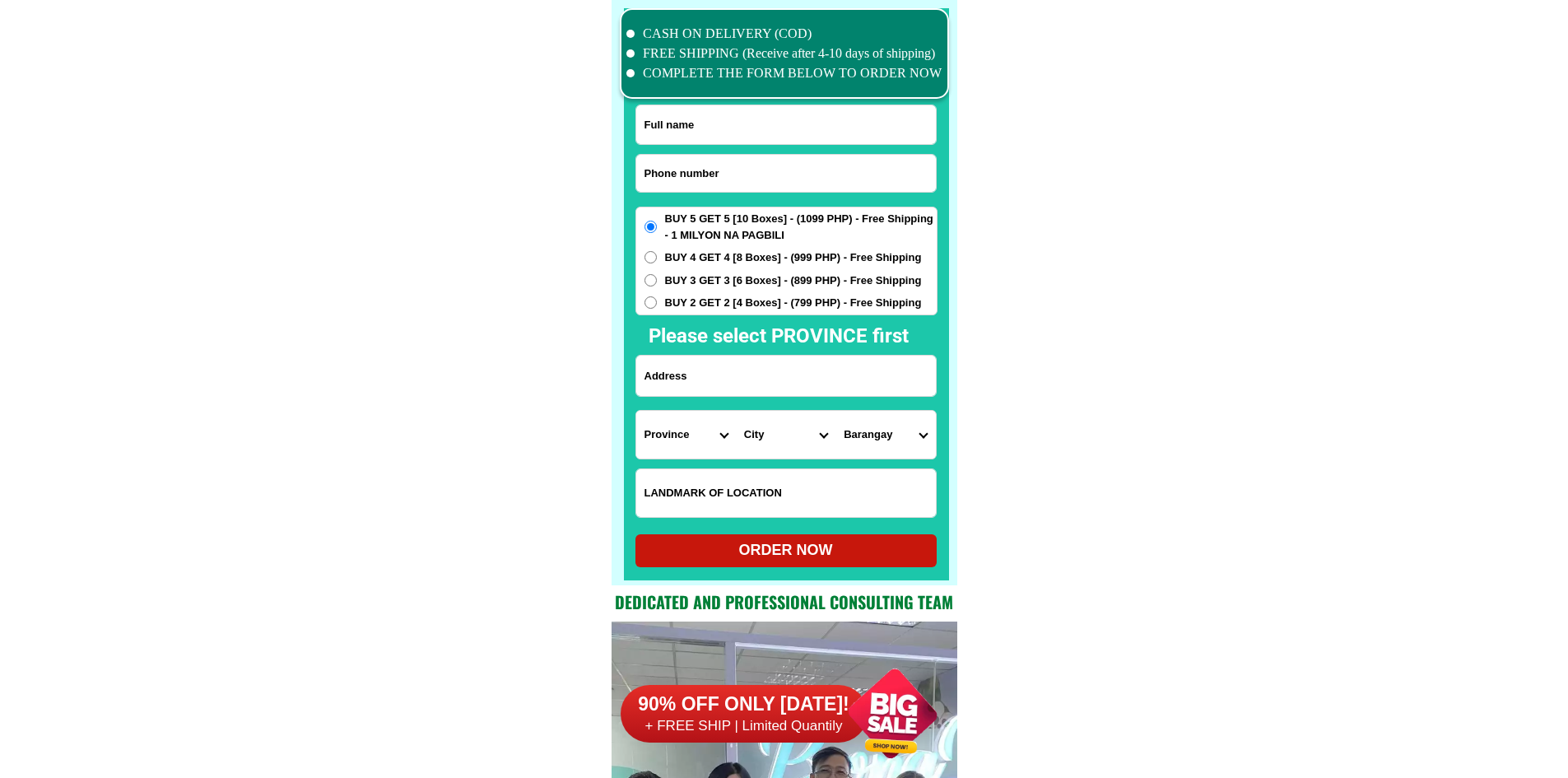
scroll to position [12798, 0]
click at [727, 182] on input "Input phone_number" at bounding box center [786, 173] width 300 height 37
paste input "09663761872"
type input "09663761872"
click at [814, 81] on li "COMPLETE THE FORM BELOW TO ORDER NOW" at bounding box center [784, 73] width 316 height 20
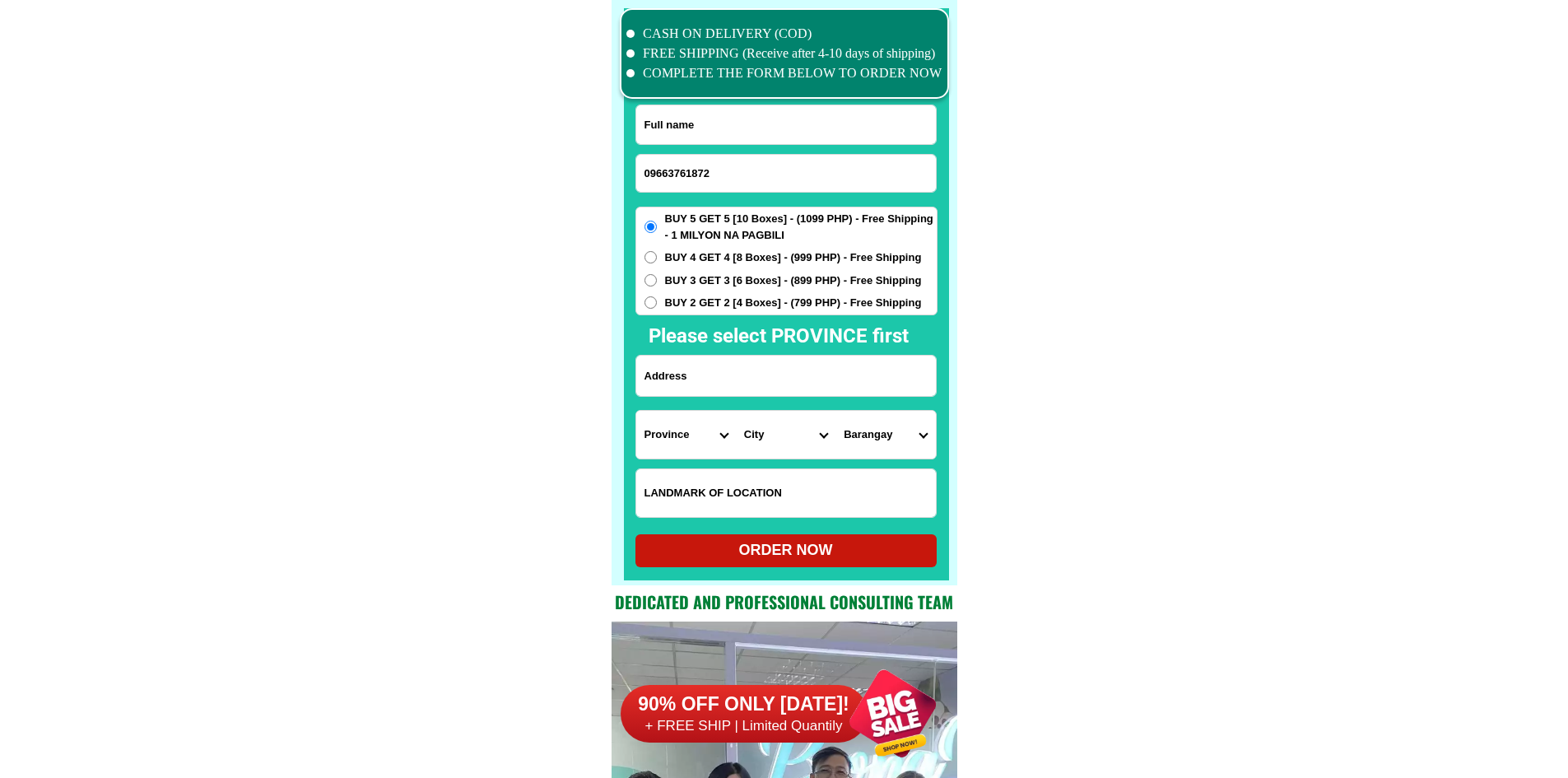
click at [809, 106] on input "Input full_name" at bounding box center [786, 124] width 300 height 38
paste input "Leticia Millan"
type input "Leticia Millan"
click at [880, 390] on input "Input address" at bounding box center [786, 376] width 300 height 40
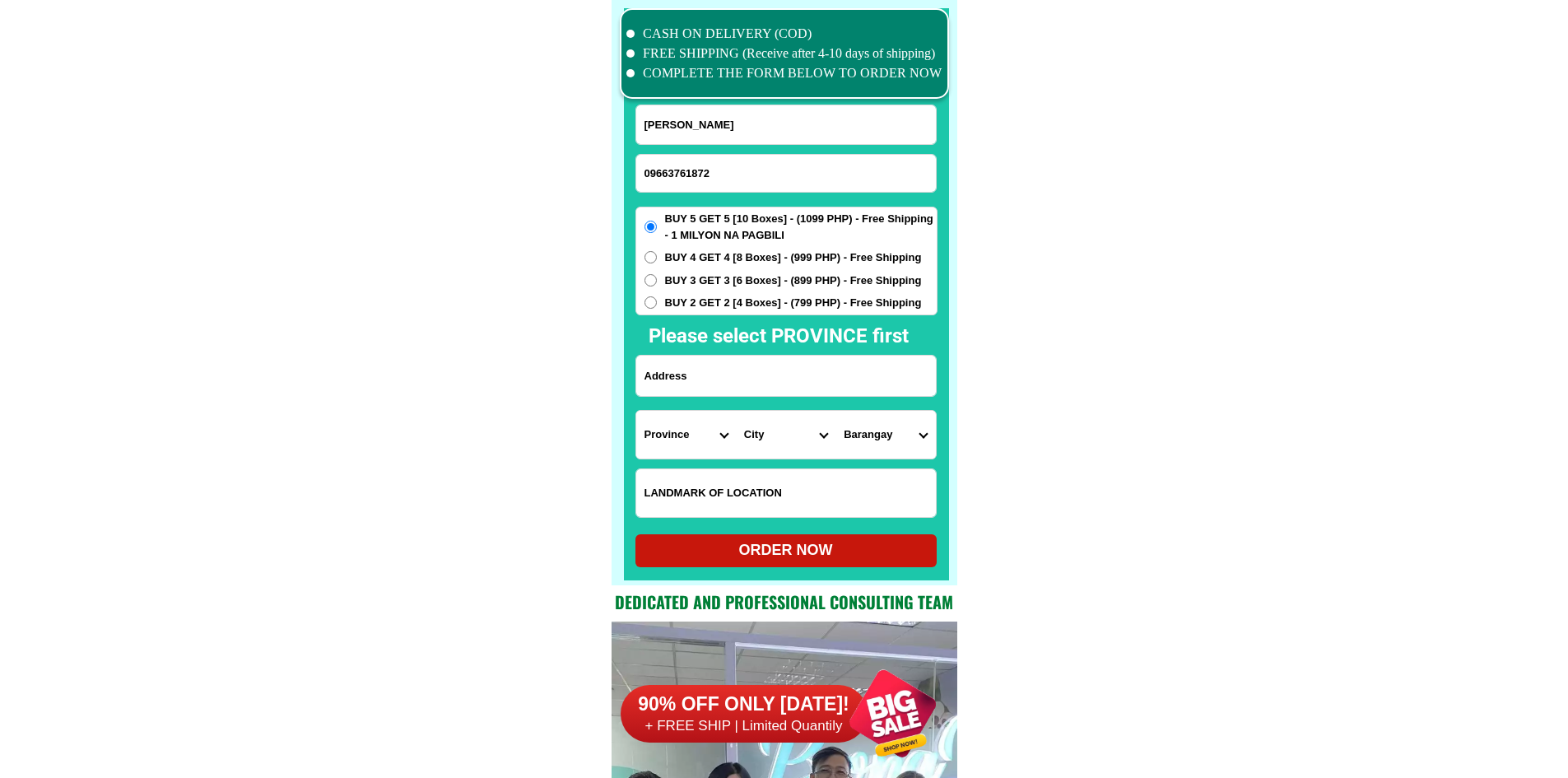
paste input "Purok 8 Requina ext John Bosco district mangagoy Bislig Surigao del sur near ba…"
type input "Purok 8 Requina ext John Bosco district mangagoy Bislig Surigao del sur near ba…"
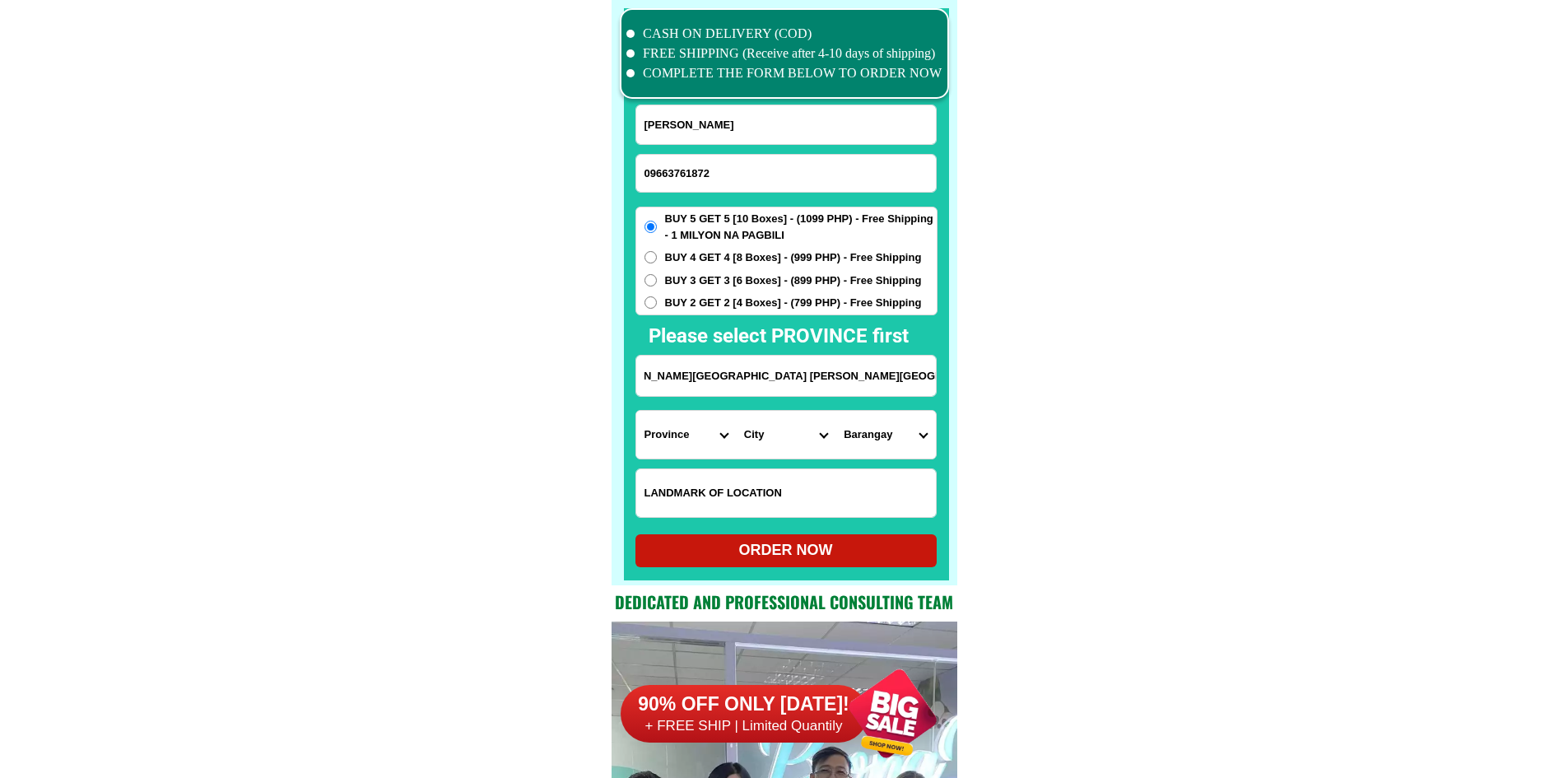
scroll to position [0, 197]
drag, startPoint x: 767, startPoint y: 363, endPoint x: 945, endPoint y: 376, distance: 178.5
click at [945, 376] on div "CASH ON DELIVERY (COD) FREE SHIPPING (Receive after 4-10 days of shipping) COMP…" at bounding box center [785, 293] width 346 height 585
click at [696, 432] on select "Province [GEOGRAPHIC_DATA] [GEOGRAPHIC_DATA][PERSON_NAME][GEOGRAPHIC_DATA][GEOG…" at bounding box center [686, 435] width 100 height 48
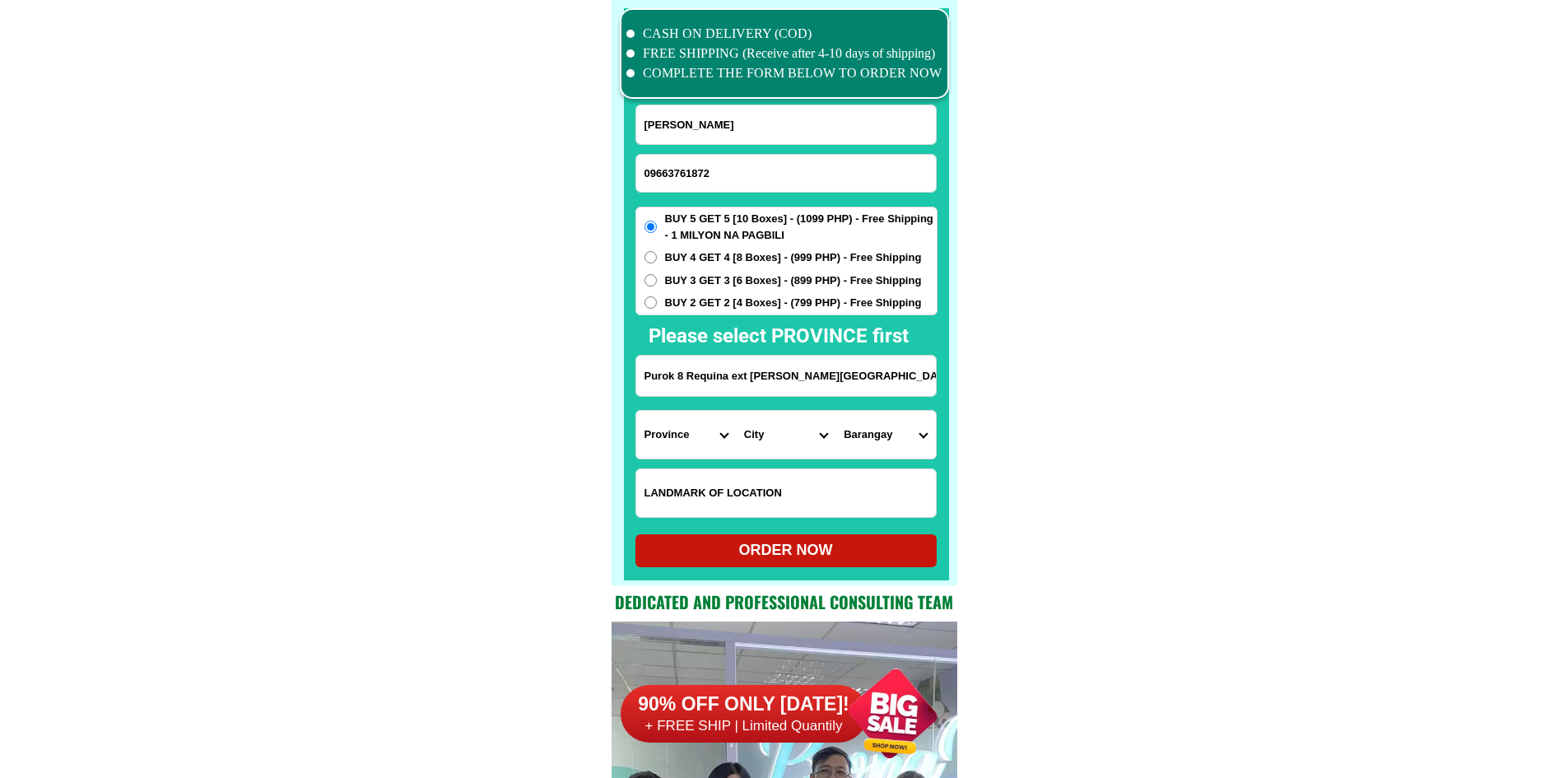
select select "63_115"
drag, startPoint x: 836, startPoint y: 378, endPoint x: 1053, endPoint y: 378, distance: 217.0
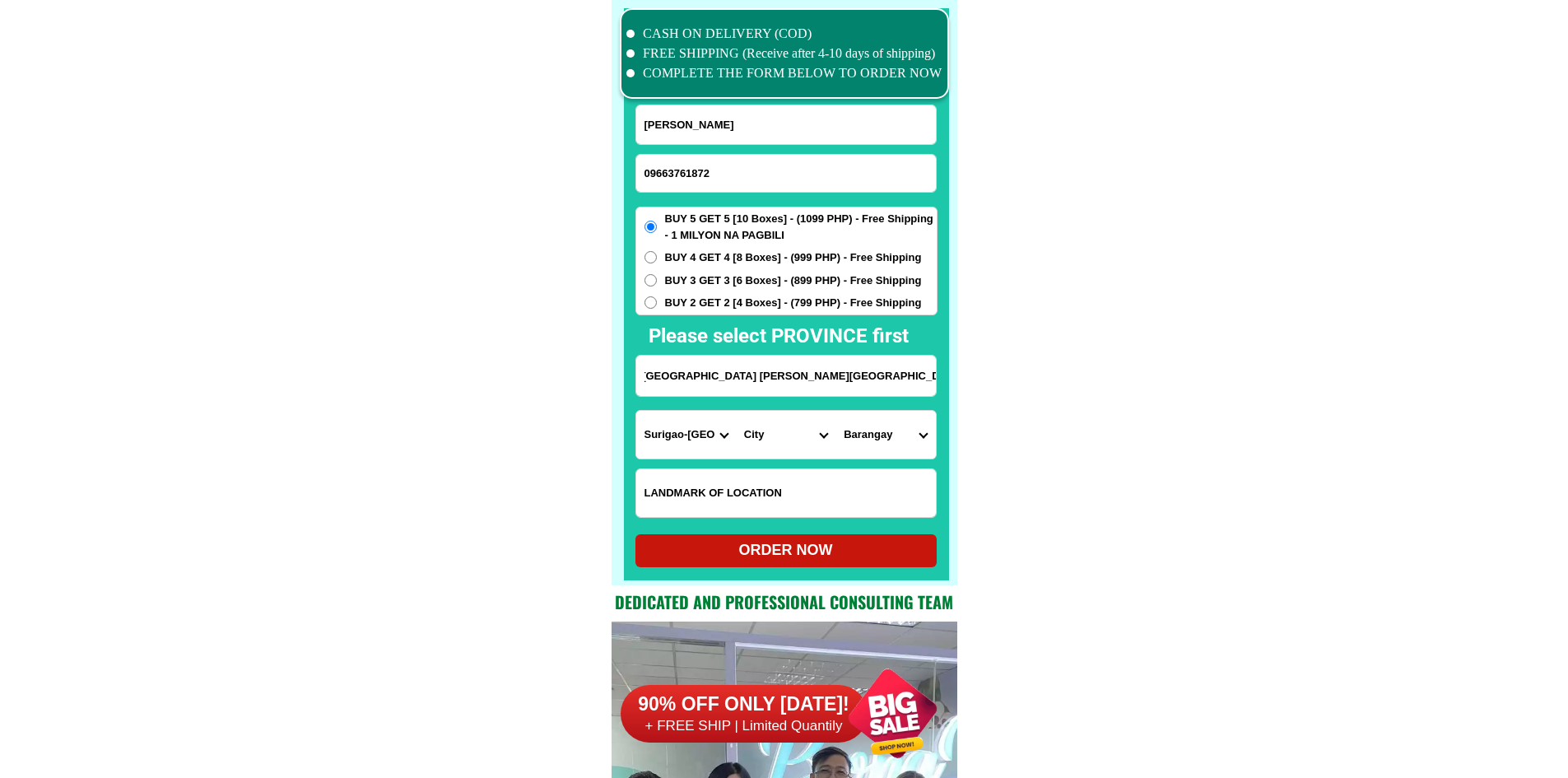
click at [789, 432] on select "City Barobo Bayabas Bislig-city Cagwait Cantilan Carrascal Hinatuan Lanuza Lian…" at bounding box center [786, 435] width 100 height 48
select select "63_1152094"
drag, startPoint x: 1178, startPoint y: 426, endPoint x: 1151, endPoint y: 420, distance: 27.7
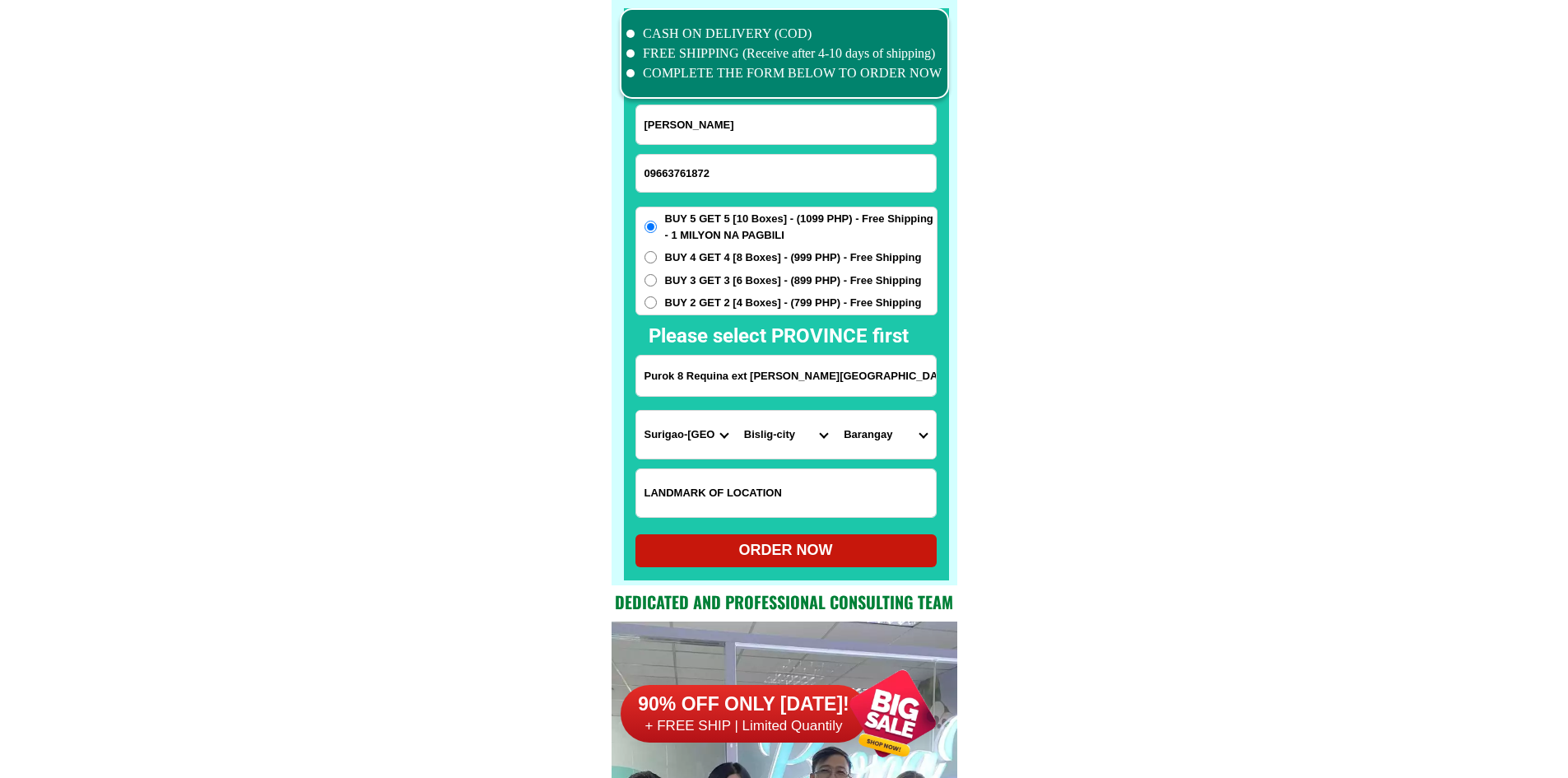
scroll to position [0, 197]
drag, startPoint x: 861, startPoint y: 378, endPoint x: 1052, endPoint y: 380, distance: 191.0
click at [887, 435] on select "Barangay Bucto Burboanan Caguyao Coleto Comawas Kahayag Labisma Lawigan Maharli…" at bounding box center [886, 435] width 100 height 48
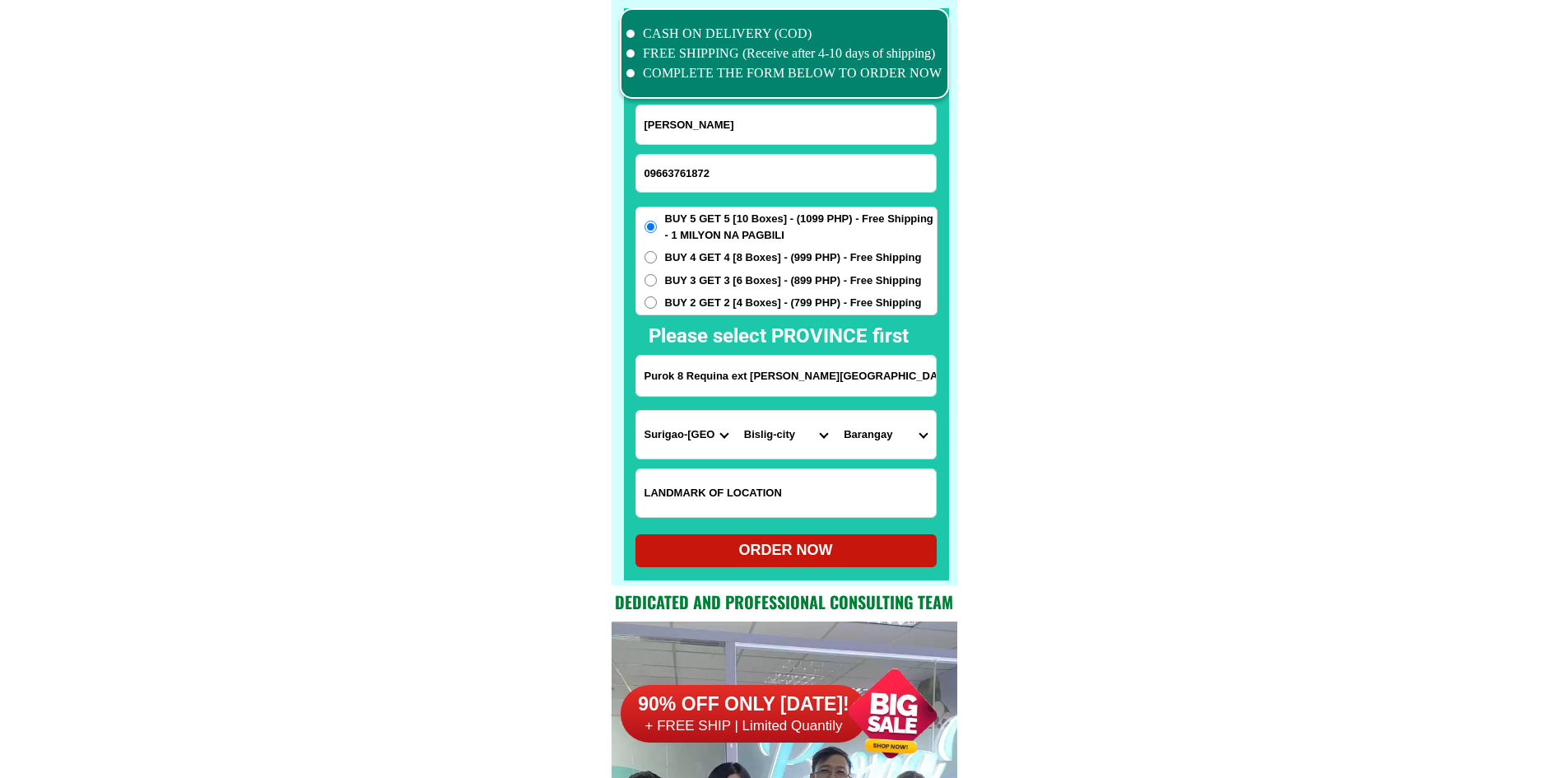
select select "63_11520944855"
click at [735, 279] on span "BUY 3 GET 3 [6 Boxes] - (899 PHP) - Free Shipping" at bounding box center [794, 280] width 257 height 16
click at [656, 279] on input "BUY 3 GET 3 [6 Boxes] - (899 PHP) - Free Shipping" at bounding box center [650, 280] width 12 height 12
radio input "true"
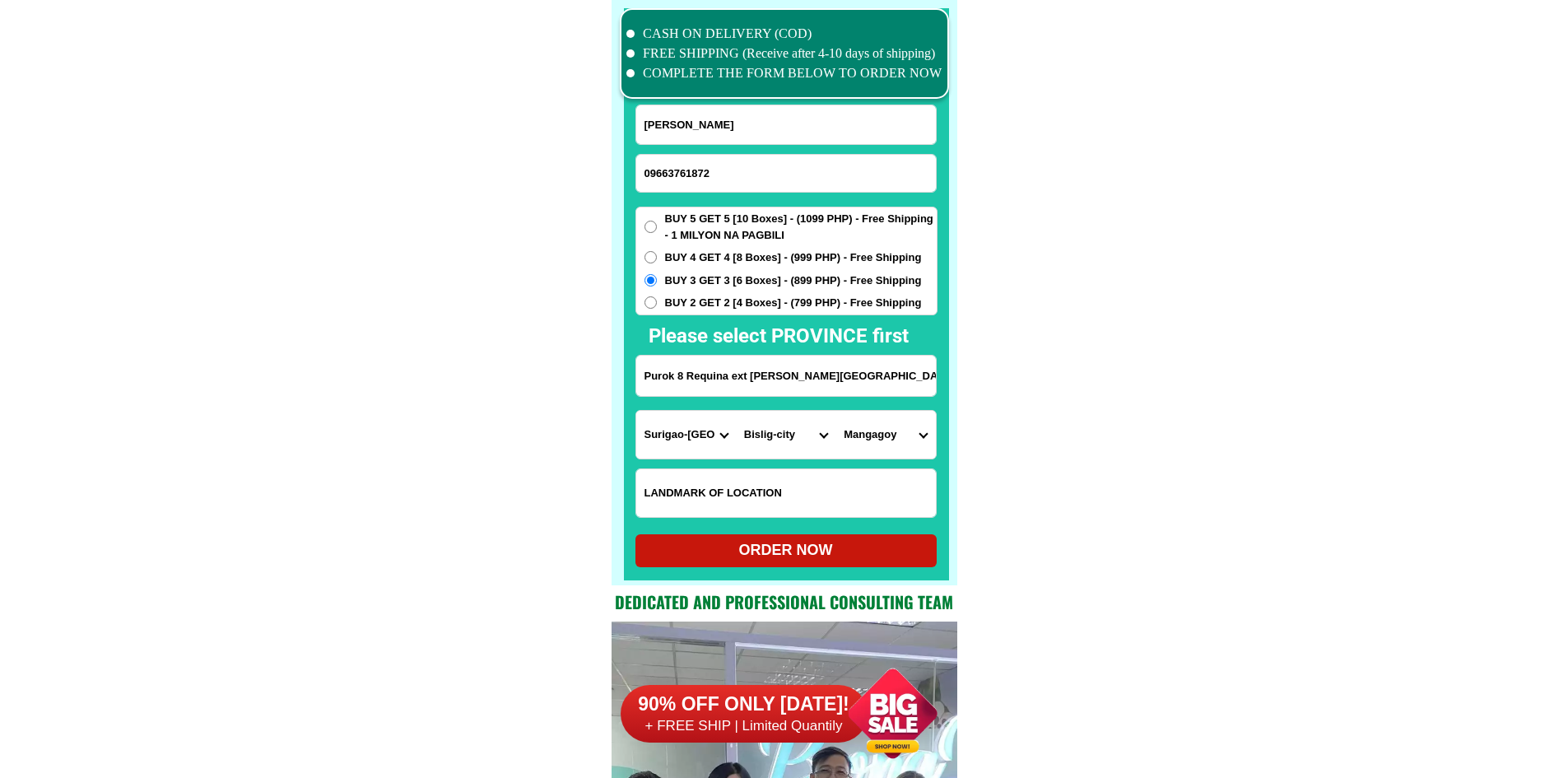
click at [738, 539] on div "ORDER NOW" at bounding box center [786, 550] width 301 height 33
type input "Leticia Millan"
radio input "true"
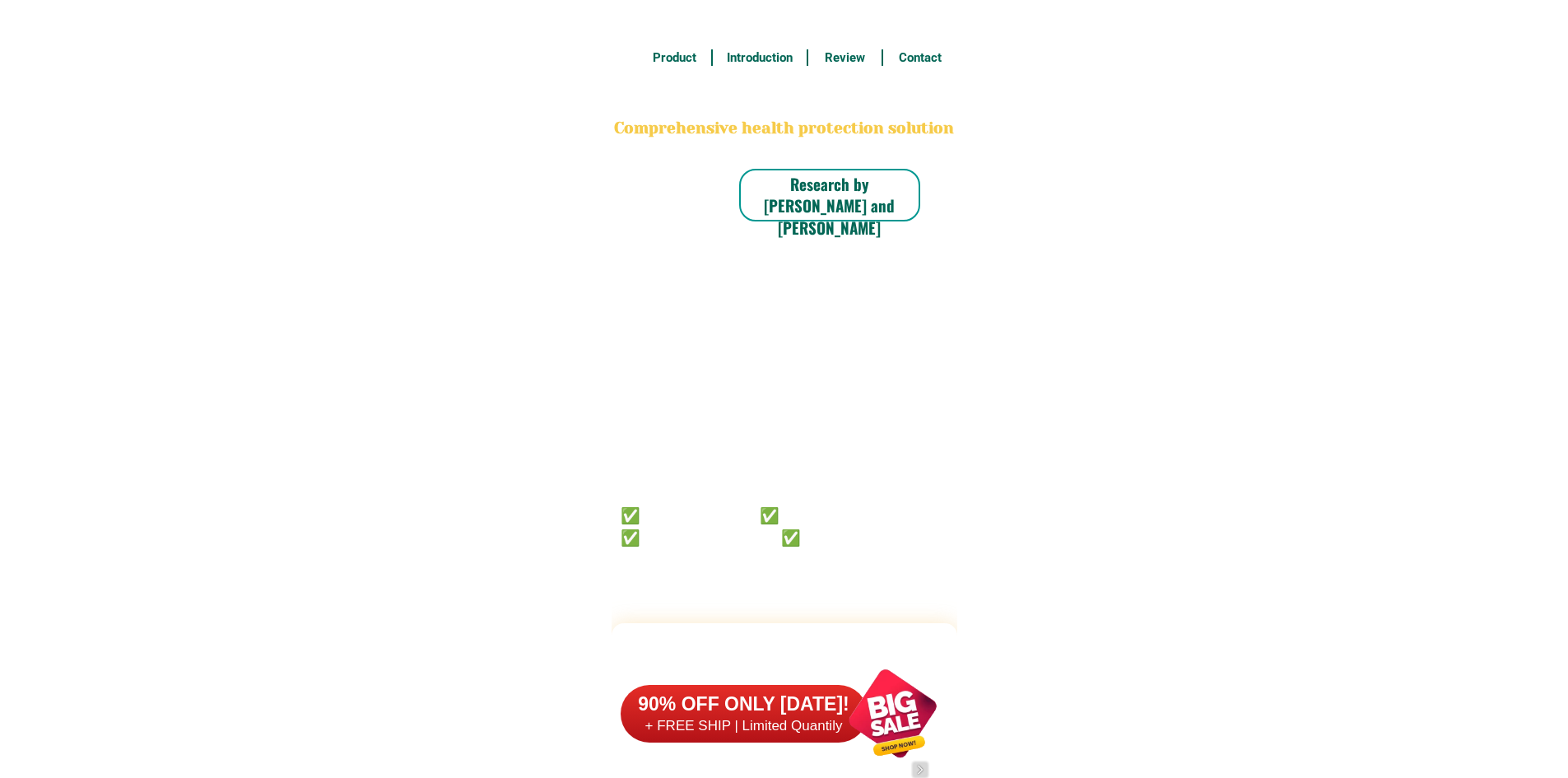
scroll to position [12798, 0]
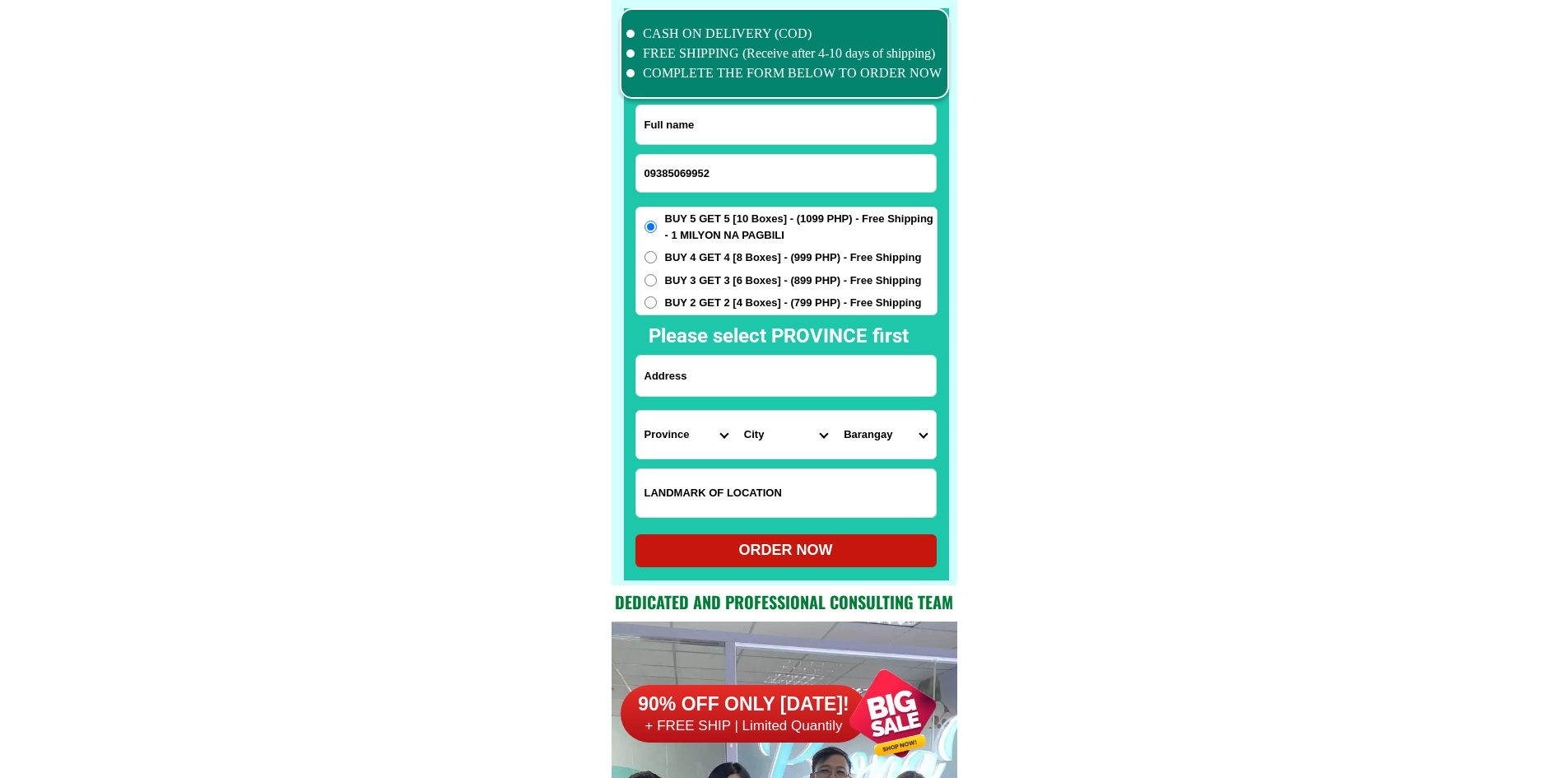
type input "09385069952"
click at [790, 116] on input "Input full_name" at bounding box center [786, 124] width 300 height 38
paste input "[PERSON_NAME]"
type input "[PERSON_NAME]"
click at [743, 385] on input "Input address" at bounding box center [786, 376] width 300 height 40
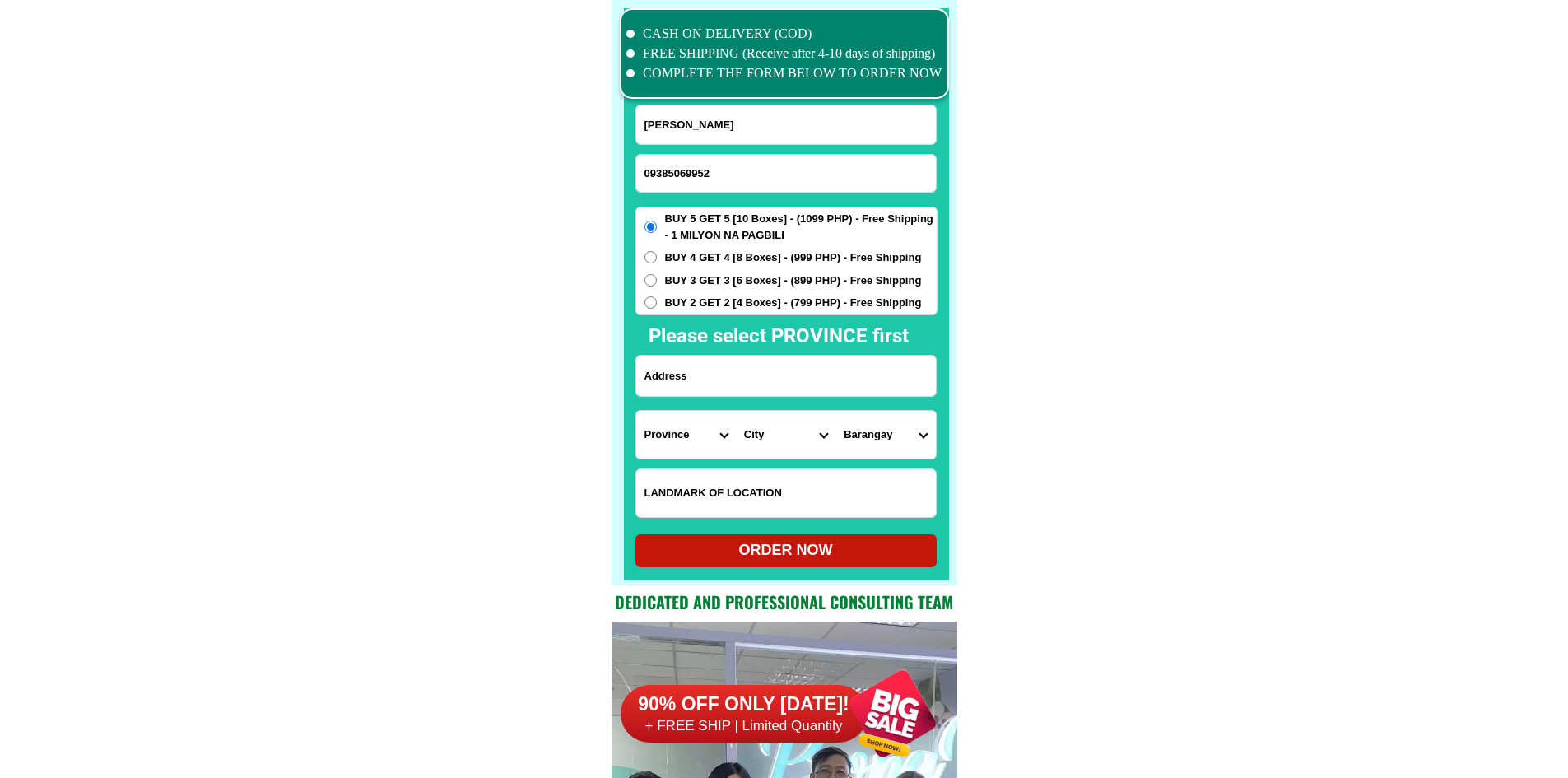
paste input "Brgy.4, Pob. Quinapondan Eastern Samar Near Brgy.Hall 4 Q.E.S."
type input "Brgy.4, Pob. Quinapondan Eastern Samar Near Brgy.Hall 4 Q.E.S."
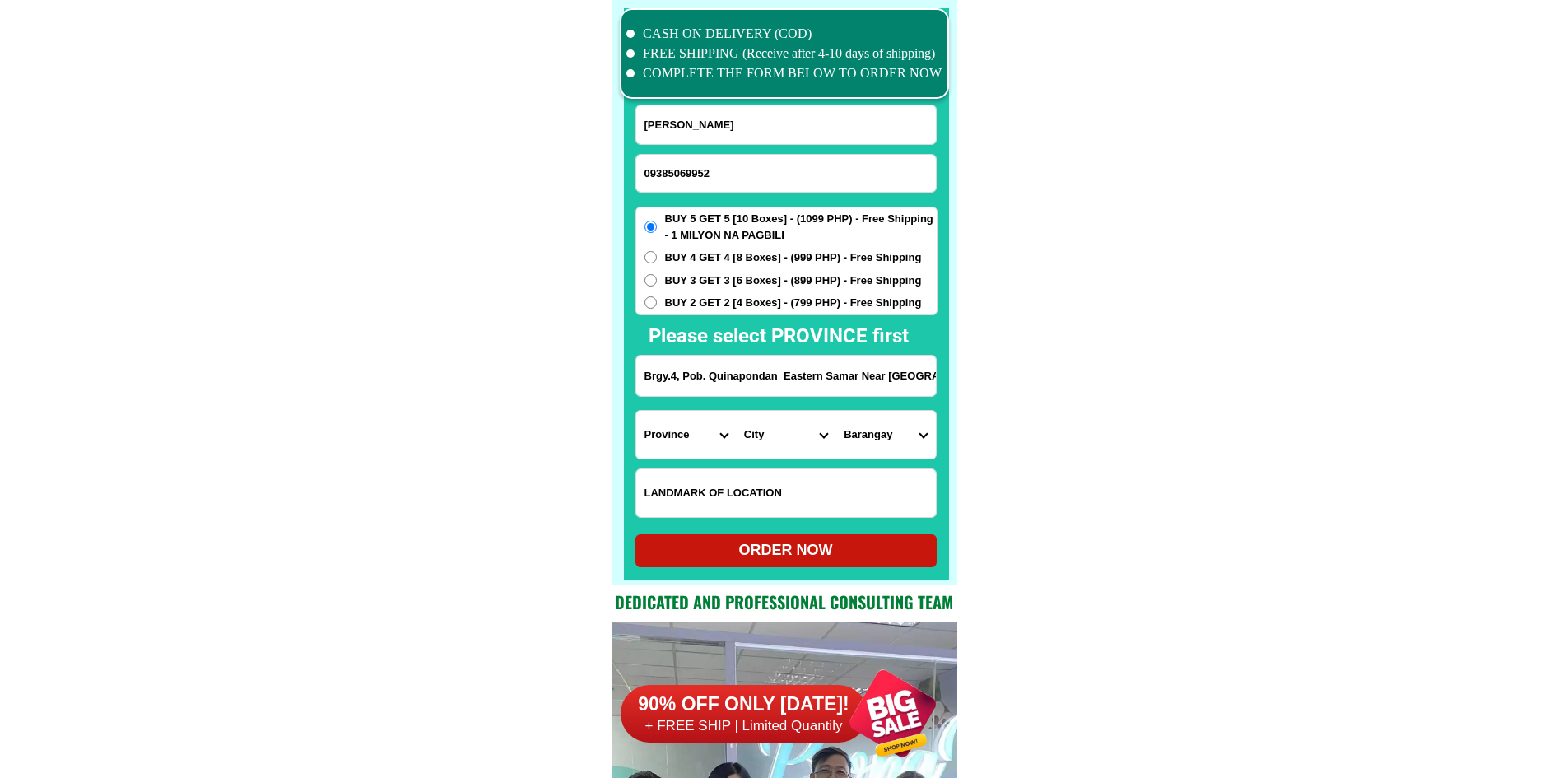
drag, startPoint x: 799, startPoint y: 387, endPoint x: 852, endPoint y: 379, distance: 53.6
click at [852, 379] on input "Brgy.4, Pob. Quinapondan Eastern Samar Near Brgy.Hall 4 Q.E.S." at bounding box center [786, 376] width 300 height 40
click at [725, 434] on div "Province Abra Agusan-del-norte Agusan-del-sur Aklan Albay Antique Apayao Aurora…" at bounding box center [786, 435] width 300 height 48
click at [712, 435] on select "Province [GEOGRAPHIC_DATA] [GEOGRAPHIC_DATA][PERSON_NAME][GEOGRAPHIC_DATA][GEOG…" at bounding box center [686, 435] width 100 height 48
select select "63_791"
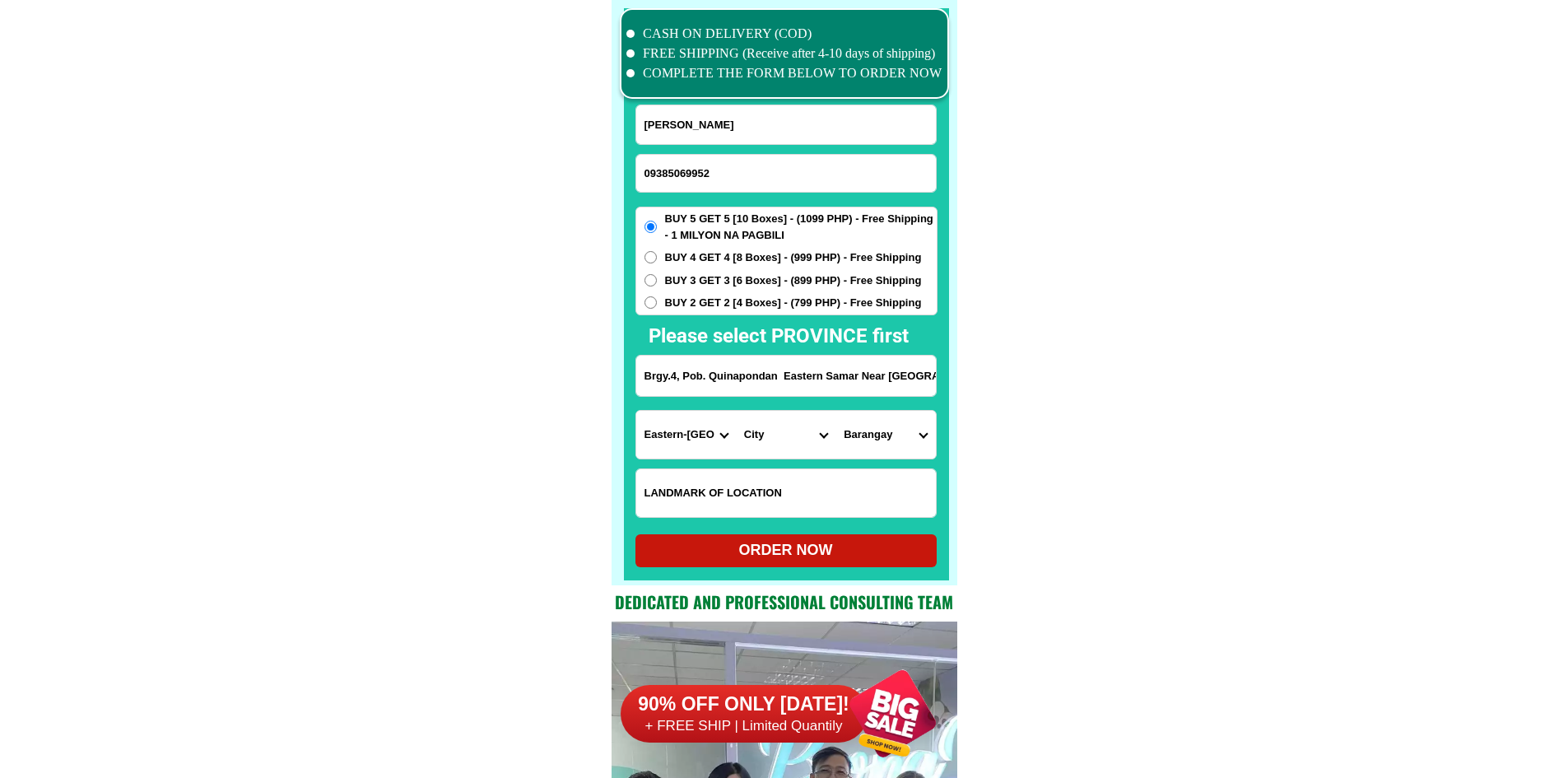
click at [794, 440] on select "City Arteche Balangiga Balangkayan Borongan-city Can-avid Eastern-samar-dolores…" at bounding box center [786, 435] width 100 height 48
select select "63_7919582"
click at [862, 434] on select "Barangay Alang-alang Anislag Bagte Barangay no. 1 (pob.) Barangay no. 2 (pob.) …" at bounding box center [886, 435] width 100 height 48
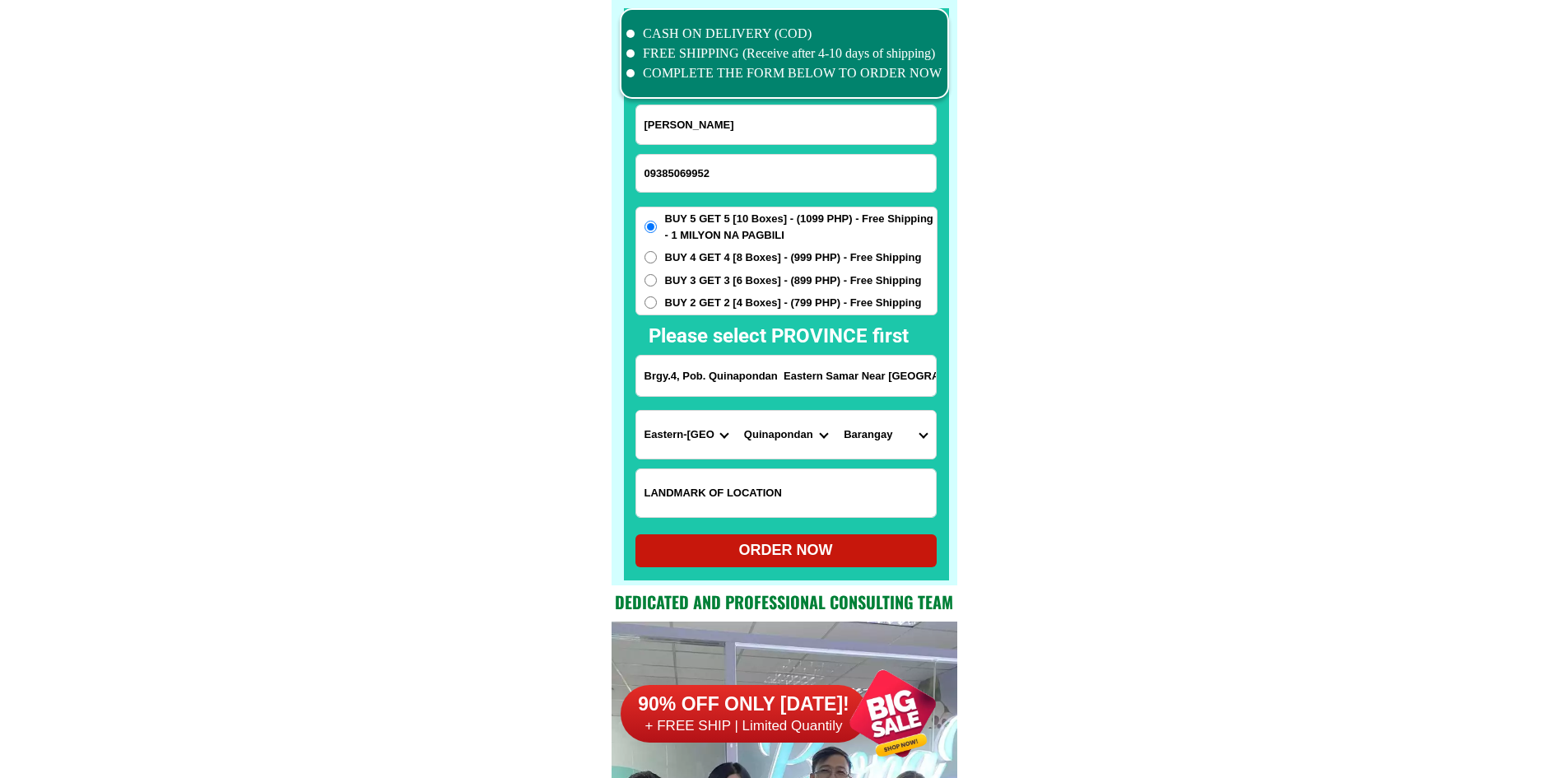
select select "63_79195821490"
click at [836, 410] on select "Barangay Alang-alang Anislag Bagte Barangay no. 1 (pob.) Barangay no. 2 (pob.) …" at bounding box center [886, 435] width 100 height 48
click at [724, 278] on span "BUY 3 GET 3 [6 Boxes] - (899 PHP) - Free Shipping" at bounding box center [794, 280] width 257 height 16
click at [656, 278] on input "BUY 3 GET 3 [6 Boxes] - (899 PHP) - Free Shipping" at bounding box center [650, 280] width 12 height 12
radio input "true"
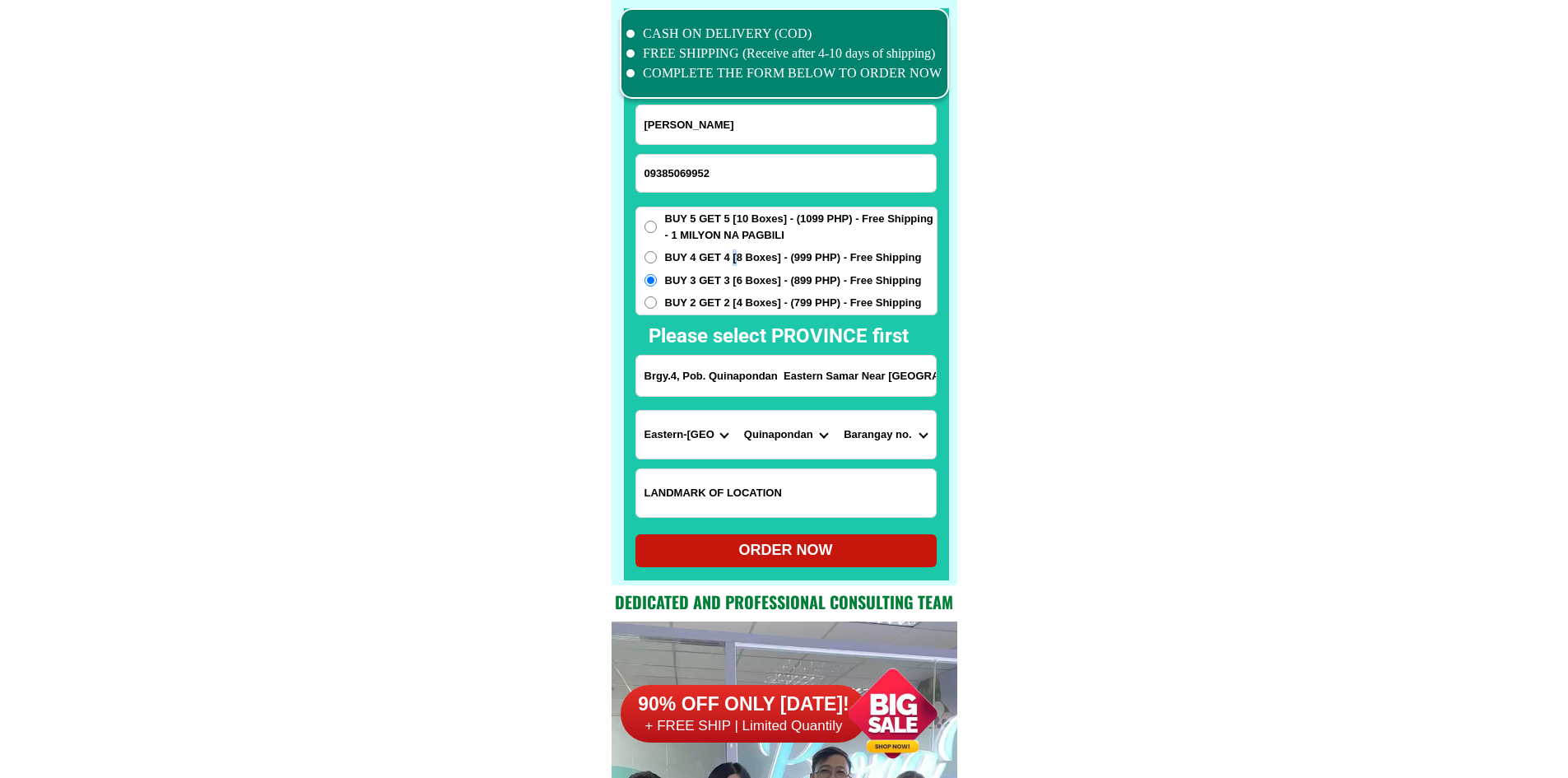
click at [735, 258] on span "BUY 4 GET 4 [8 Boxes] - (999 PHP) - Free Shipping" at bounding box center [794, 258] width 257 height 16
click at [794, 251] on span "BUY 4 GET 4 [8 Boxes] - (999 PHP) - Free Shipping" at bounding box center [794, 258] width 257 height 16
click at [656, 251] on input "BUY 4 GET 4 [8 Boxes] - (999 PHP) - Free Shipping" at bounding box center [650, 257] width 12 height 12
click at [800, 551] on div "ORDER NOW" at bounding box center [786, 550] width 301 height 22
radio input "true"
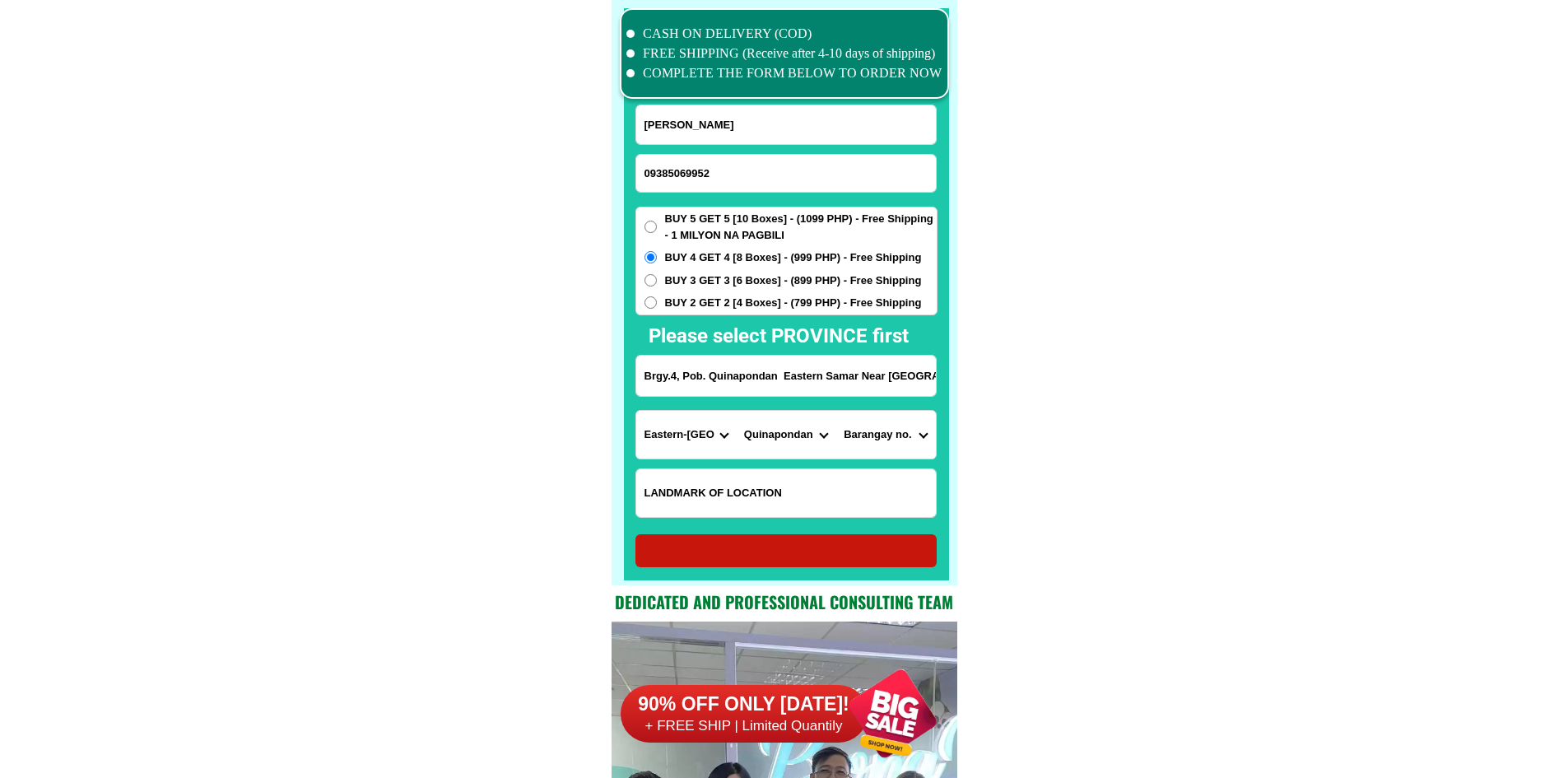
radio input "true"
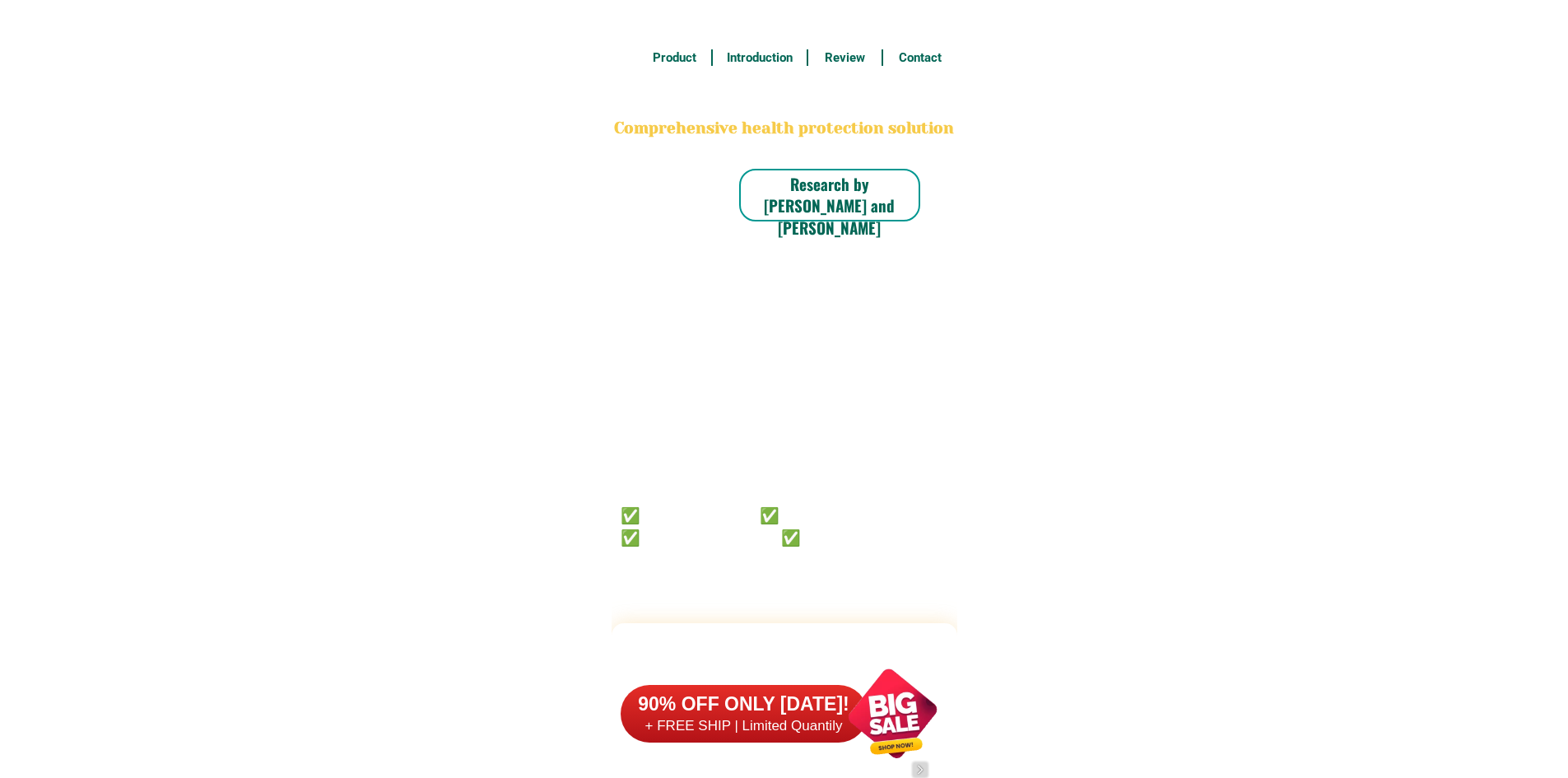
scroll to position [12798, 0]
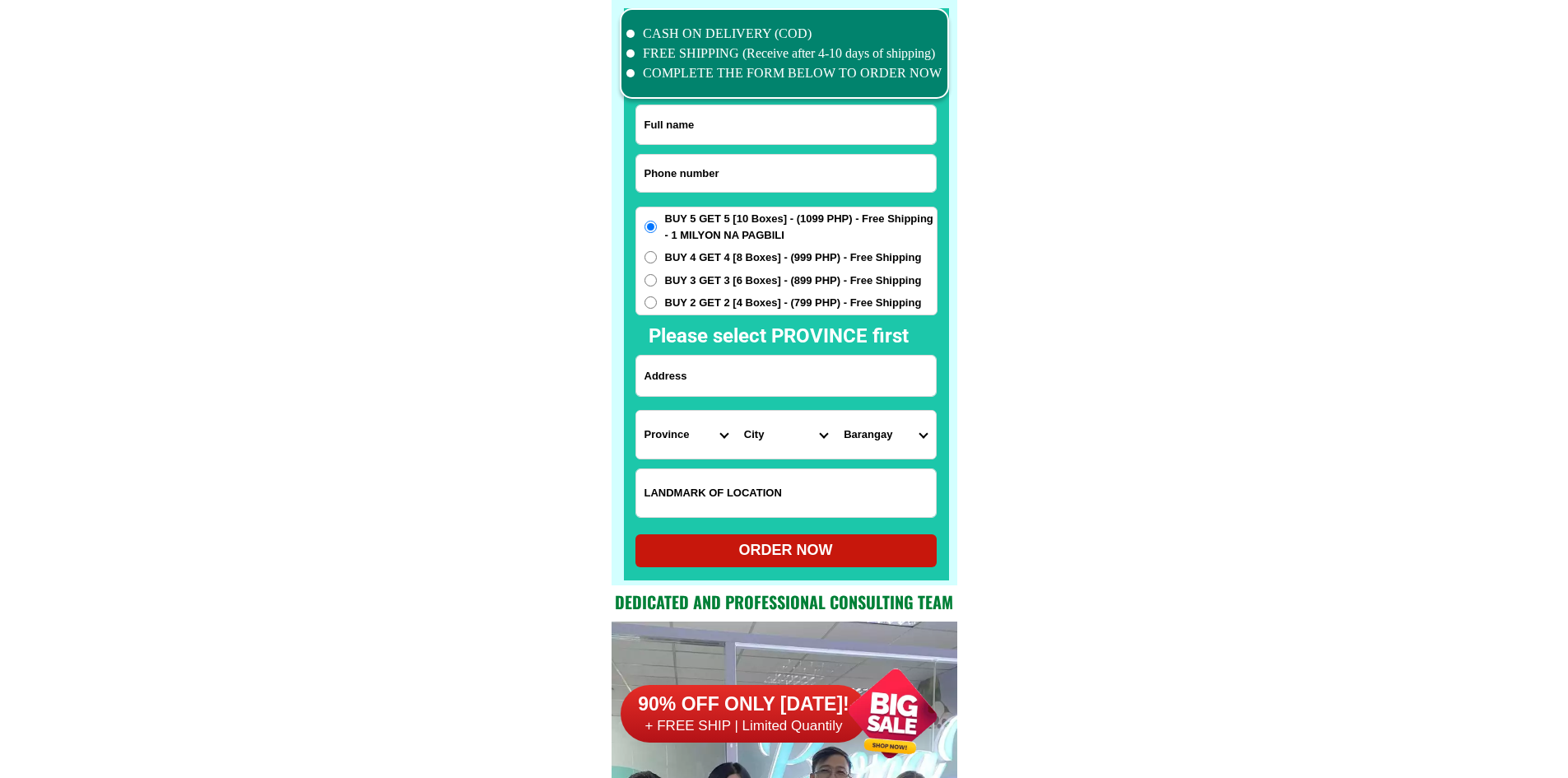
click at [772, 159] on input "Input phone_number" at bounding box center [786, 173] width 300 height 37
paste input "09100851701"
type input "09100851701"
click at [774, 120] on input "Input full_name" at bounding box center [786, 124] width 300 height 38
paste input "[PERSON_NAME].Lumongsod"
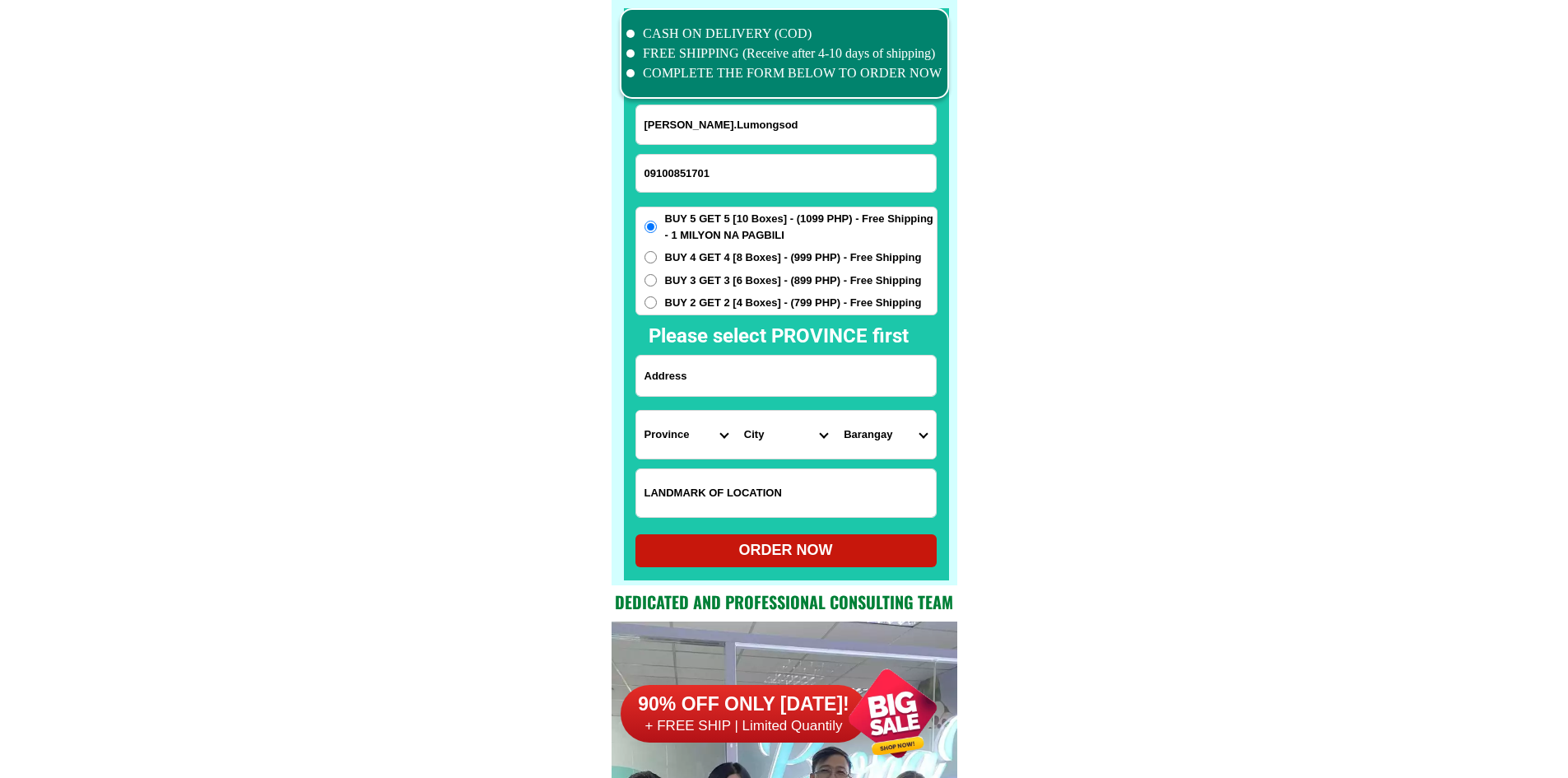
type input "[PERSON_NAME].Lumongsod"
click at [718, 378] on input "Input address" at bounding box center [786, 376] width 300 height 40
paste input "[PERSON_NAME] So.Leyte porok 1"
type input "[PERSON_NAME] So.Leyte porok 1"
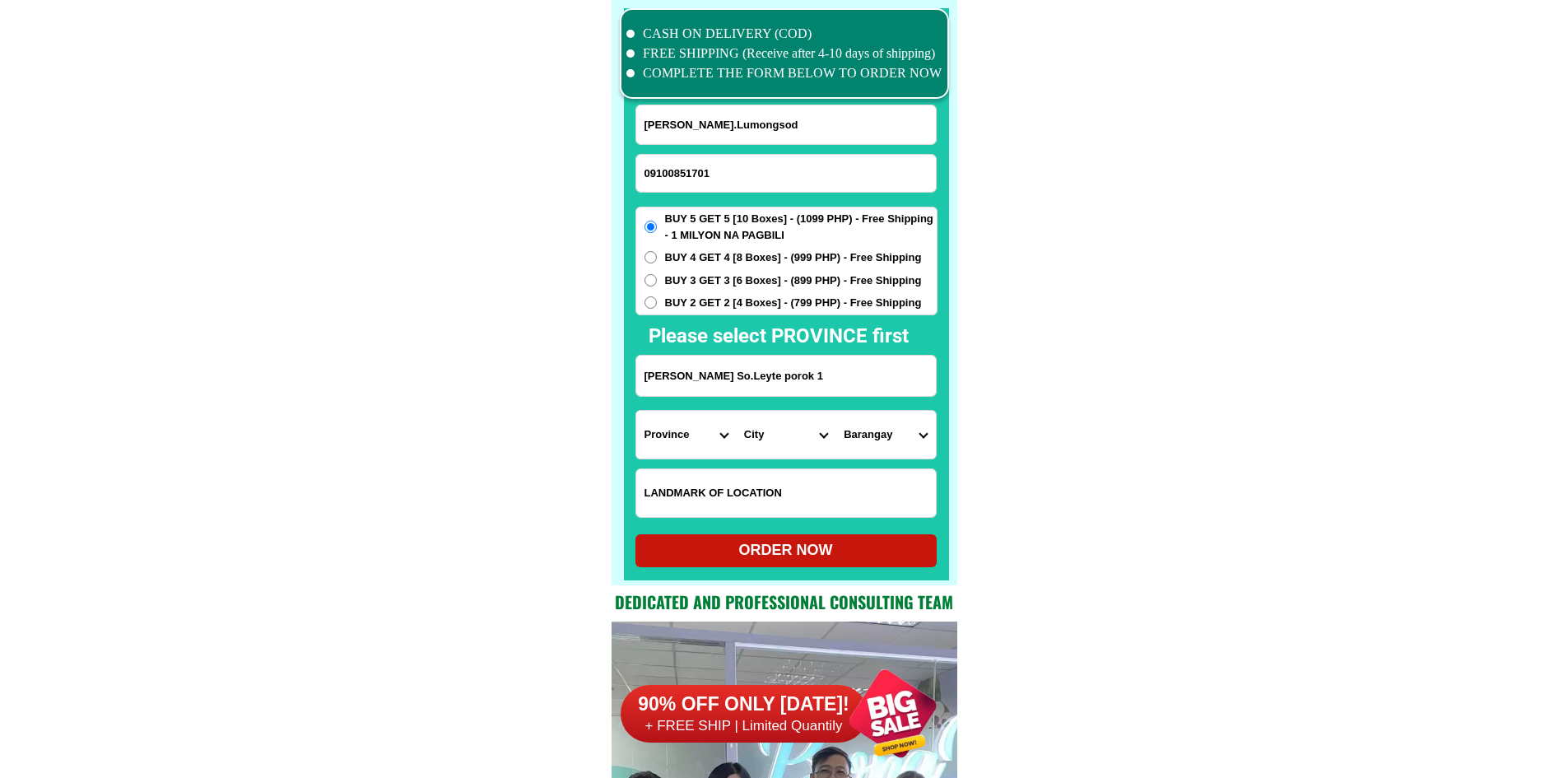
drag, startPoint x: 1126, startPoint y: 361, endPoint x: 1110, endPoint y: 268, distance: 94.4
drag, startPoint x: 777, startPoint y: 497, endPoint x: 772, endPoint y: 459, distance: 38.3
click at [777, 497] on input "Input LANDMARKOFLOCATION" at bounding box center [786, 493] width 300 height 48
paste input "baba nang Mercedes high school"
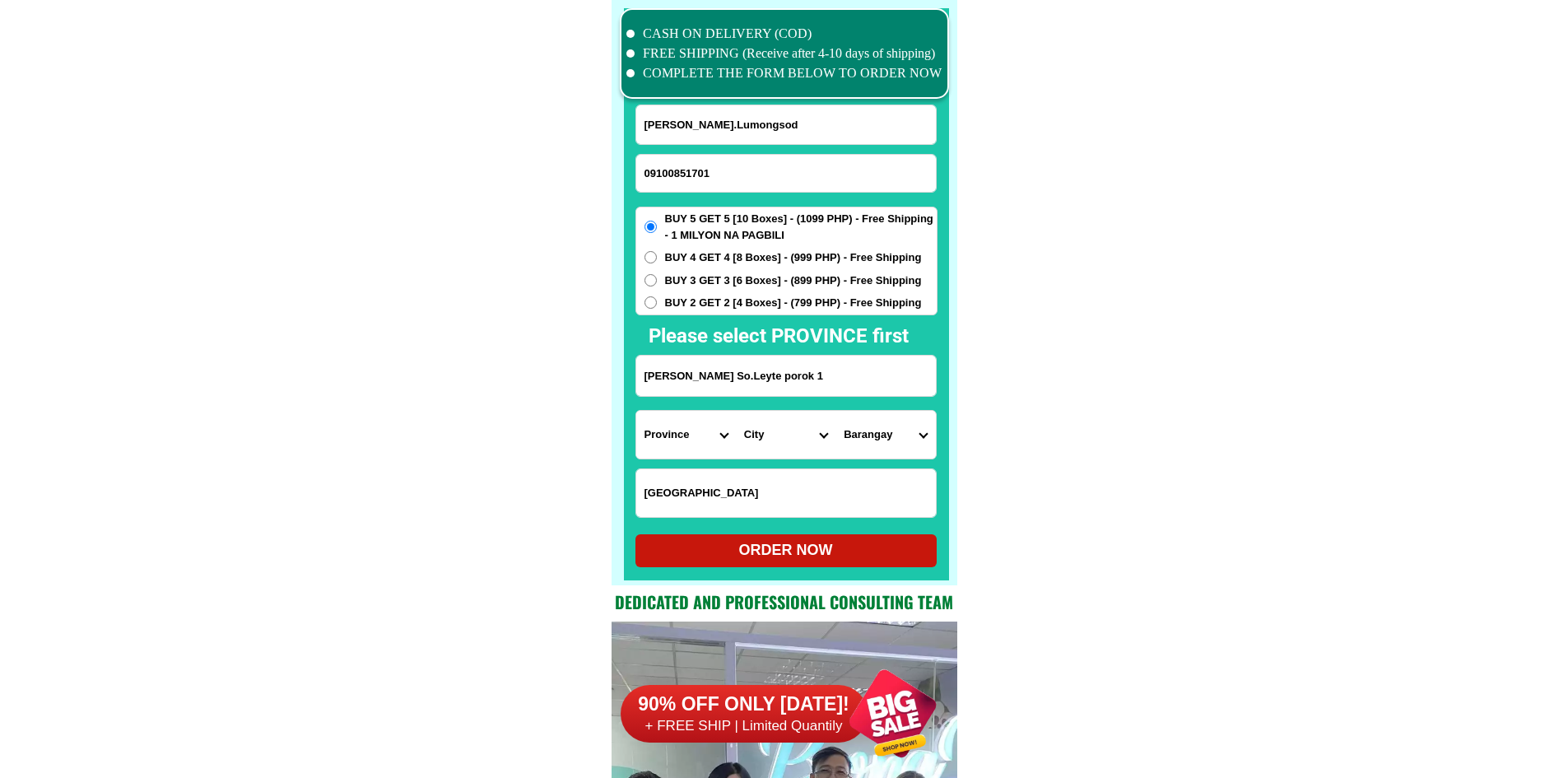
type input "baba nang Mercedes high school"
click at [761, 265] on span "BUY 4 GET 4 [8 Boxes] - (999 PHP) - Free Shipping" at bounding box center [794, 258] width 257 height 16
click at [656, 263] on input "BUY 4 GET 4 [8 Boxes] - (999 PHP) - Free Shipping" at bounding box center [650, 257] width 12 height 12
radio input "true"
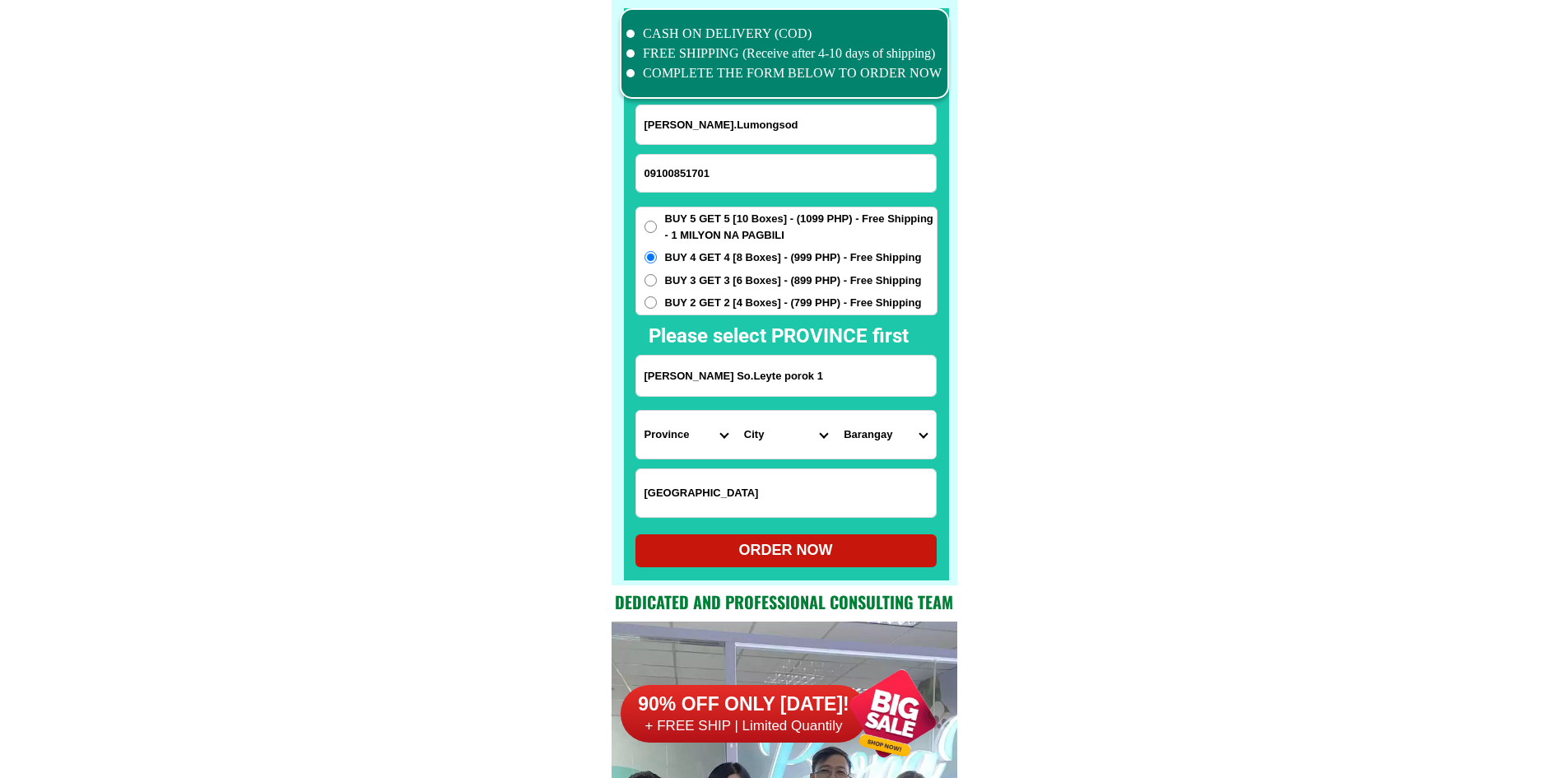
click at [706, 442] on select "Province [GEOGRAPHIC_DATA] [GEOGRAPHIC_DATA][PERSON_NAME][GEOGRAPHIC_DATA][GEOG…" at bounding box center [686, 435] width 100 height 48
select select "63_976"
click at [804, 443] on select "City Anahawan Hinunangan Hinundayan Libagon Limasawa Maasin-city Macrohon Pintu…" at bounding box center [786, 435] width 100 height 48
select select "63_9764300"
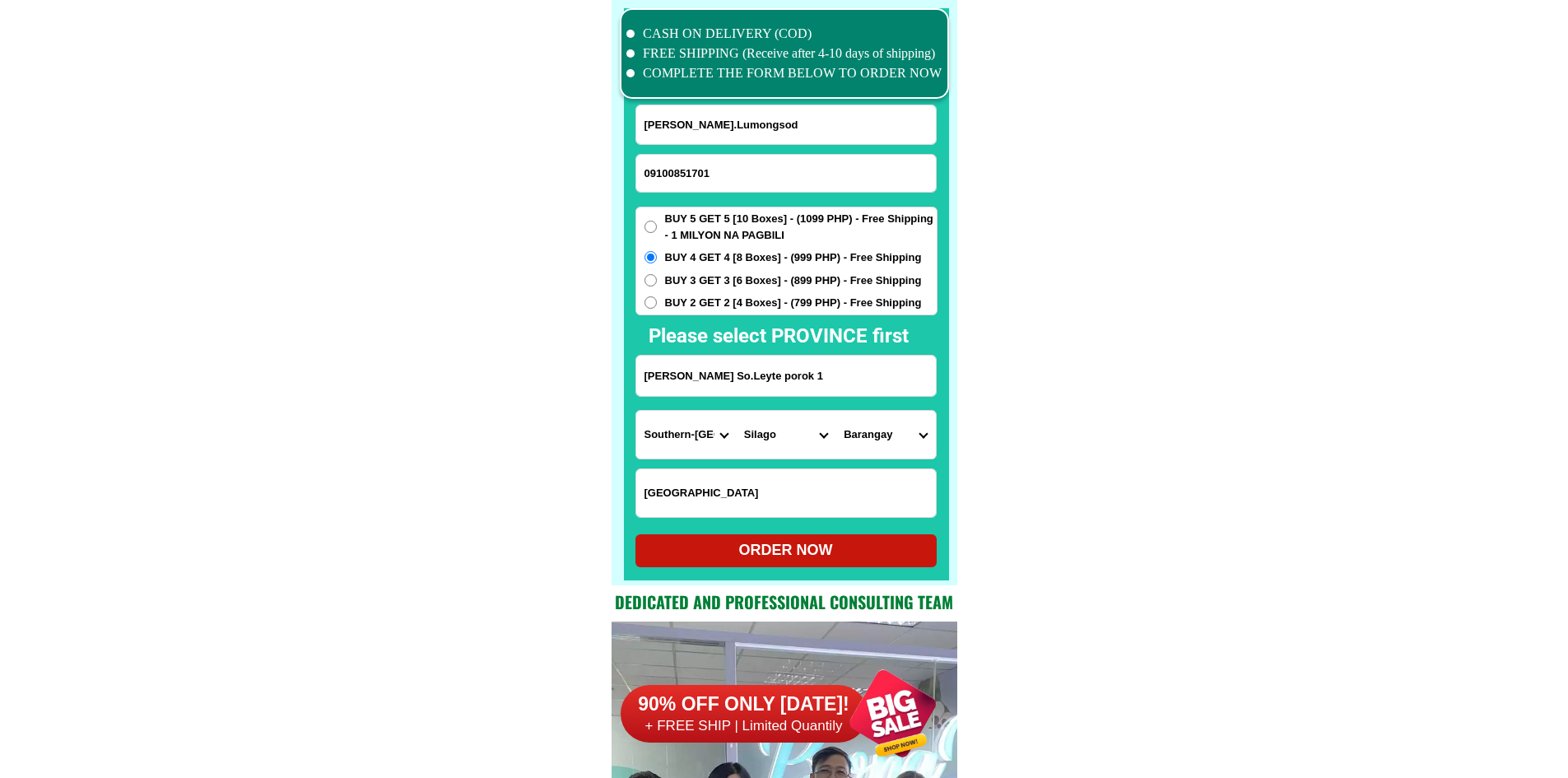
click at [941, 447] on div at bounding box center [786, 294] width 325 height 572
click at [907, 443] on select "Barangay Balagawan Catmon Hingatungan Imelda Katipunan Laguma Mercedes Pob. dis…" at bounding box center [886, 435] width 100 height 48
select select "63_97643009468"
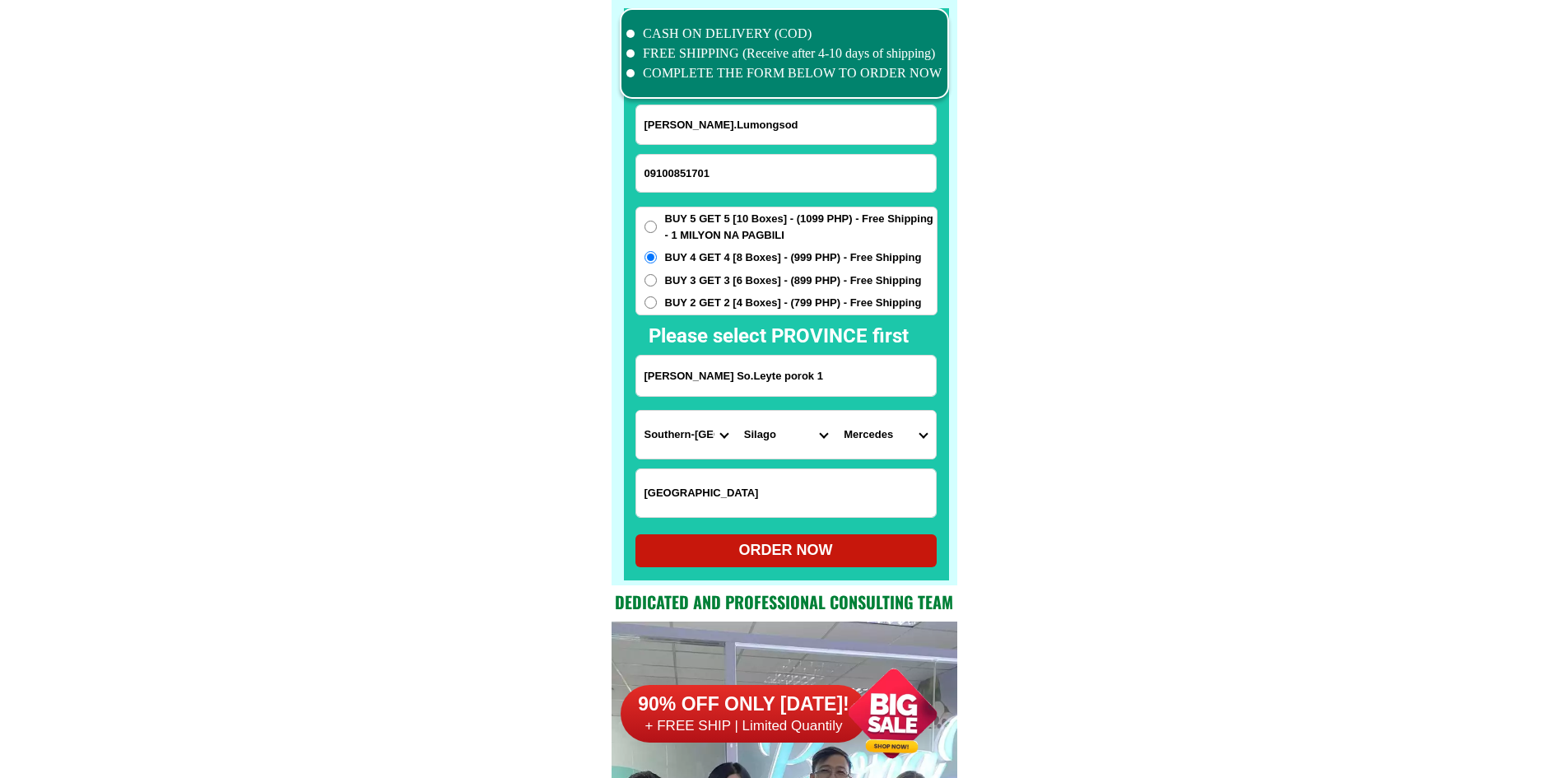
click at [879, 546] on div "ORDER NOW" at bounding box center [786, 550] width 301 height 22
radio input "true"
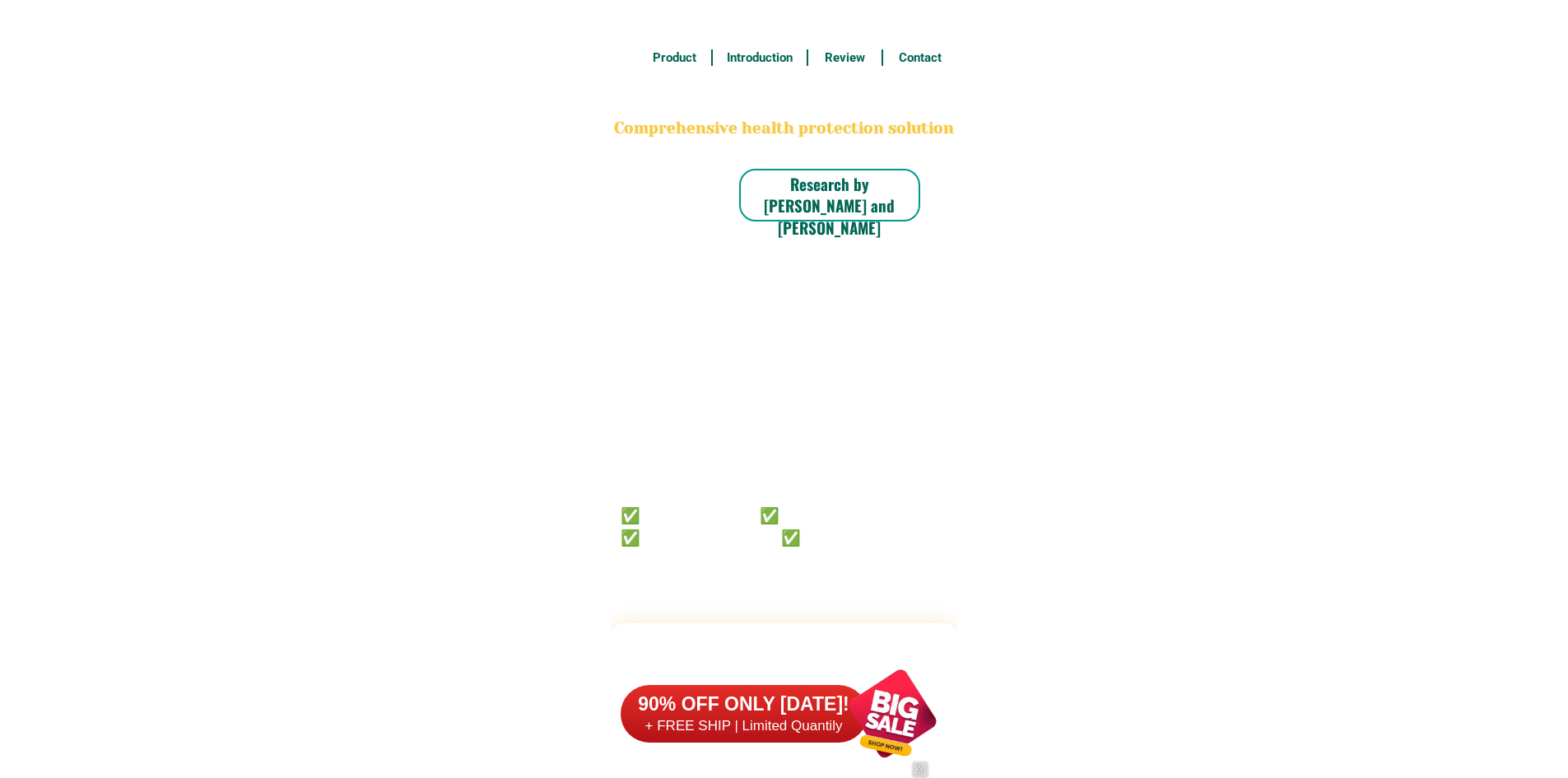
scroll to position [12798, 0]
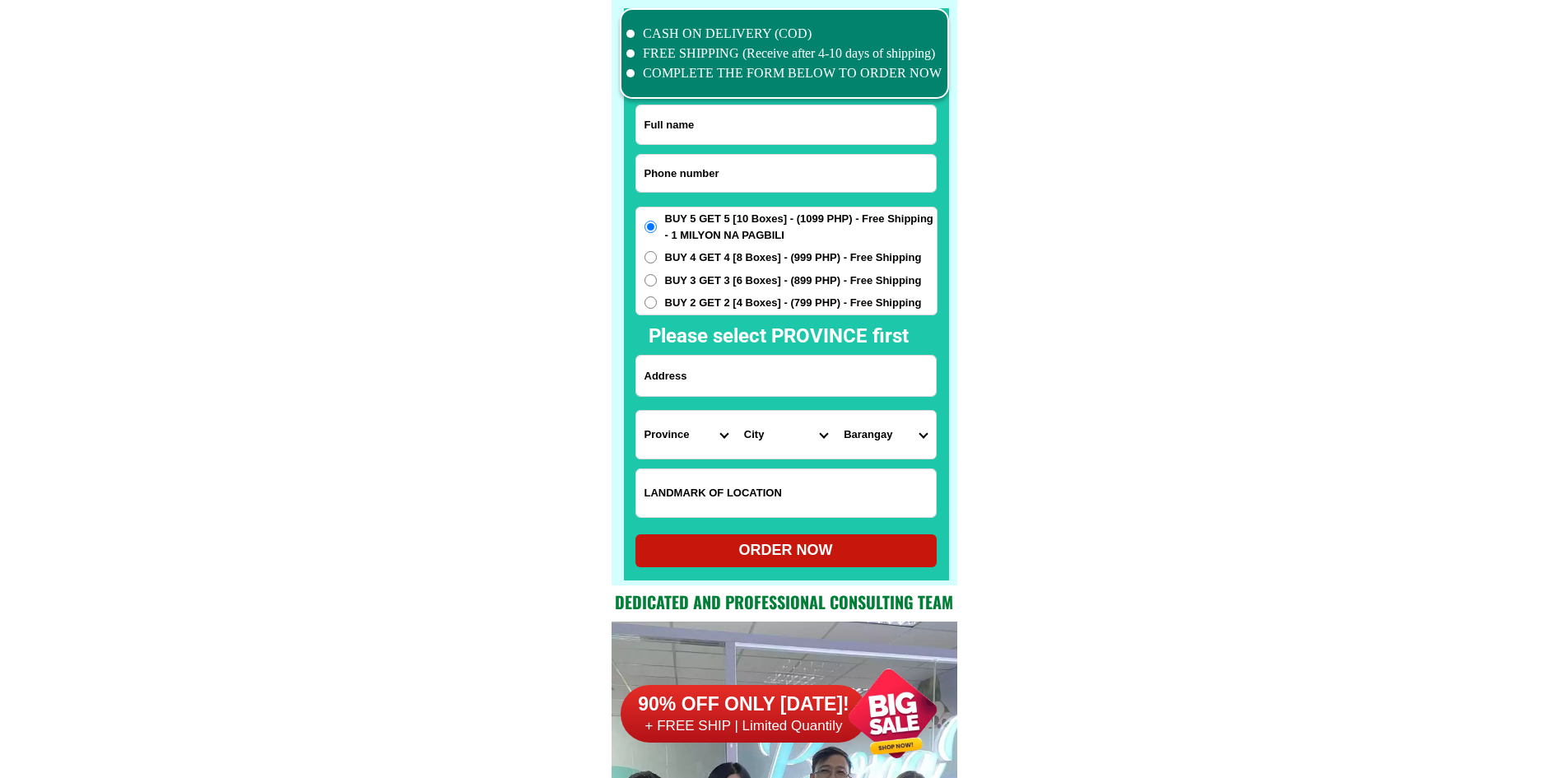
click at [783, 178] on input "Input phone_number" at bounding box center [786, 173] width 300 height 37
paste input "09632278523"
type input "09632278523"
click at [730, 105] on input "Input full_name" at bounding box center [786, 124] width 300 height 38
paste input "[PERSON_NAME] ascotia"
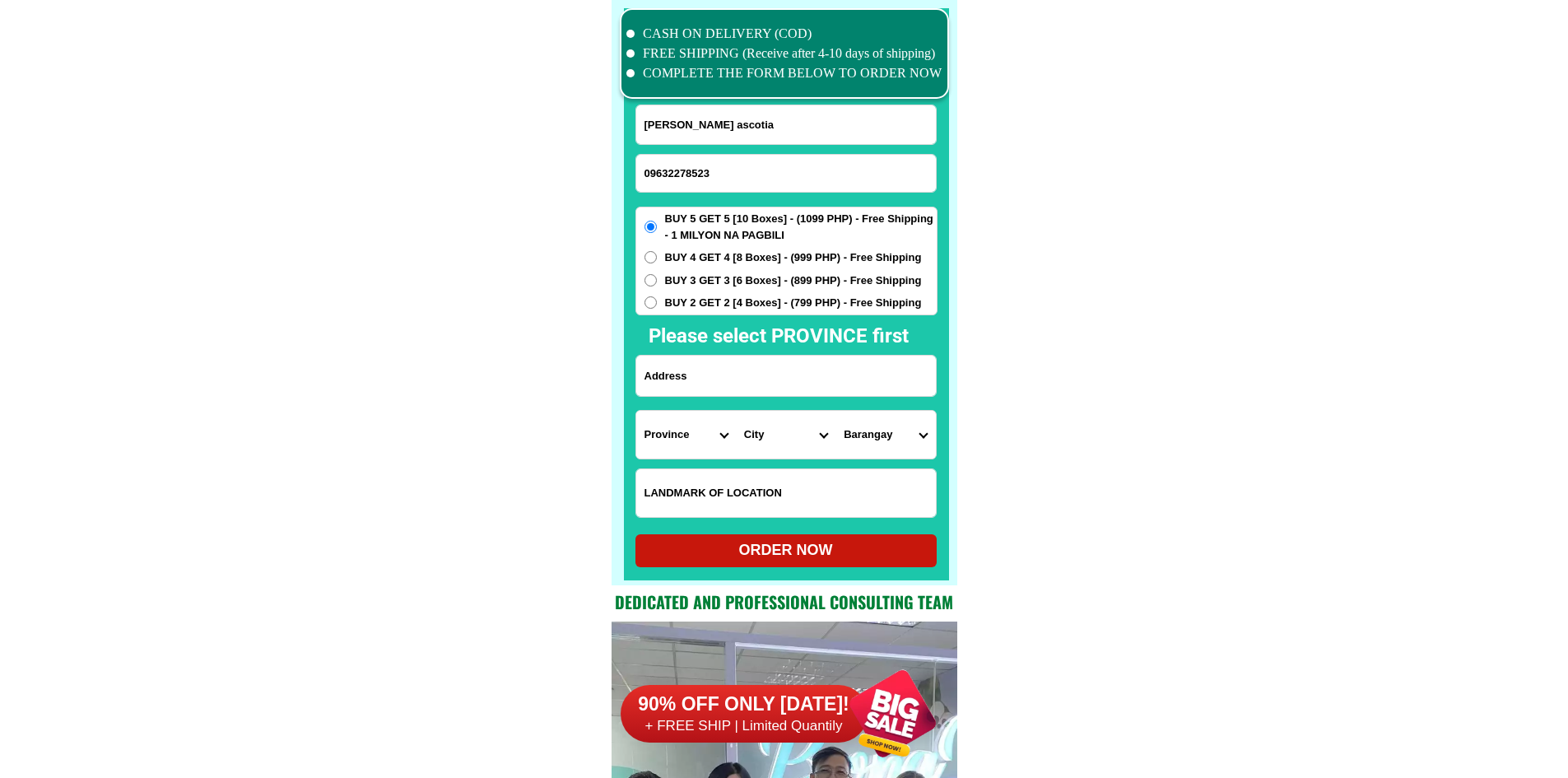
type input "[PERSON_NAME] ascotia"
click at [768, 381] on input "Input address" at bounding box center [786, 376] width 300 height 40
paste input "Sirvant of charity barangay road pasong tamo Quizon city sirvant of charity Qui…"
type input "Sirvant of charity barangay road pasong tamo Quizon city sirvant of charity Qui…"
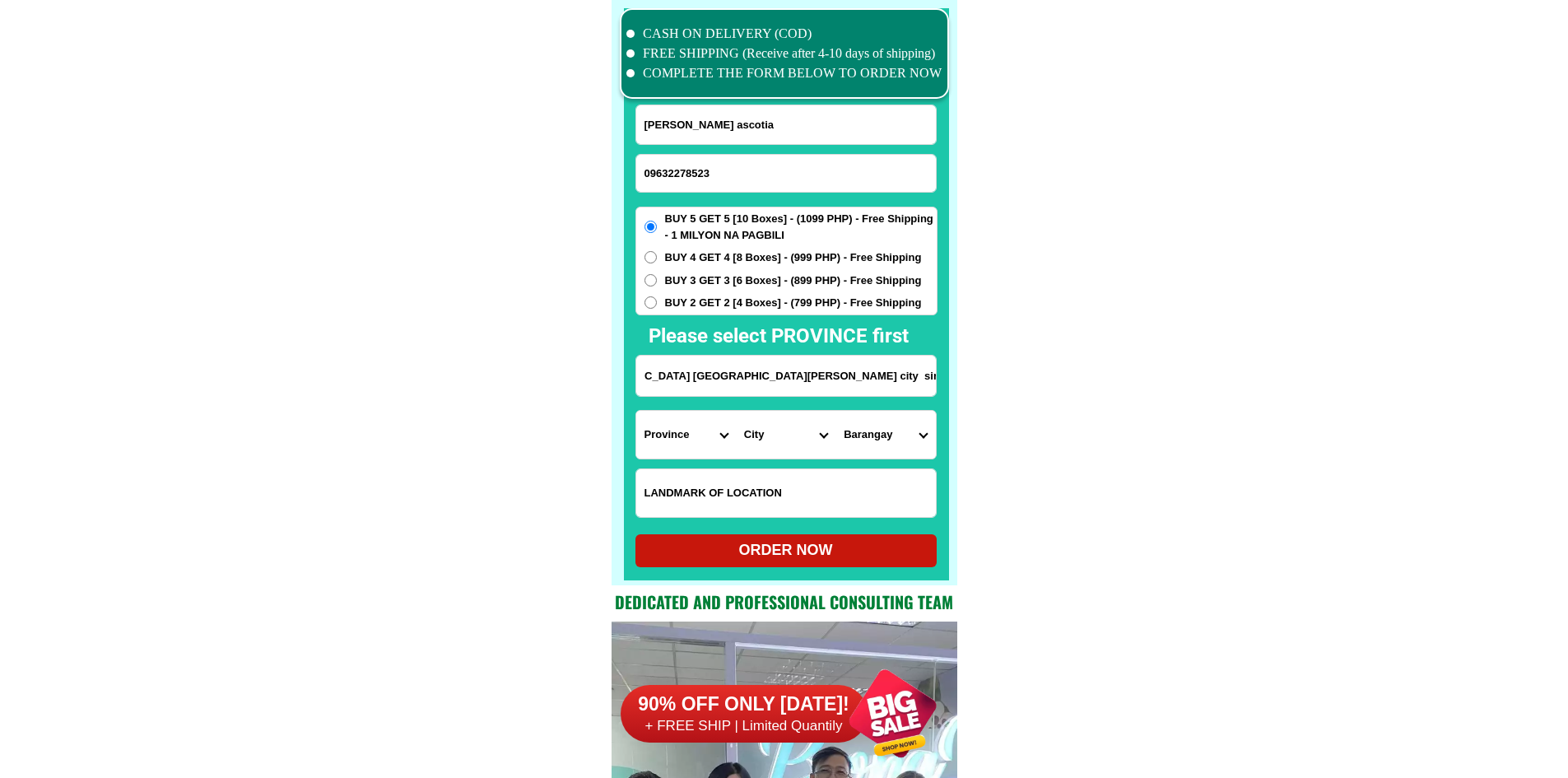
scroll to position [0, 0]
click at [714, 428] on select "Province [GEOGRAPHIC_DATA] [GEOGRAPHIC_DATA] [GEOGRAPHIC_DATA] [GEOGRAPHIC_DATA…" at bounding box center [686, 435] width 100 height 48
select select "63_219"
click at [773, 439] on select "City" at bounding box center [786, 435] width 100 height 48
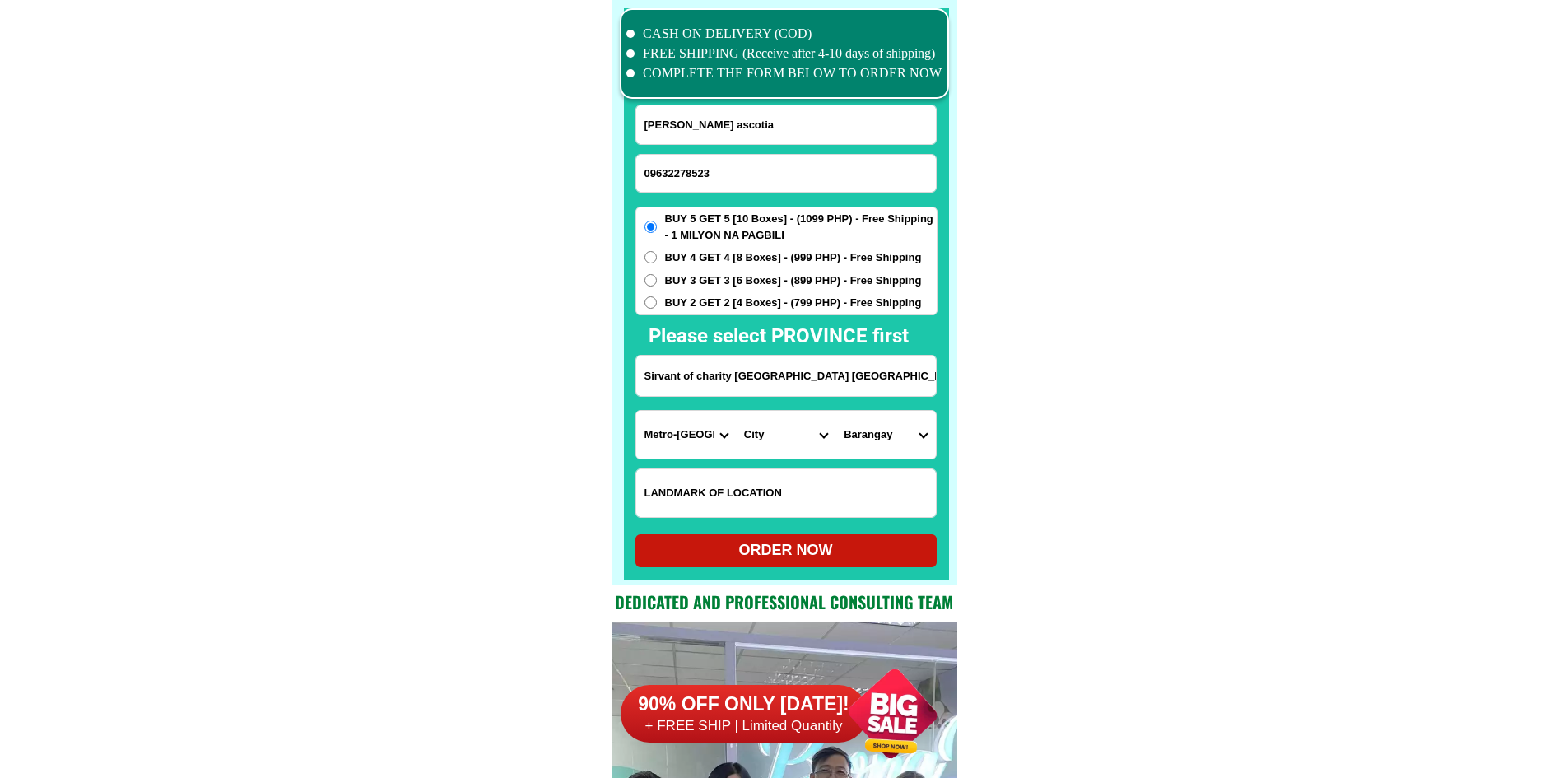
select select "63_2194070"
click at [891, 439] on select "Barangay Alicia Amihan Apolonio samson Aurora Baesa Bagbag Bago bantay Bagong l…" at bounding box center [886, 435] width 100 height 48
click at [909, 443] on select "Barangay Alicia Amihan Apolonio samson Aurora Baesa Bagbag Bago bantay Bagong l…" at bounding box center [886, 435] width 100 height 48
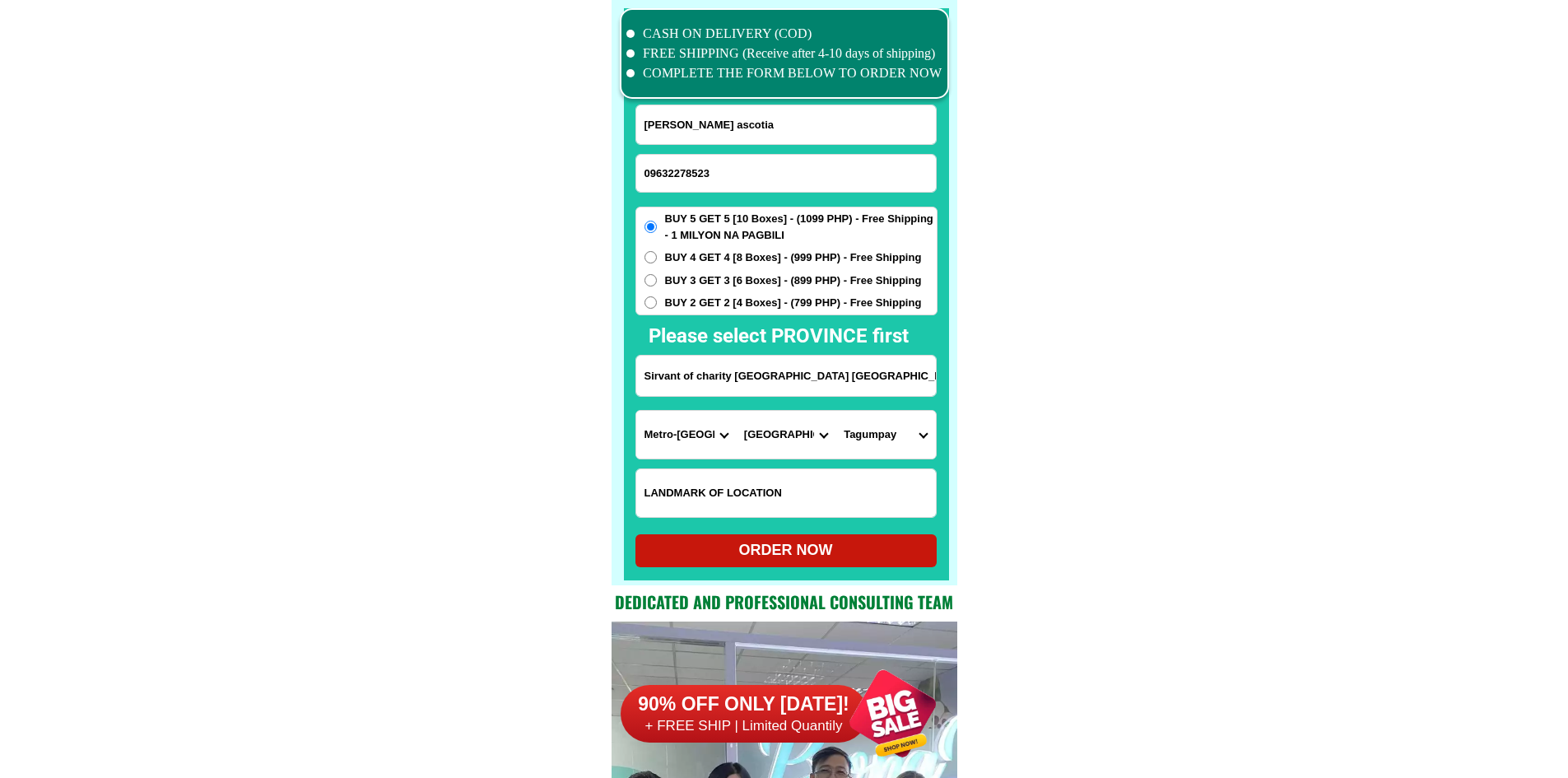
select select "63_21940702508"
click at [738, 300] on span "BUY 2 GET 2 [4 Boxes] - (799 PHP) - Free Shipping" at bounding box center [794, 302] width 257 height 16
click at [656, 300] on input "BUY 2 GET 2 [4 Boxes] - (799 PHP) - Free Shipping" at bounding box center [650, 302] width 12 height 12
radio input "true"
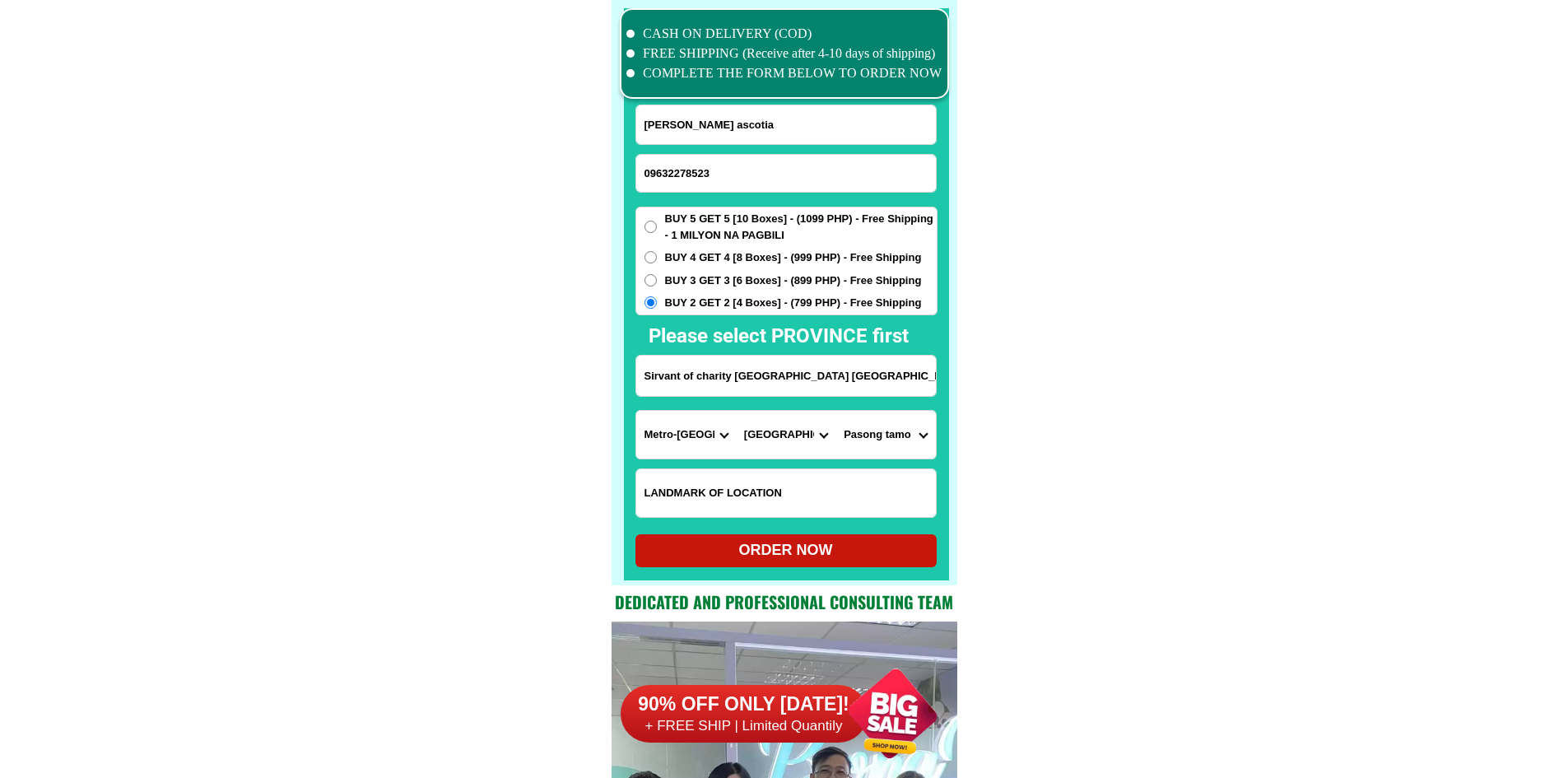
click at [832, 553] on div "ORDER NOW" at bounding box center [786, 550] width 301 height 22
type input "Carmelita ascotia"
radio input "true"
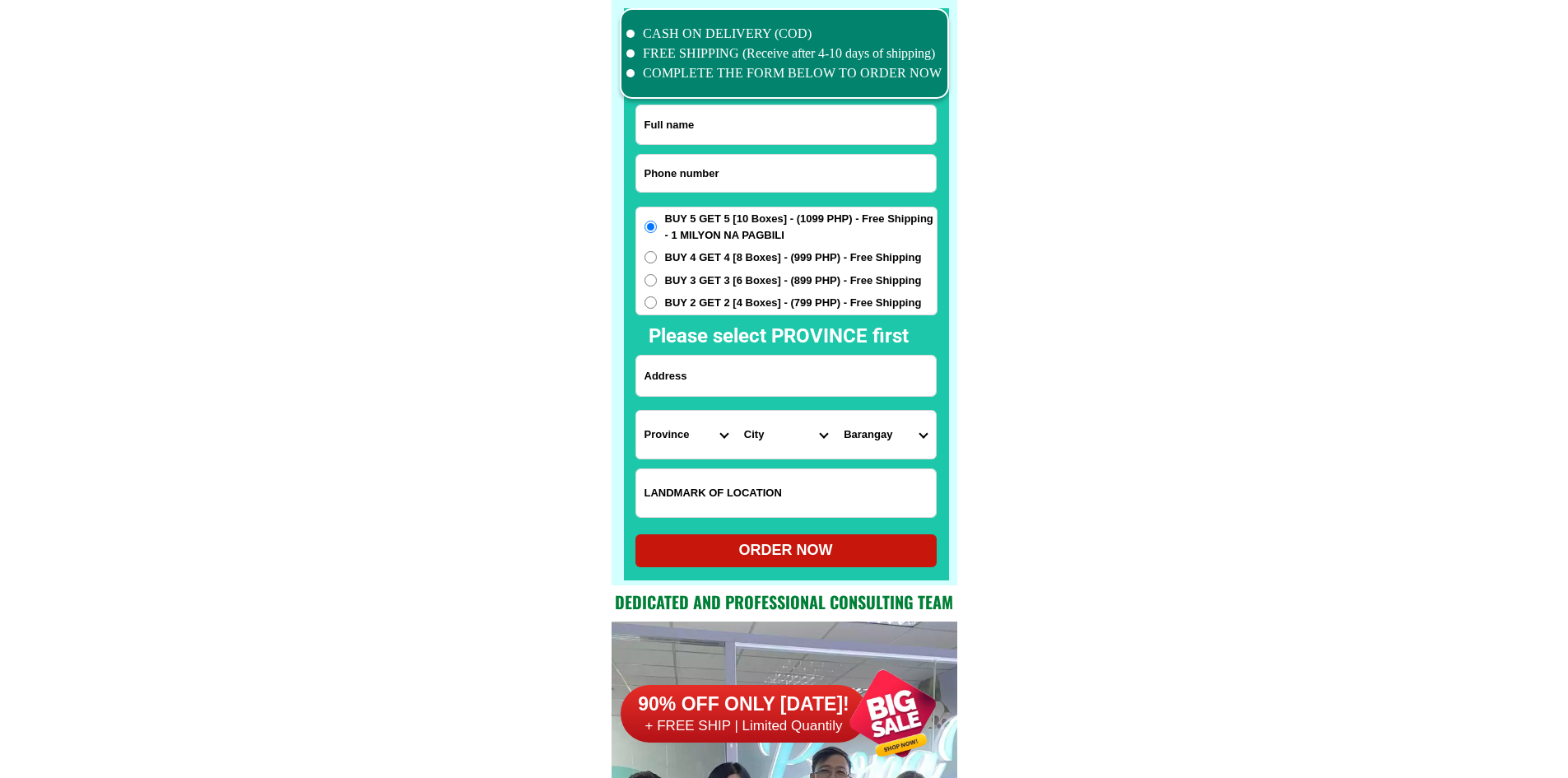
scroll to position [12798, 0]
click at [772, 190] on input "Input phone_number" at bounding box center [786, 173] width 300 height 37
paste input "o96393o1164"
drag, startPoint x: 651, startPoint y: 170, endPoint x: 635, endPoint y: 172, distance: 16.1
click at [636, 172] on input "o96393o1164" at bounding box center [786, 173] width 300 height 37
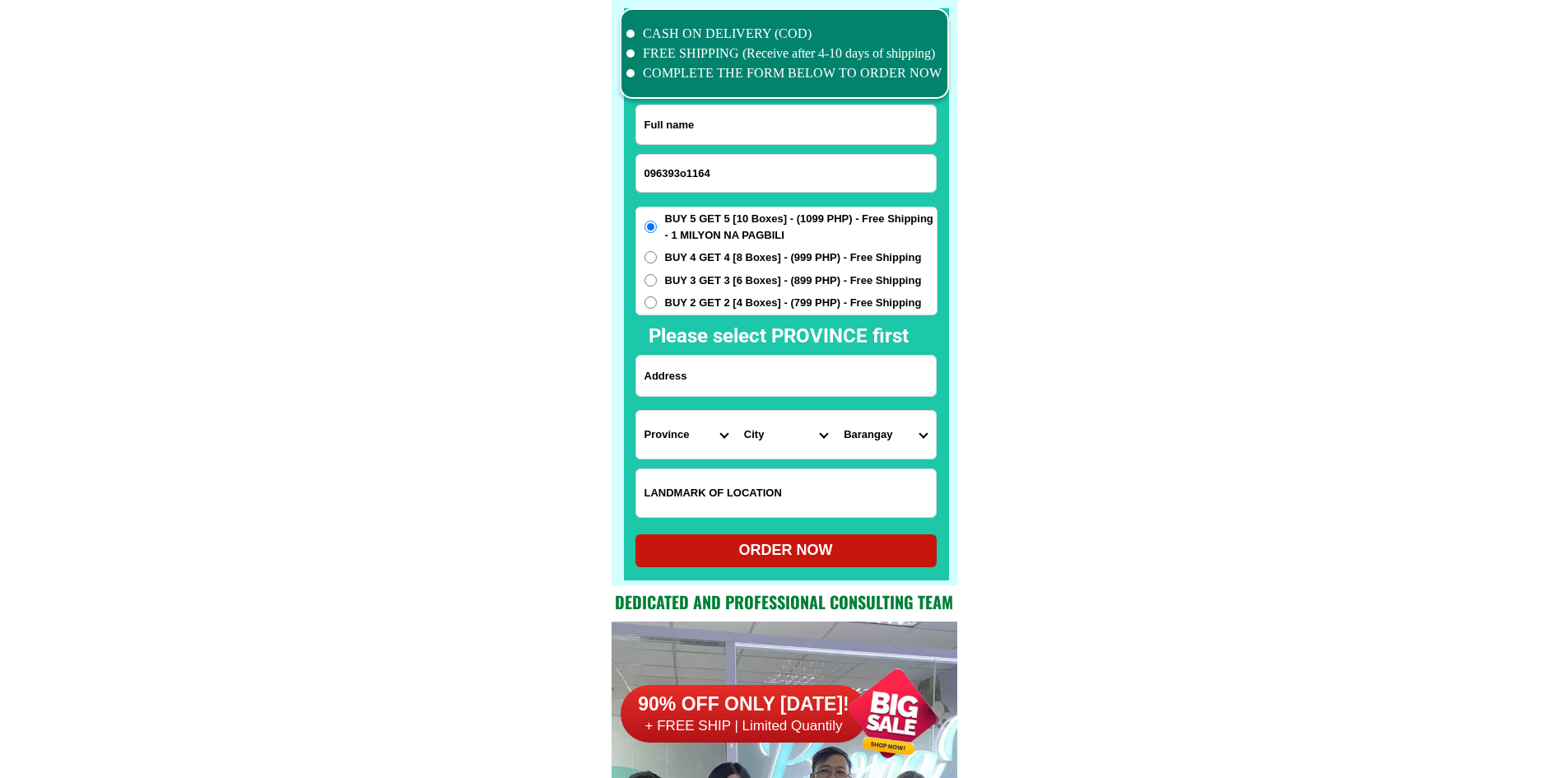
click at [687, 178] on input "096393o1164" at bounding box center [786, 173] width 300 height 37
type input "09639301164"
drag, startPoint x: 1220, startPoint y: 309, endPoint x: 1206, endPoint y: 35, distance: 274.4
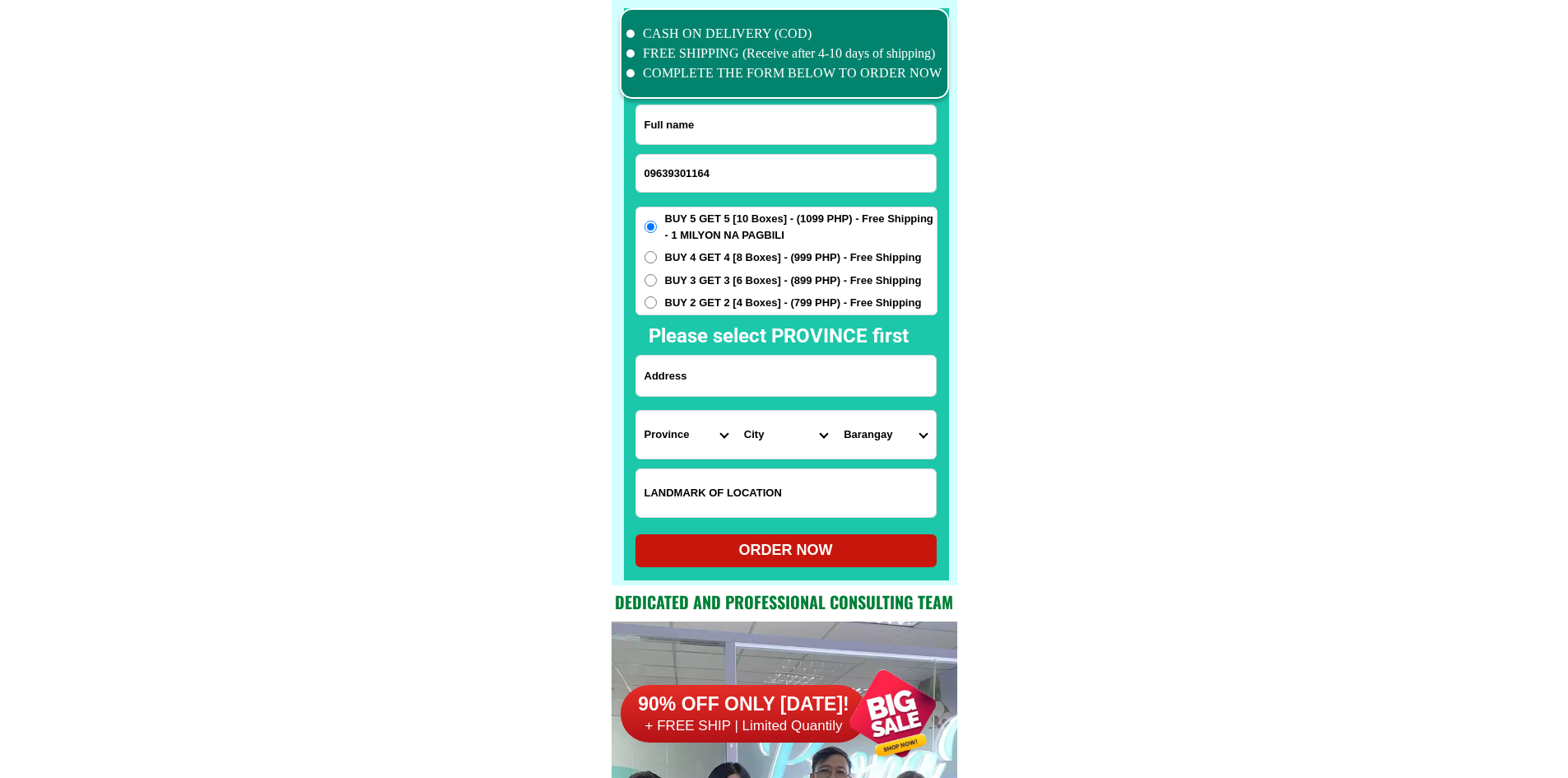
click at [701, 129] on input "Input full_name" at bounding box center [786, 124] width 300 height 38
paste input "Leonida sobrepens"
type input "Leonida sobrepens"
click at [815, 369] on input "Input address" at bounding box center [786, 376] width 300 height 40
paste input "tupi so.cot. poblacion blk 9 lot 9"
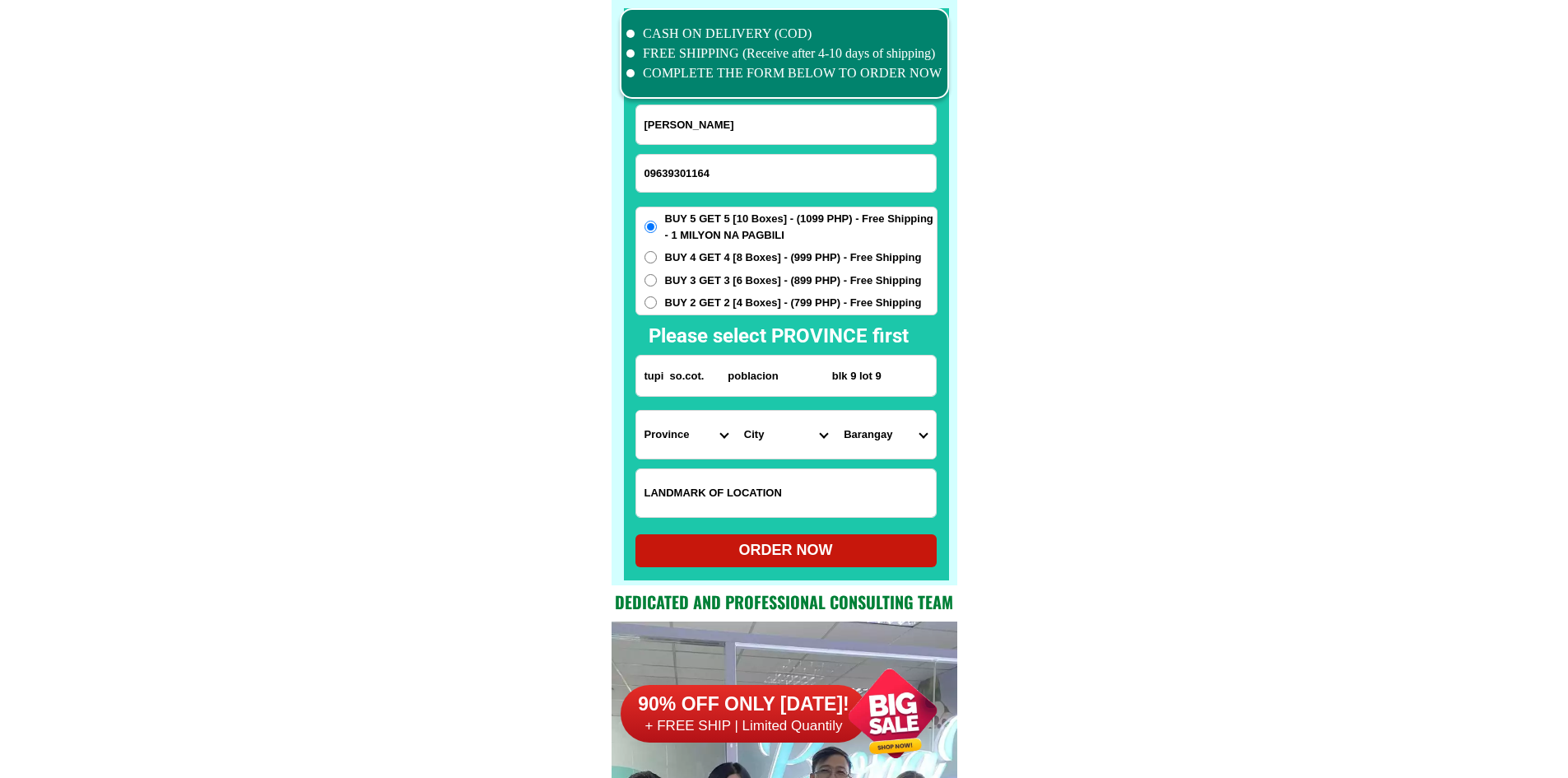
type input "tupi so.cot. poblacion blk 9 lot 9"
click at [698, 440] on select "Province Abra Agusan-del-norte Agusan-del-sur Aklan Albay Antique Apayao Aurora…" at bounding box center [686, 435] width 100 height 48
select select "63_995"
click at [774, 449] on select "City General-santos-city Koronadal-city Lake-sebu Norala Polomolok South-cotaba…" at bounding box center [786, 435] width 100 height 48
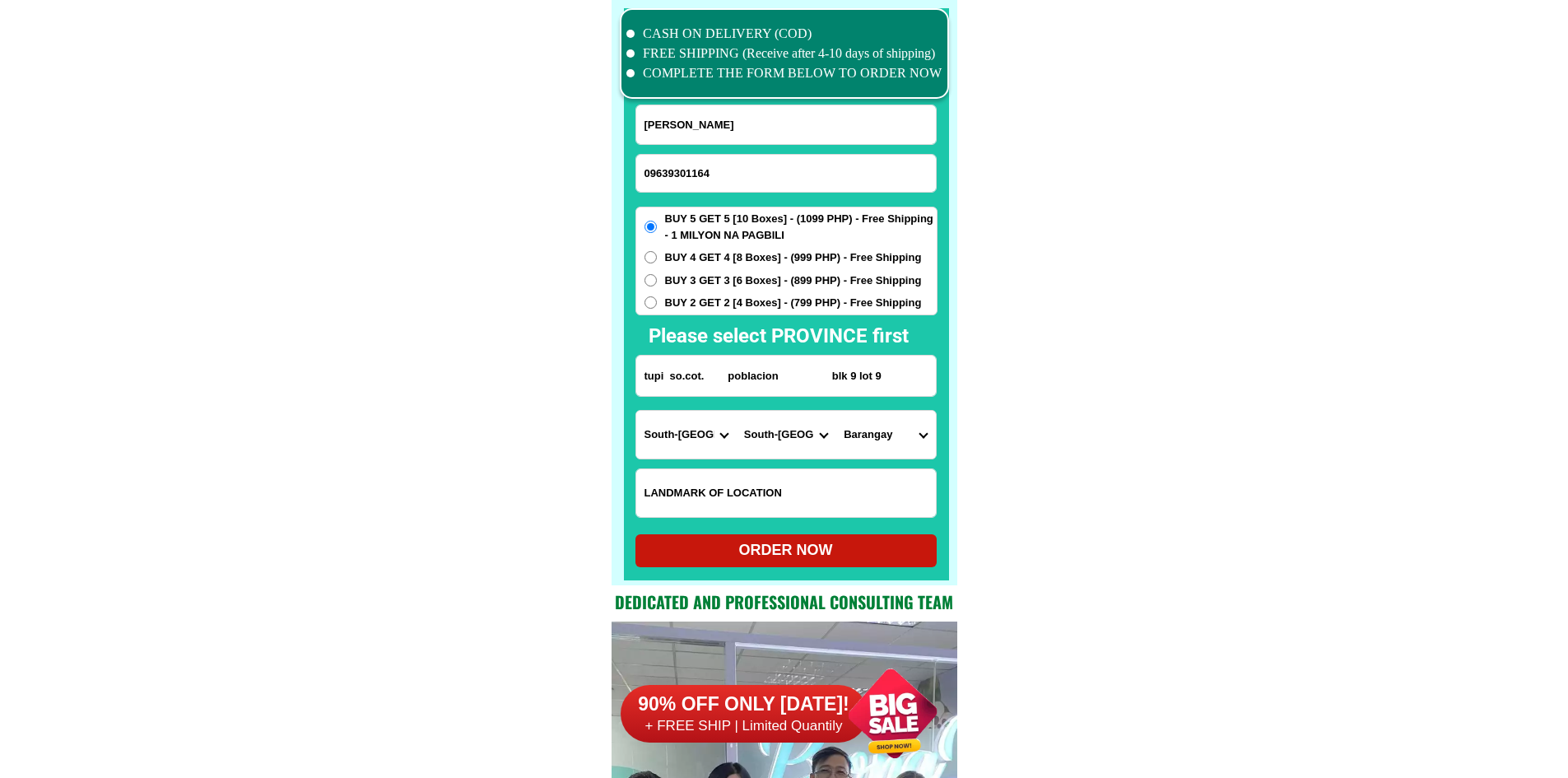
click at [774, 437] on select "City General-santos-city Koronadal-city Lake-sebu Norala Polomolok South-cotaba…" at bounding box center [786, 435] width 100 height 48
click at [774, 435] on select "City General-santos-city Koronadal-city Lake-sebu Norala Polomolok South-cotaba…" at bounding box center [786, 435] width 100 height 48
select select "63_995651"
click at [871, 433] on select "Barangay Acmonan Bololmala Bunao Cebuano Crossing rubber Kablon Kalkam Linan Lu…" at bounding box center [886, 435] width 100 height 48
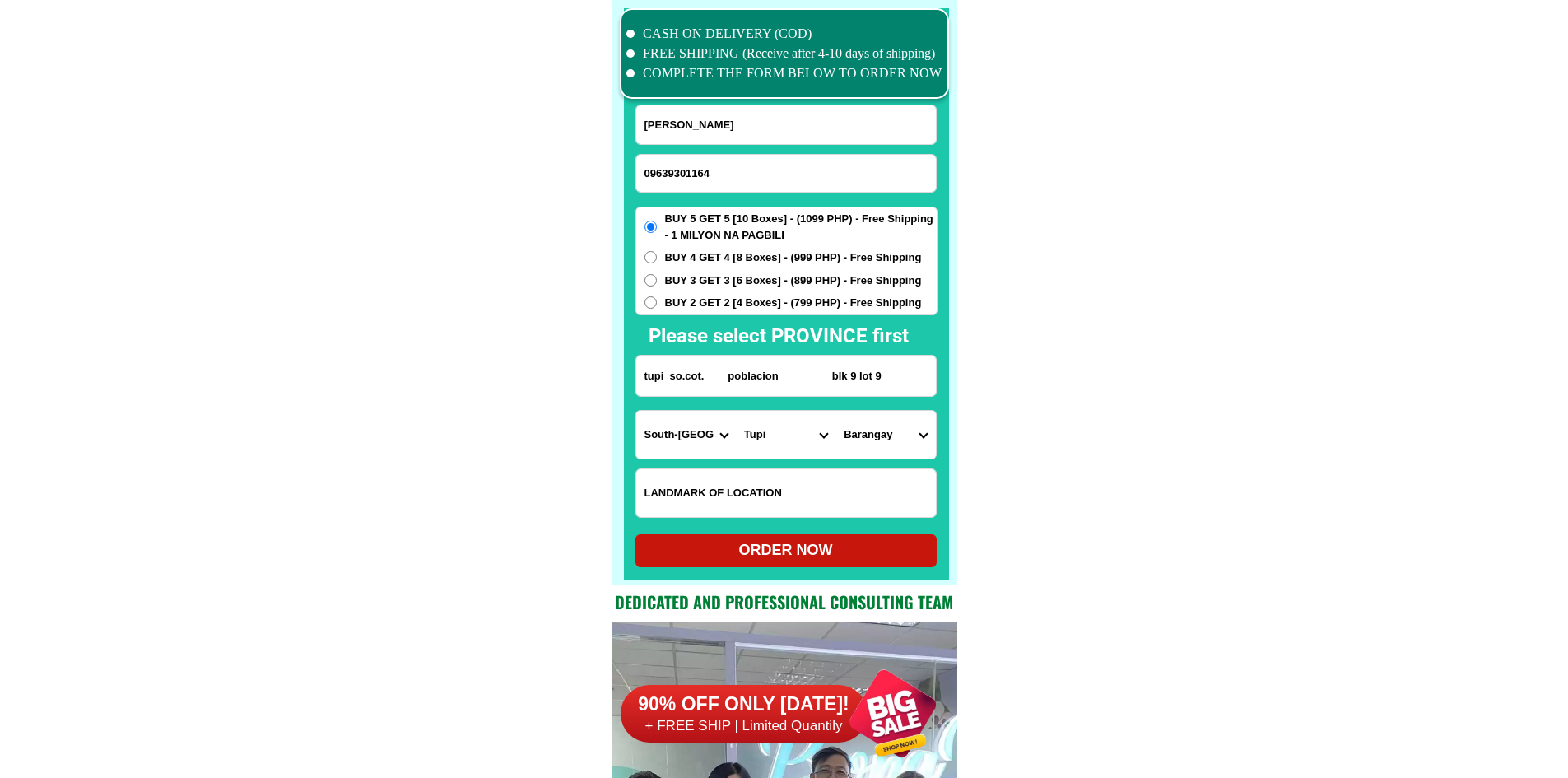
select select "63_9956513052"
click at [794, 540] on div "ORDER NOW" at bounding box center [786, 550] width 301 height 33
type input "tupi so.cot. poblacion blk 9 lot 9"
radio input "true"
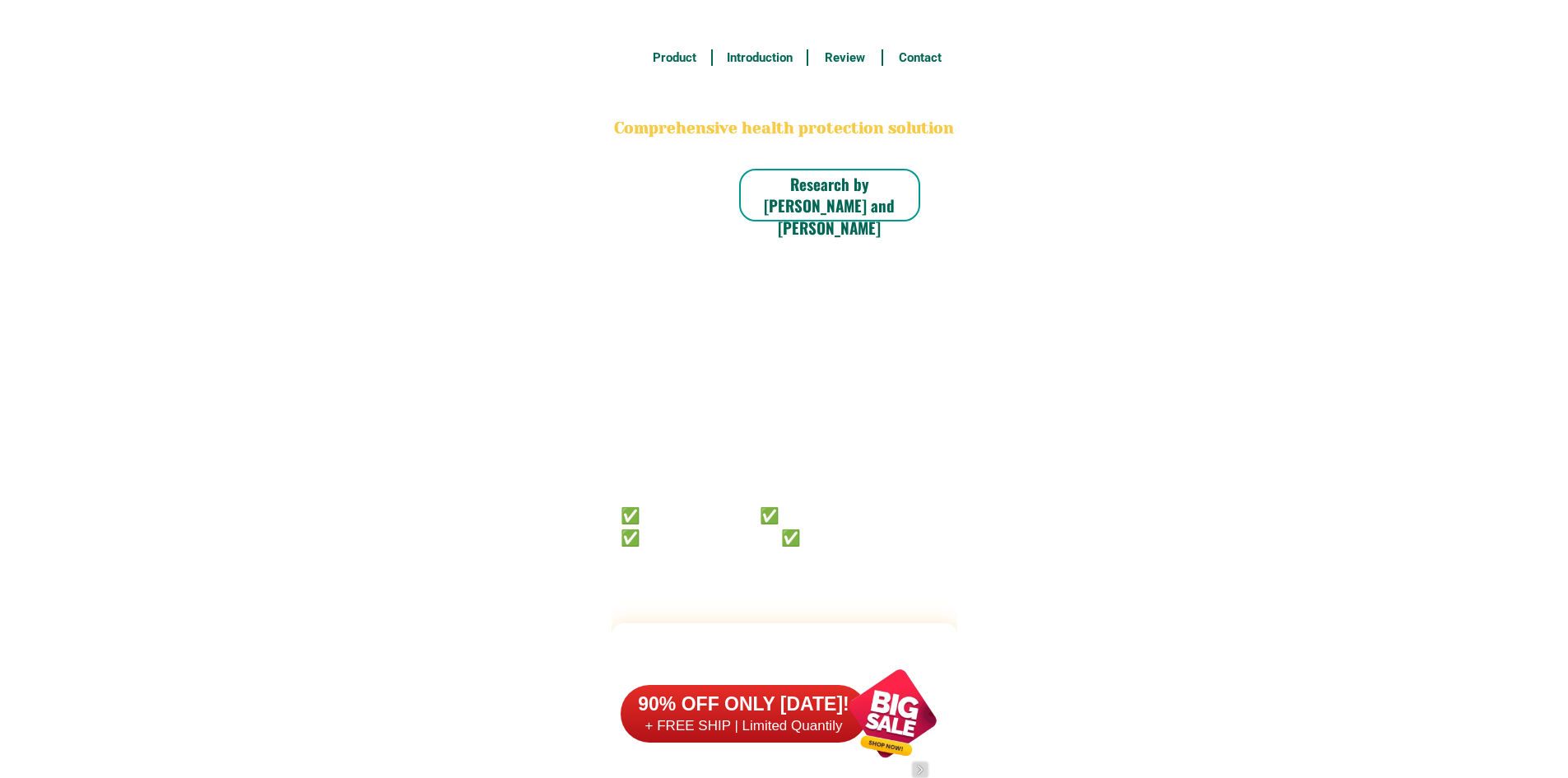
scroll to position [12798, 0]
